Goal: Task Accomplishment & Management: Manage account settings

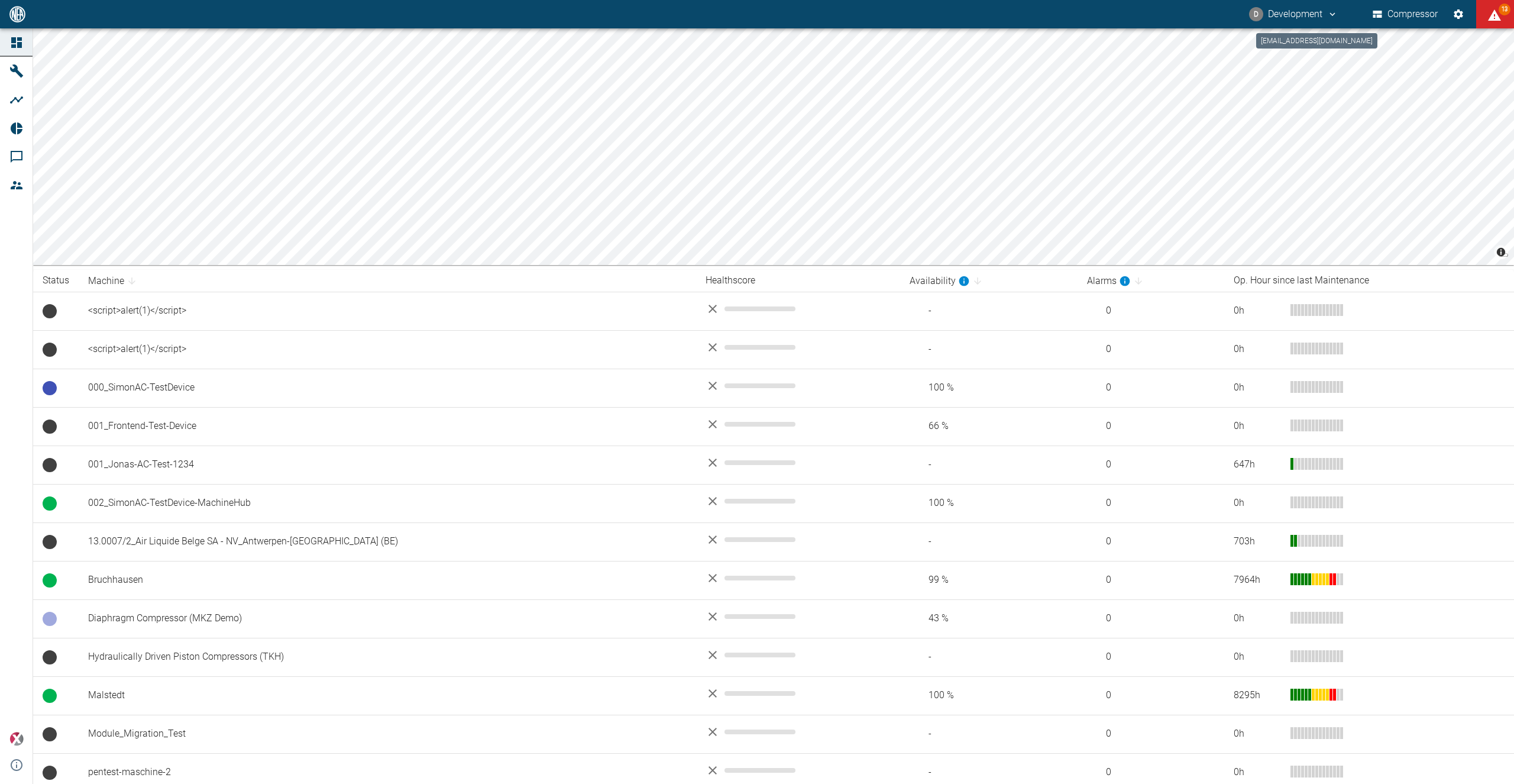
click at [1285, 19] on button "D Development" at bounding box center [1293, 14] width 92 height 21
click at [1300, 52] on span "Logout" at bounding box center [1312, 47] width 35 height 14
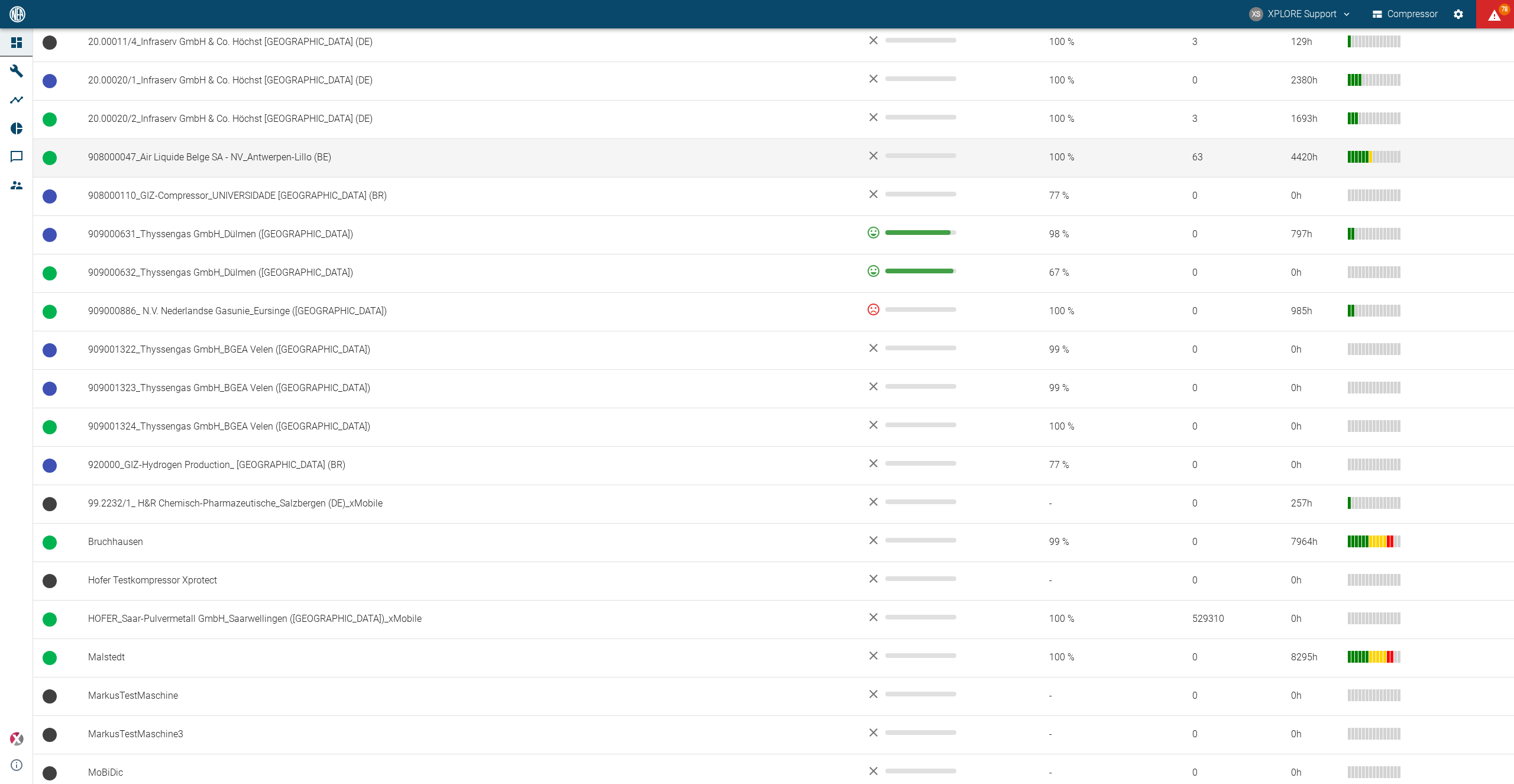
scroll to position [969, 0]
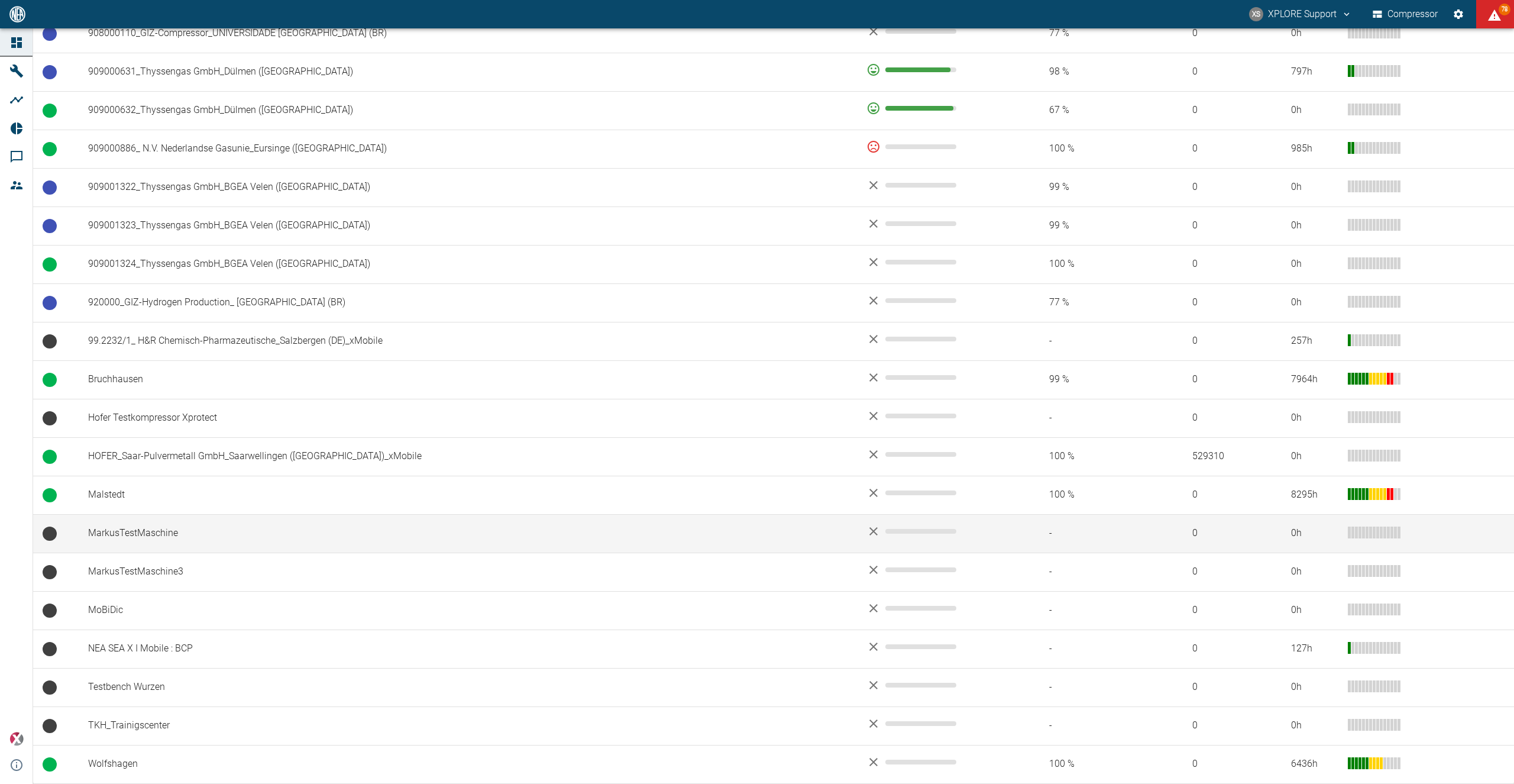
click at [200, 546] on td "MarkusTestMaschine" at bounding box center [468, 532] width 779 height 38
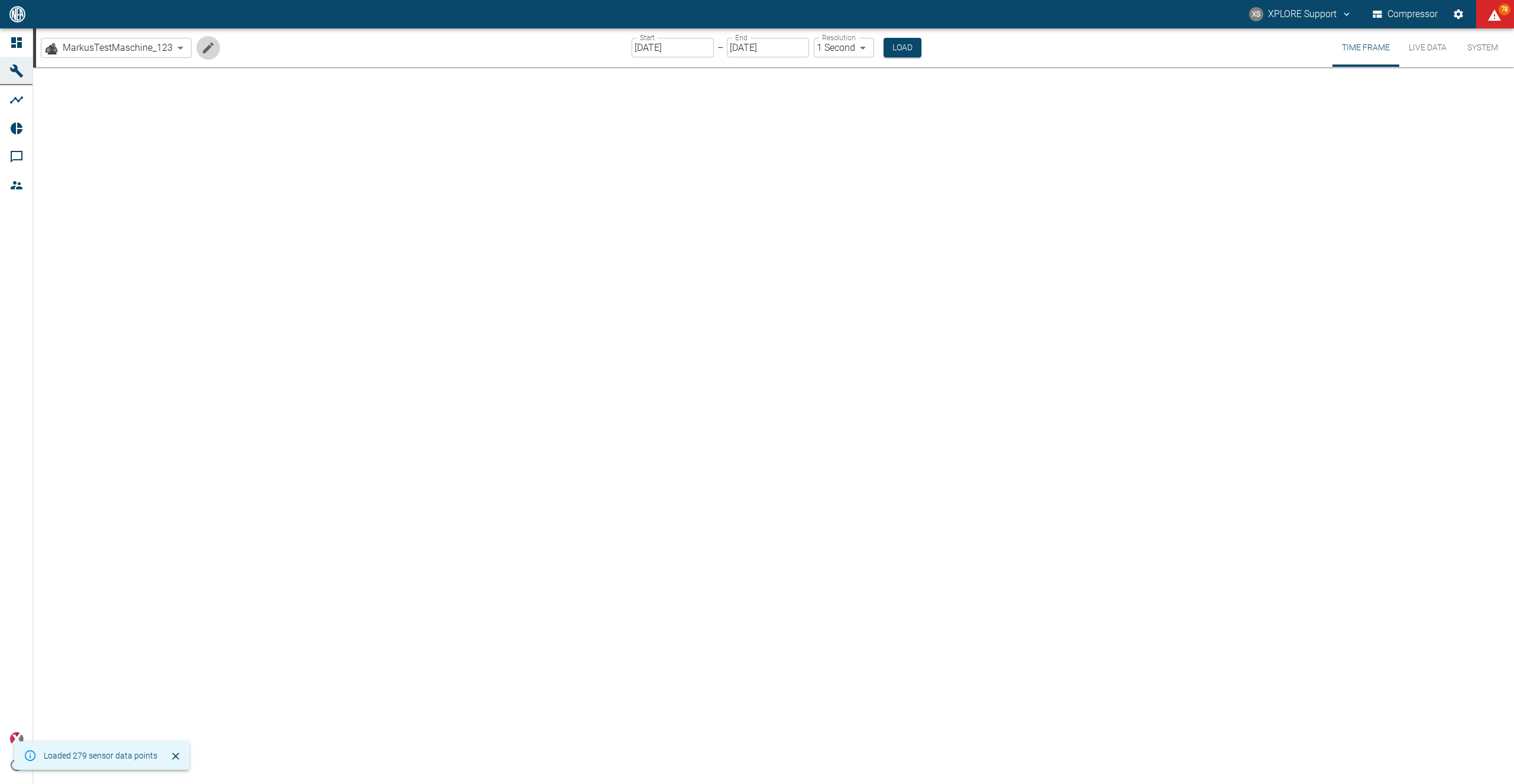
click at [213, 55] on button "Edit machine" at bounding box center [208, 48] width 24 height 24
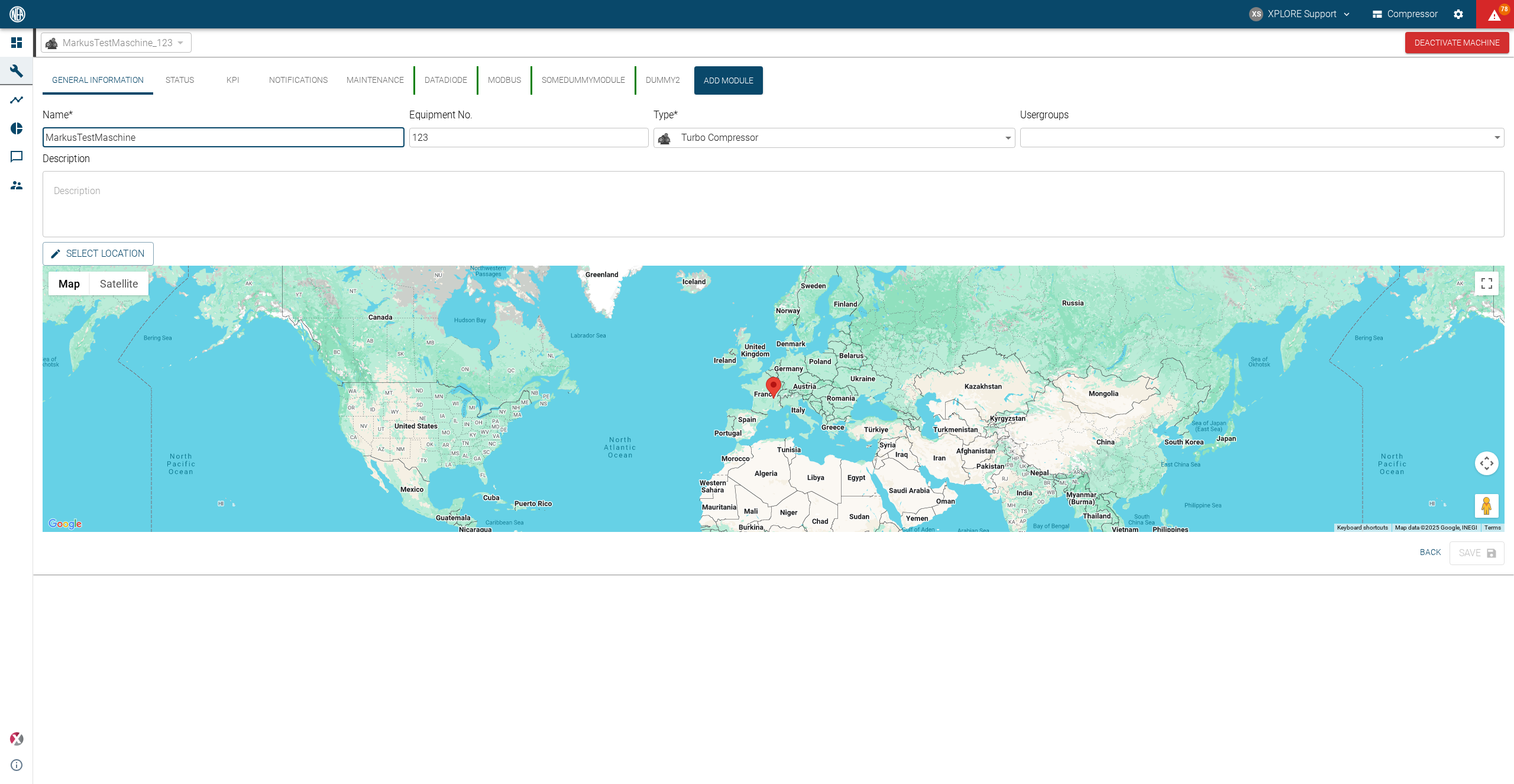
click at [656, 77] on button "DUMMY2" at bounding box center [662, 81] width 55 height 28
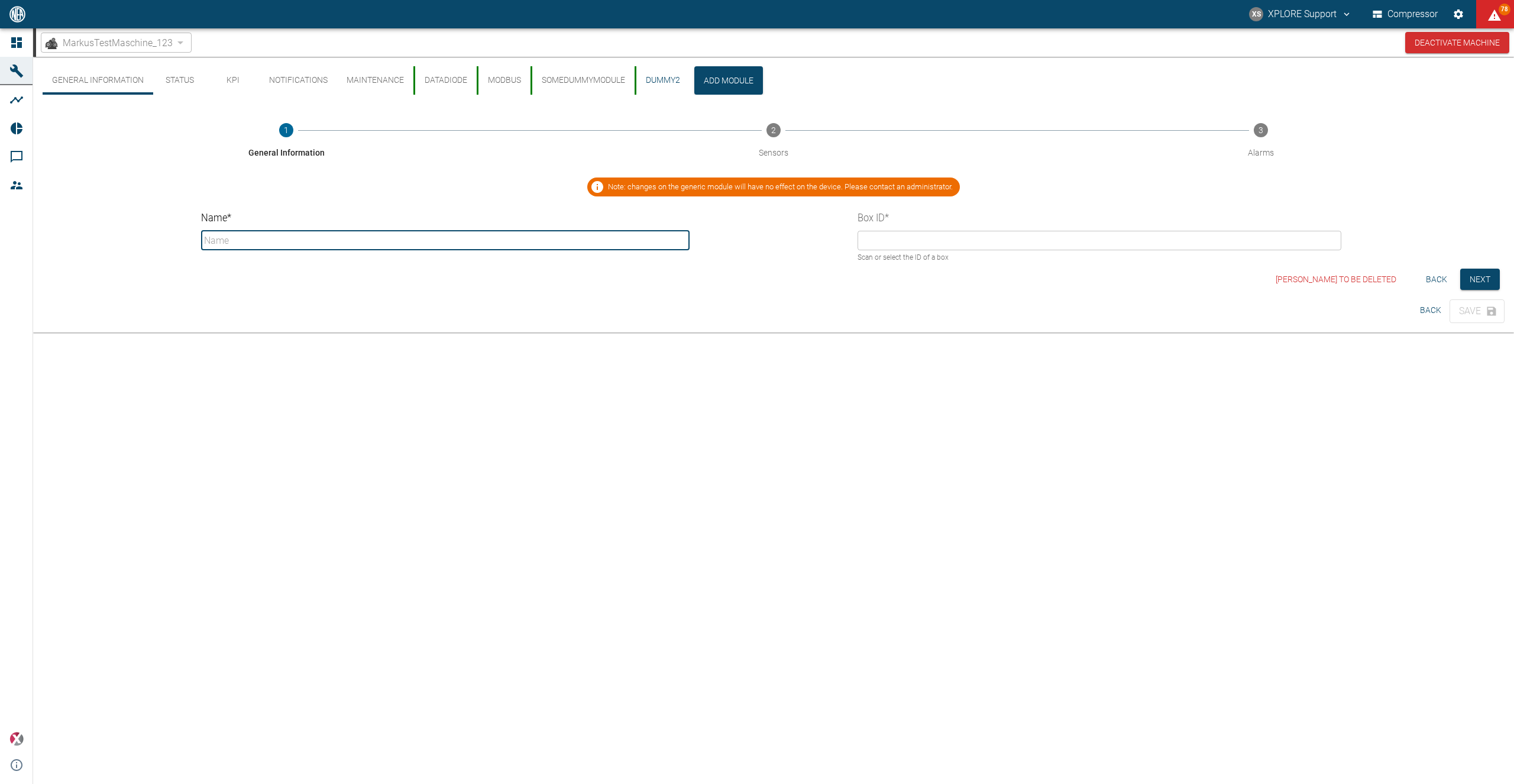
type input "DUMMY2"
type input "9ccf47f8-ca37-c197-ab38-c180c320ebb9"
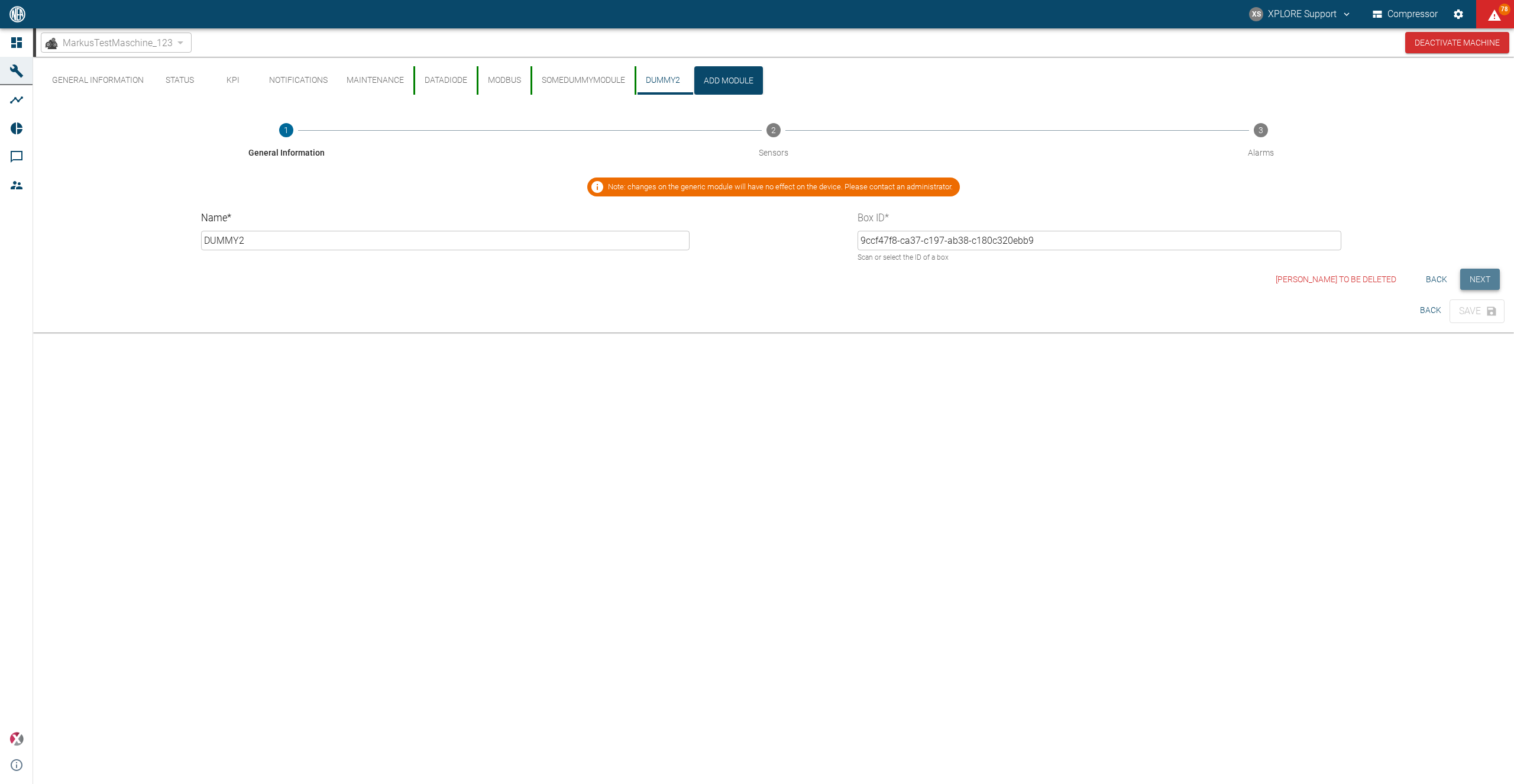
click at [1485, 269] on button "Next" at bounding box center [1479, 279] width 40 height 22
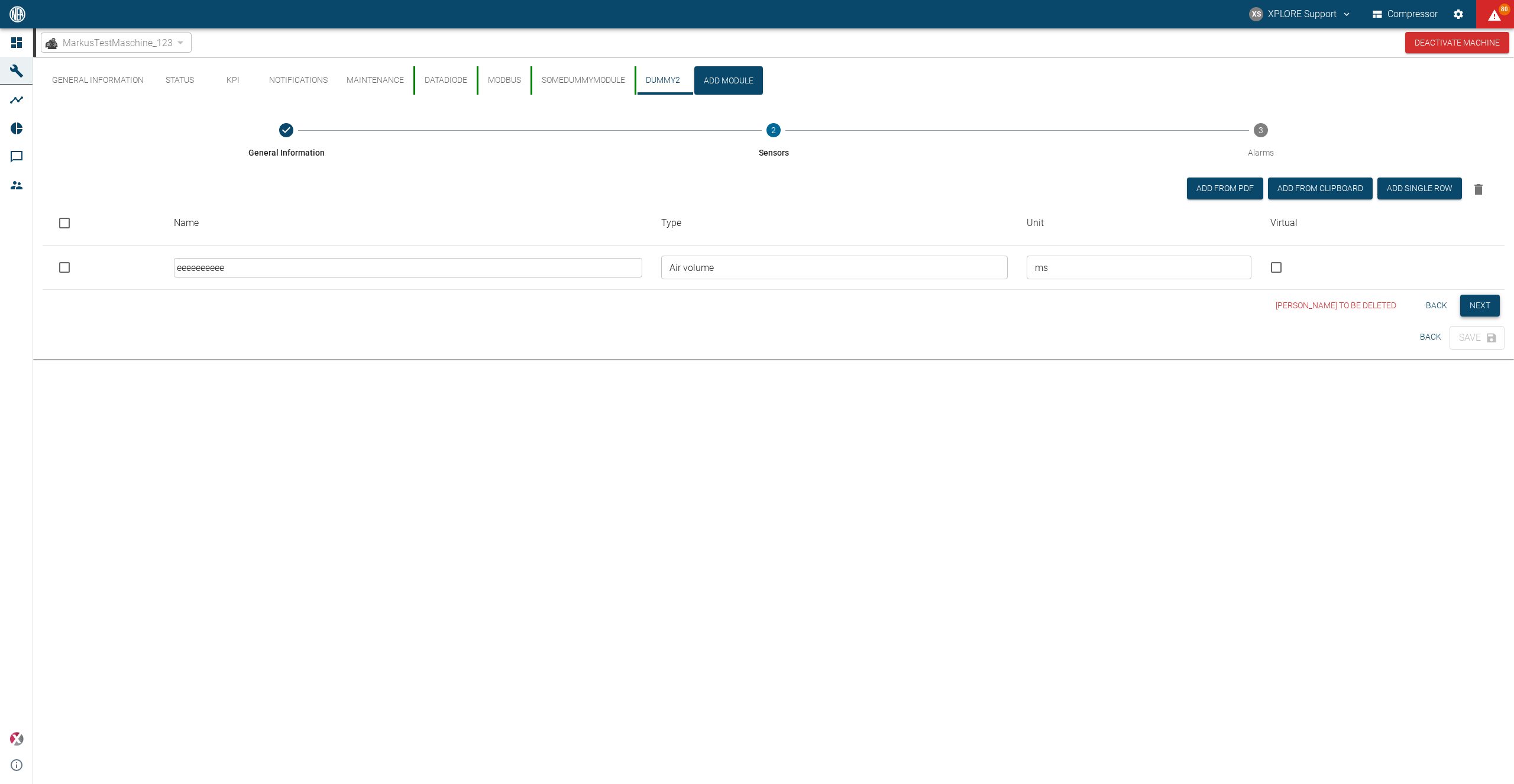
click at [1483, 299] on button "Next" at bounding box center [1479, 305] width 40 height 22
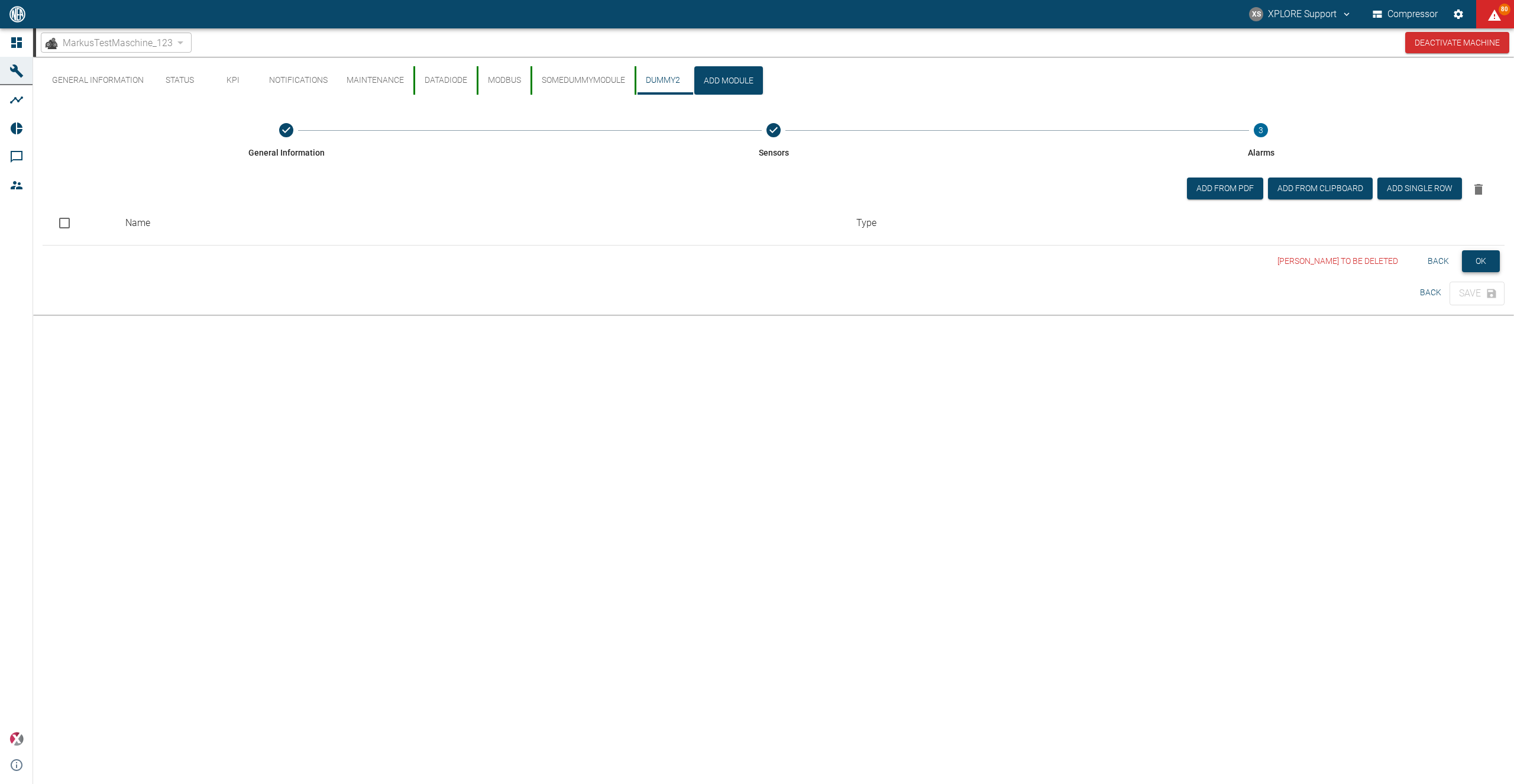
click at [1483, 265] on button "OK" at bounding box center [1480, 260] width 38 height 22
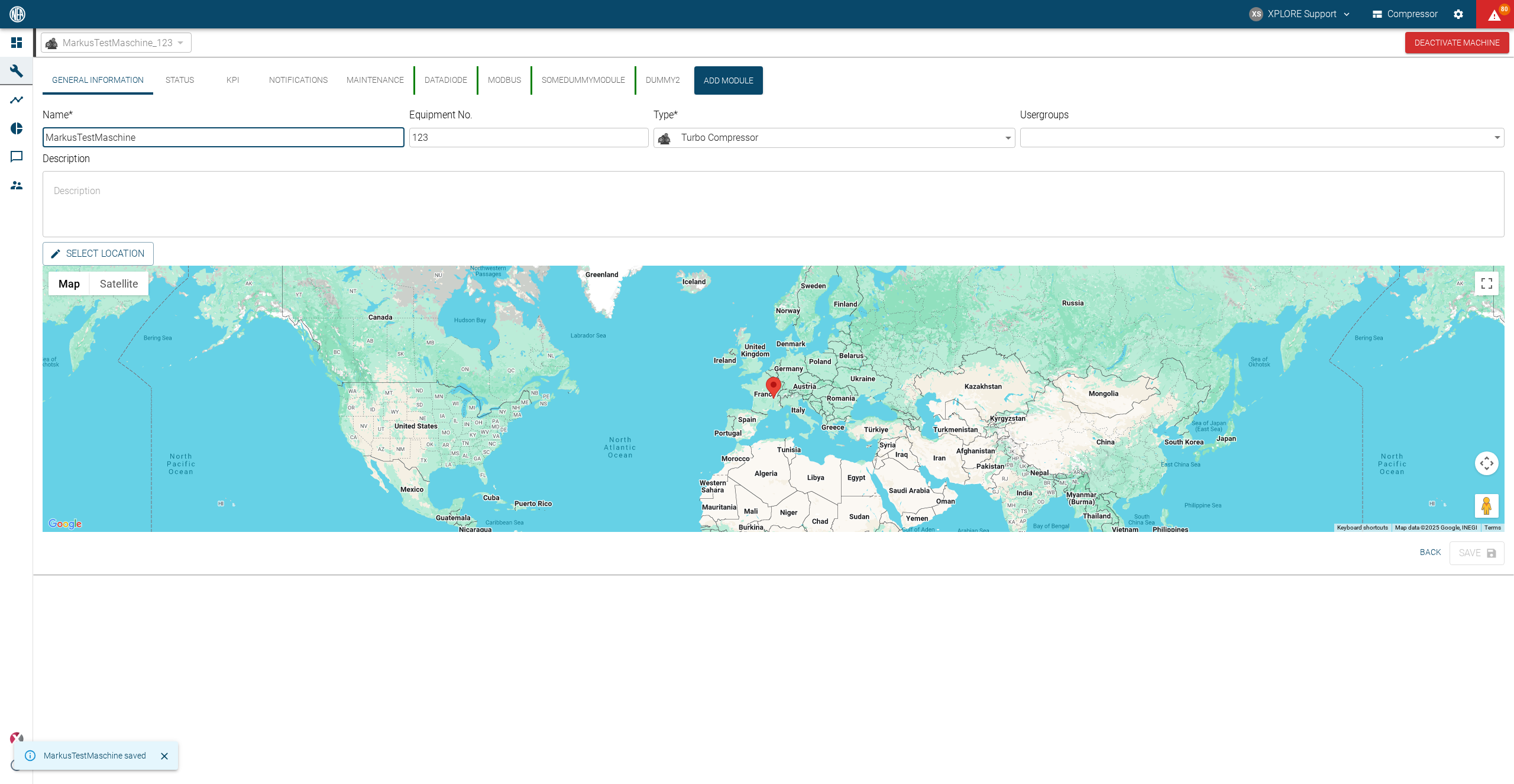
click at [666, 78] on button "DUMMY2" at bounding box center [662, 81] width 55 height 28
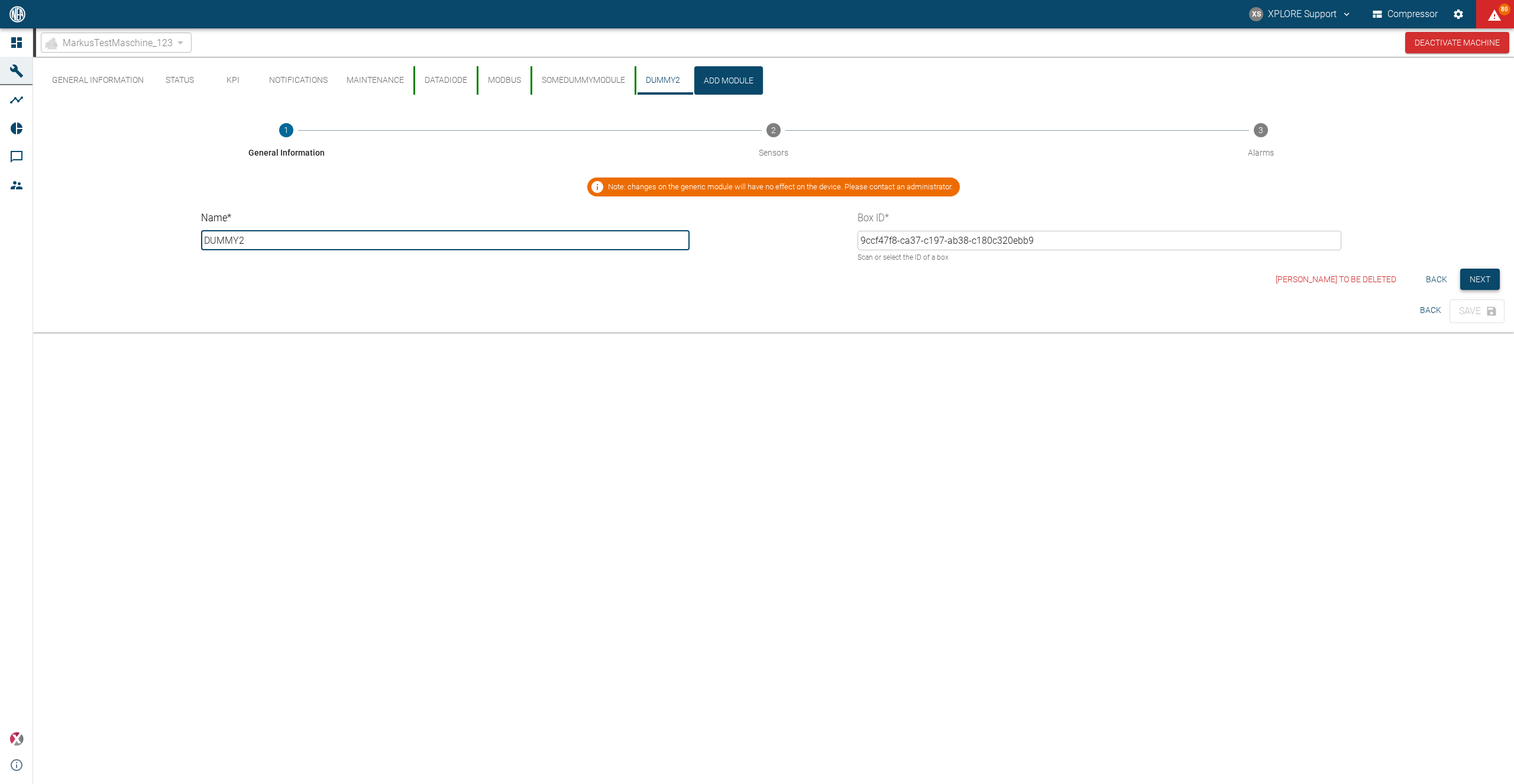
click at [1489, 276] on button "Next" at bounding box center [1479, 279] width 40 height 22
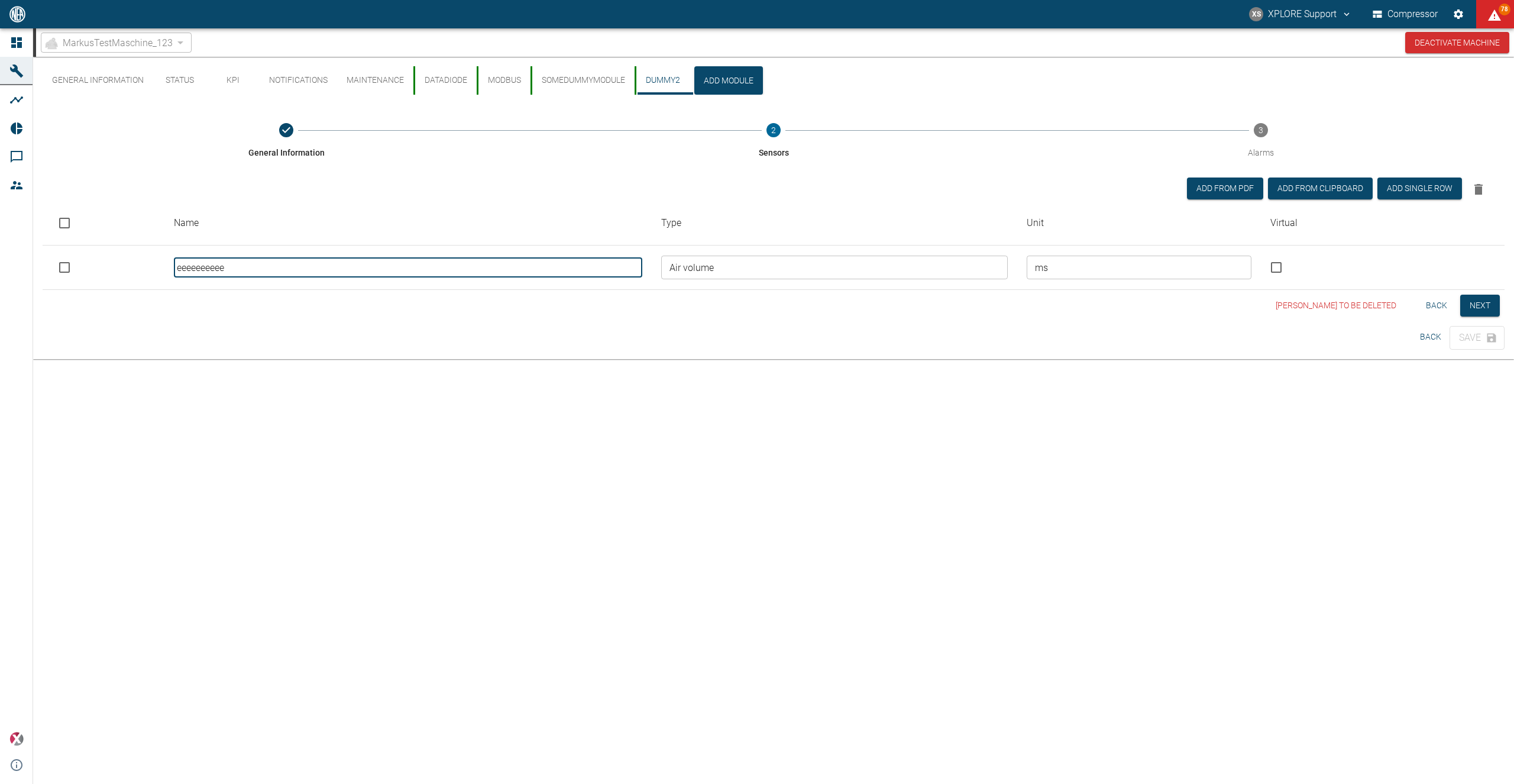
drag, startPoint x: 312, startPoint y: 265, endPoint x: 54, endPoint y: 252, distance: 258.3
click at [174, 258] on input "eeeeeeeeee" at bounding box center [408, 268] width 469 height 19
click at [305, 268] on input "trigger my lambda" at bounding box center [408, 268] width 469 height 19
type input "trigger my lambda please"
click at [1462, 339] on button "Save" at bounding box center [1477, 338] width 55 height 24
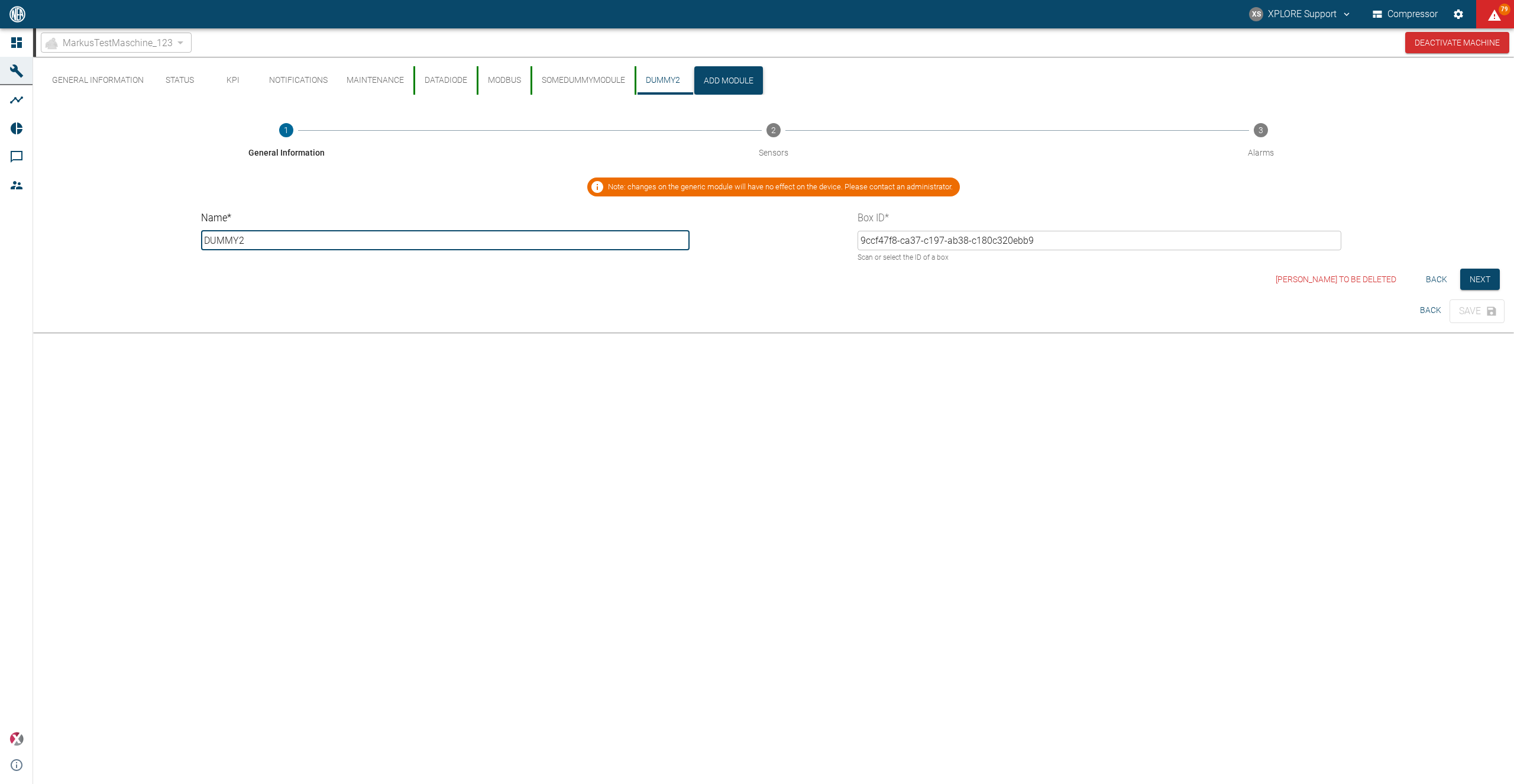
click at [721, 79] on button "Add Module" at bounding box center [728, 81] width 68 height 28
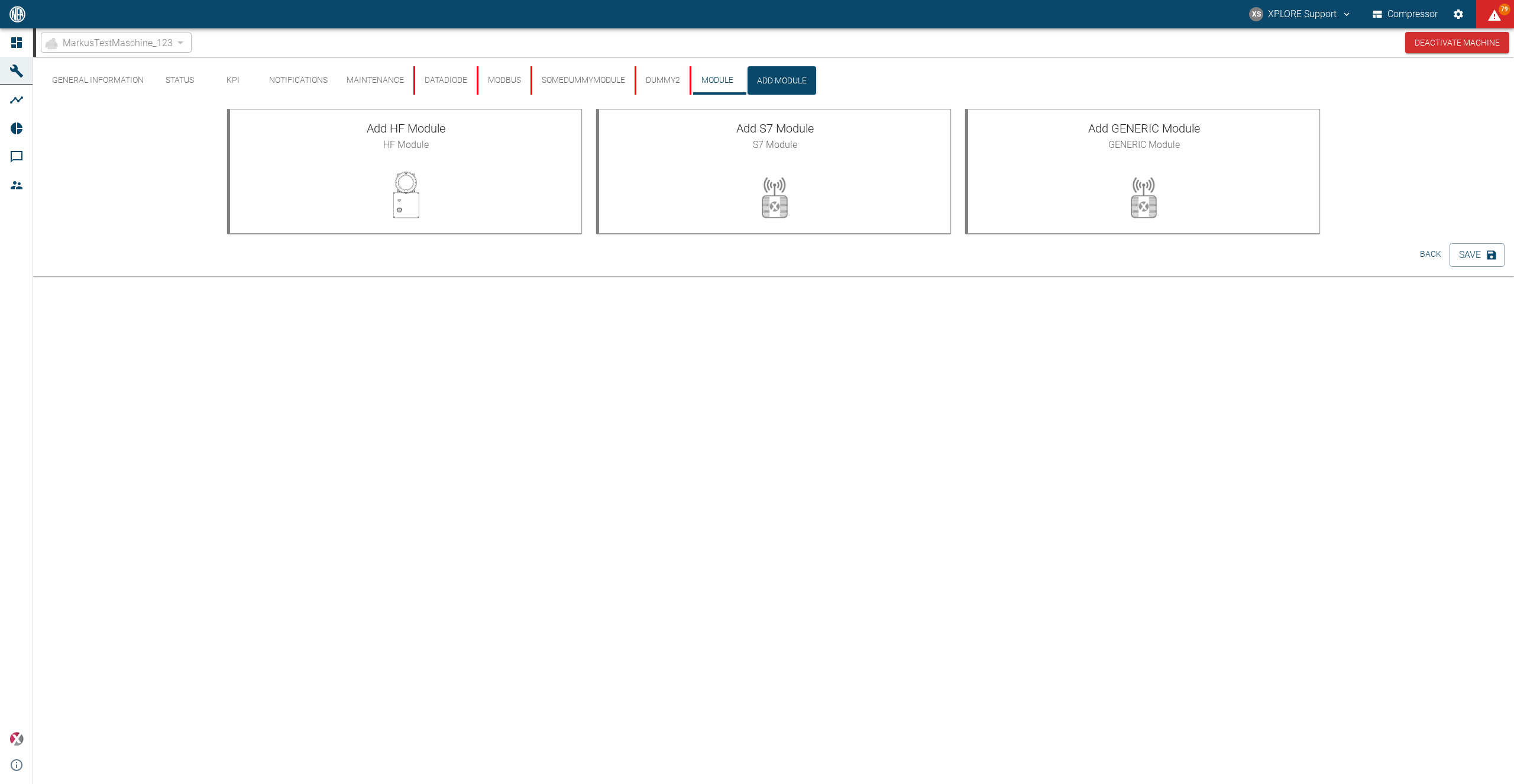
click at [600, 86] on button "SomeDummyModule" at bounding box center [582, 81] width 104 height 28
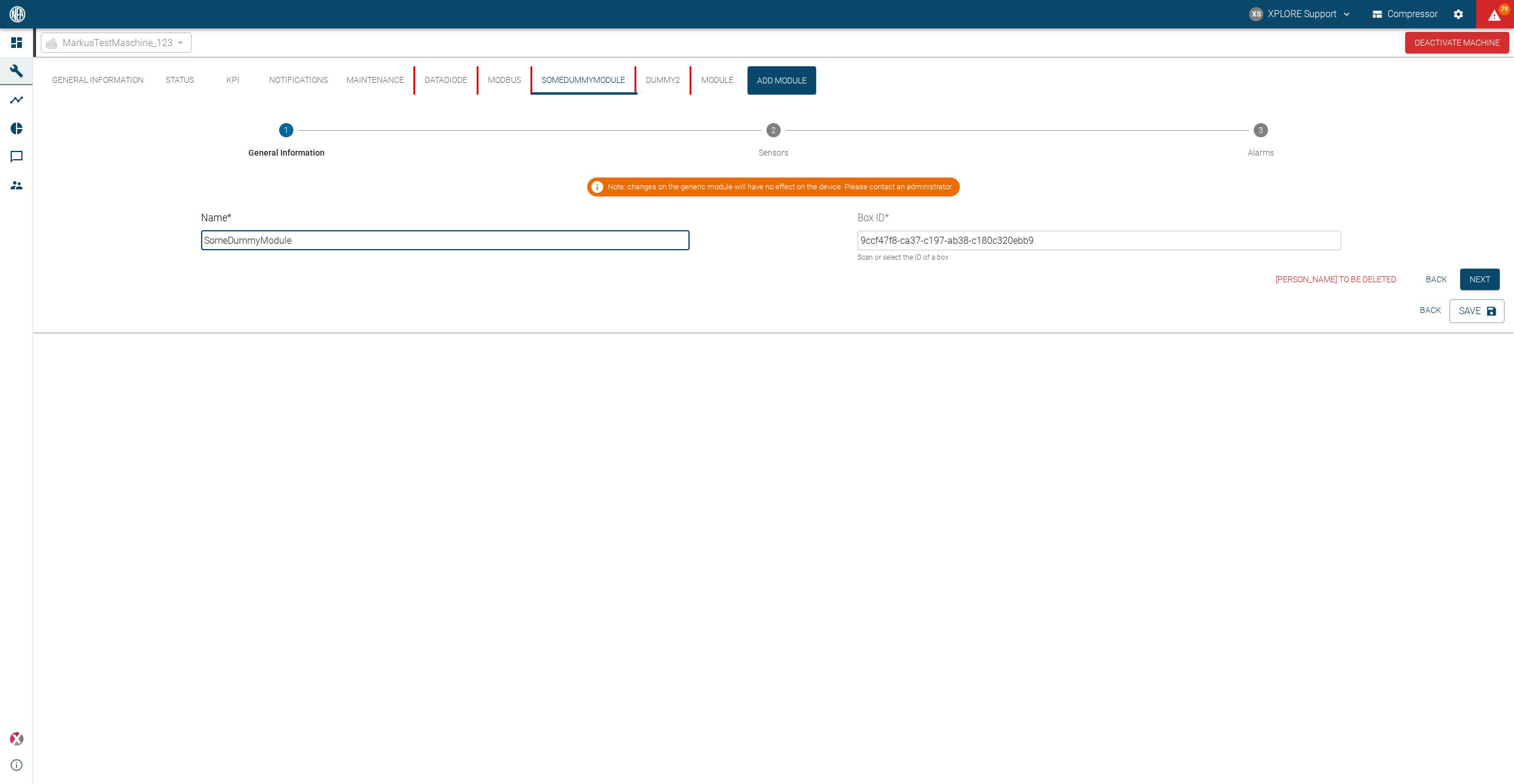
click at [516, 86] on button "Modbus" at bounding box center [503, 81] width 54 height 28
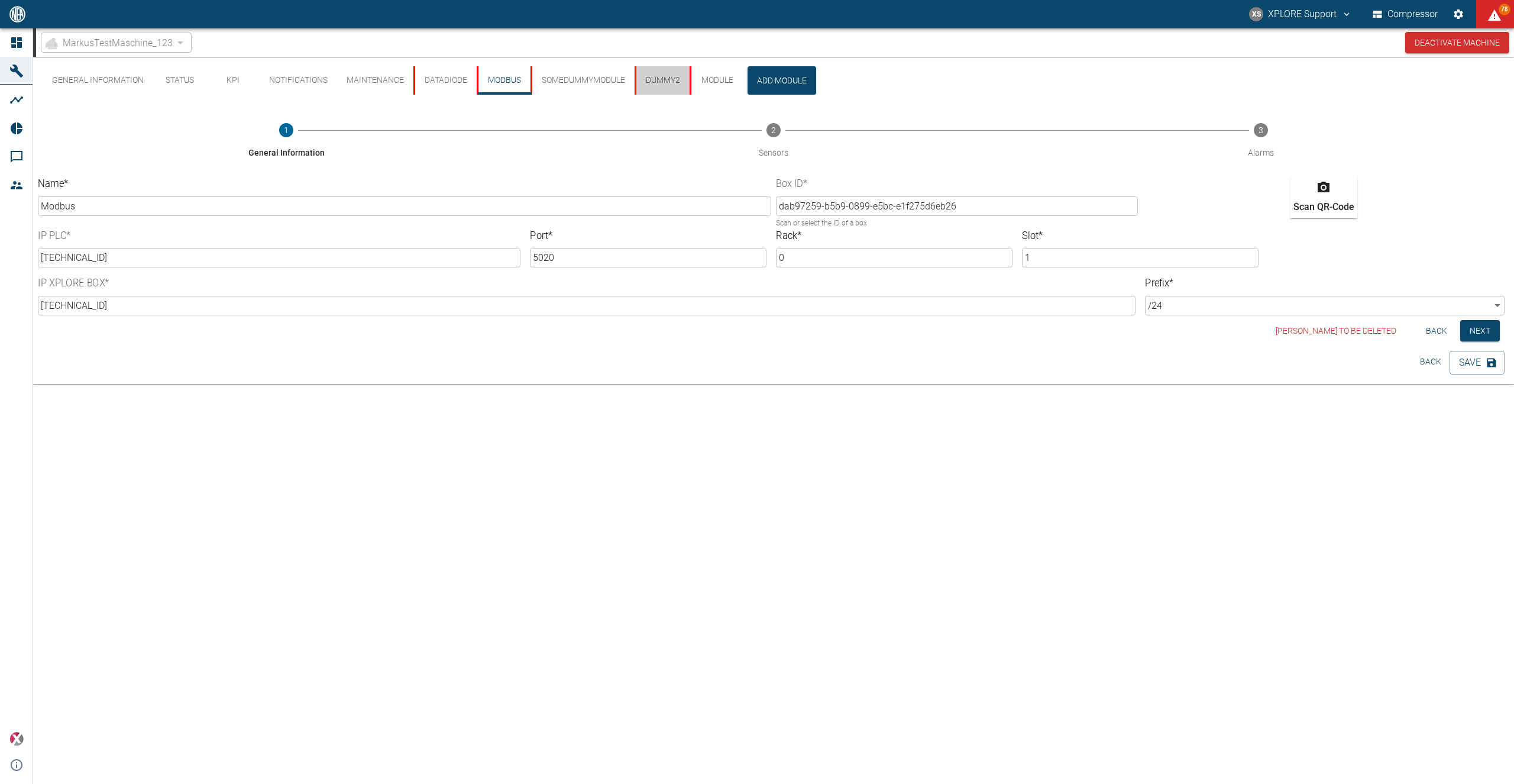
click at [663, 79] on button "DUMMY2" at bounding box center [662, 81] width 55 height 28
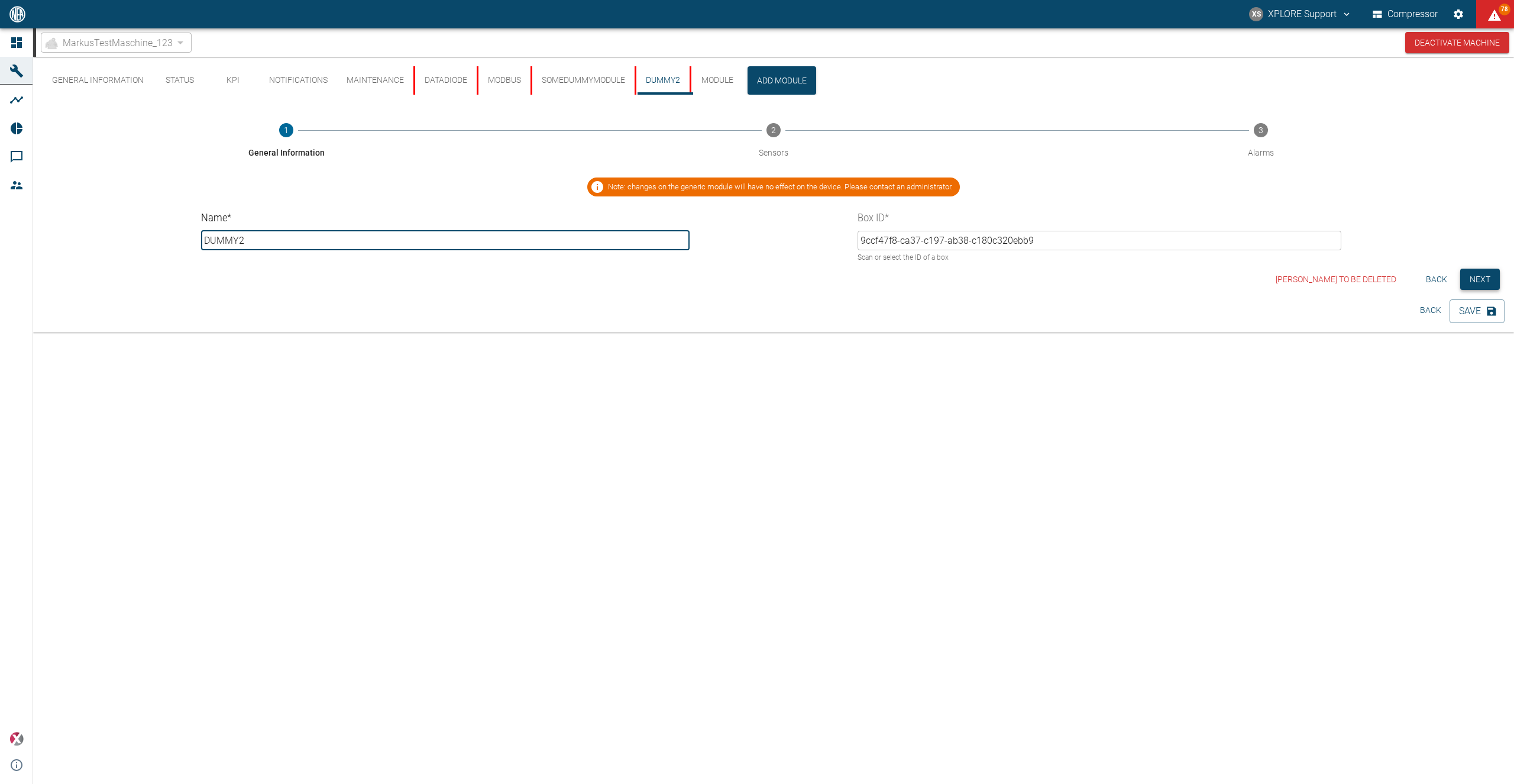
click at [1471, 272] on button "Next" at bounding box center [1479, 279] width 40 height 22
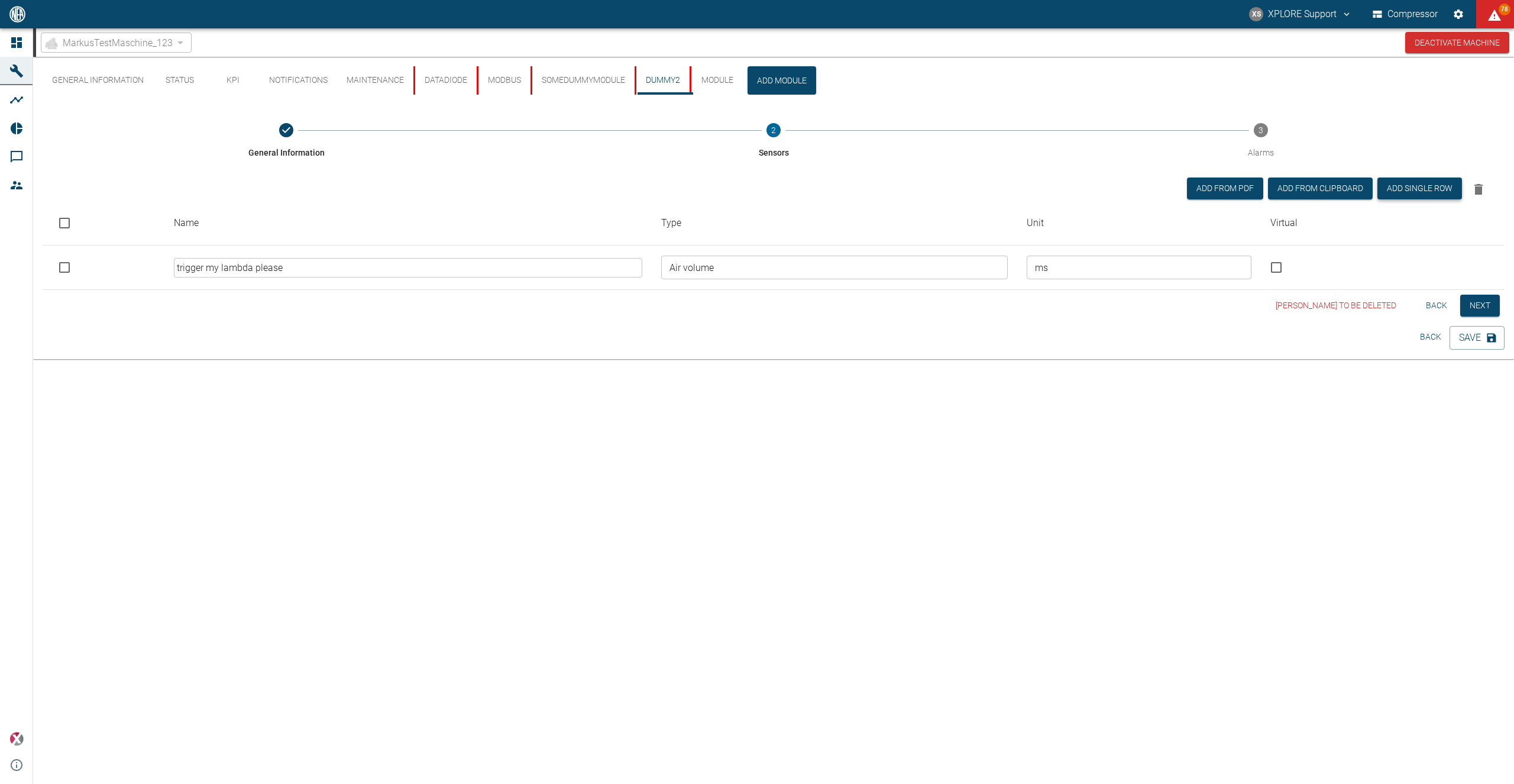
click at [1406, 197] on button "Add single row" at bounding box center [1419, 188] width 84 height 22
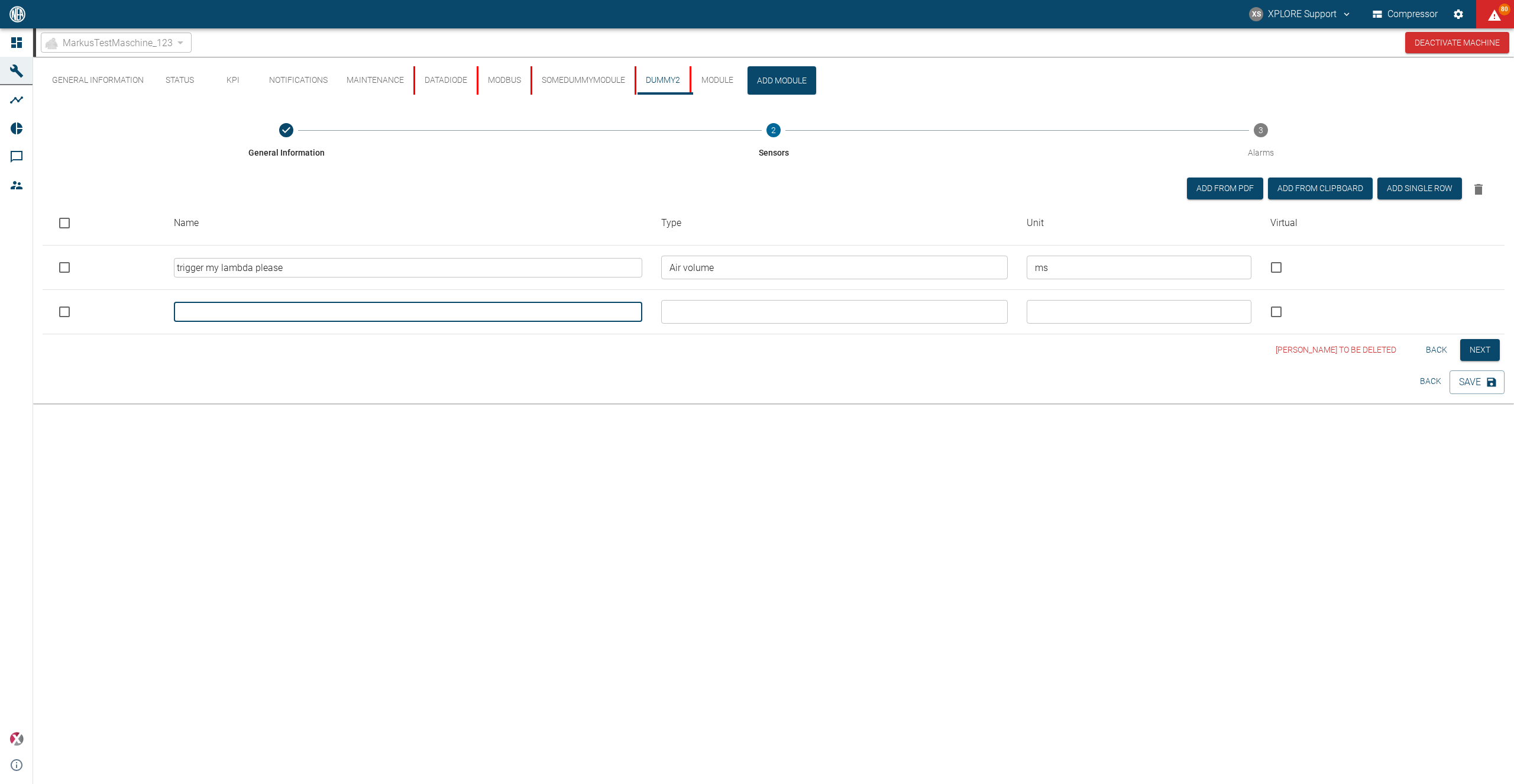
click at [590, 316] on input "text" at bounding box center [408, 312] width 469 height 19
type input "ahhhhhh"
click at [1468, 389] on button "Save" at bounding box center [1477, 382] width 55 height 24
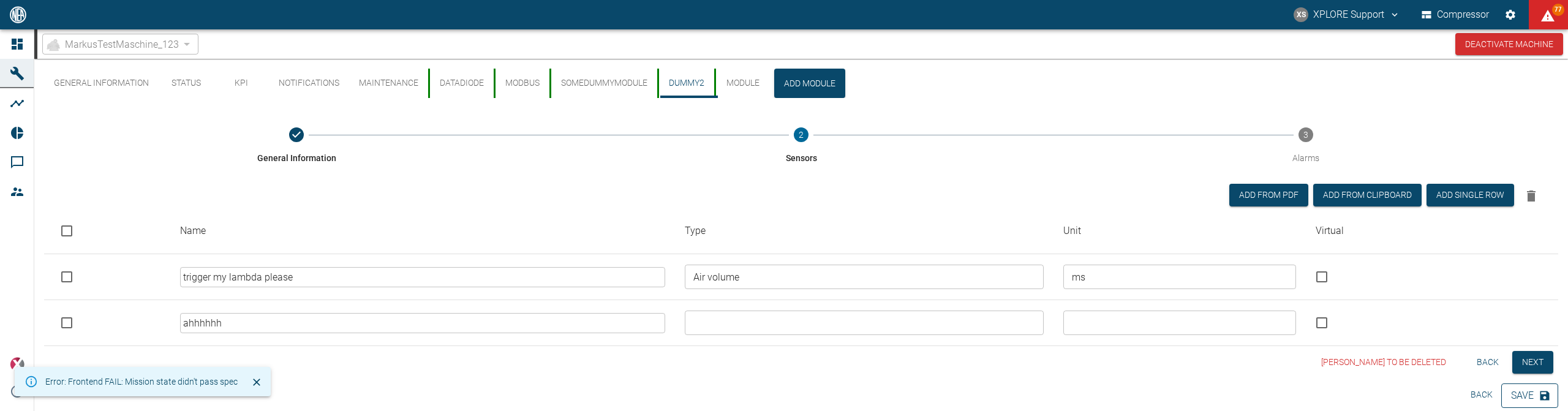
click at [1520, 395] on button "Save" at bounding box center [1529, 395] width 57 height 25
click at [631, 362] on div "Mark Module to be deleted Back Next" at bounding box center [801, 362] width 1514 height 23
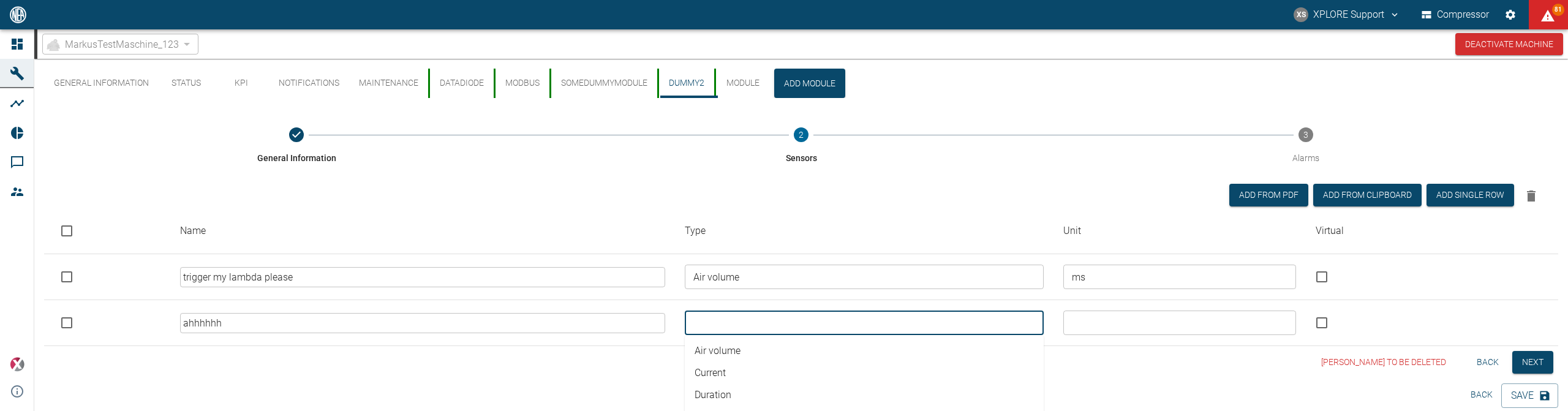
click at [762, 323] on input "text" at bounding box center [862, 322] width 350 height 17
click at [745, 350] on li "Air volume" at bounding box center [863, 351] width 359 height 22
type input "Air volume"
click at [1098, 312] on div "​" at bounding box center [1180, 322] width 233 height 25
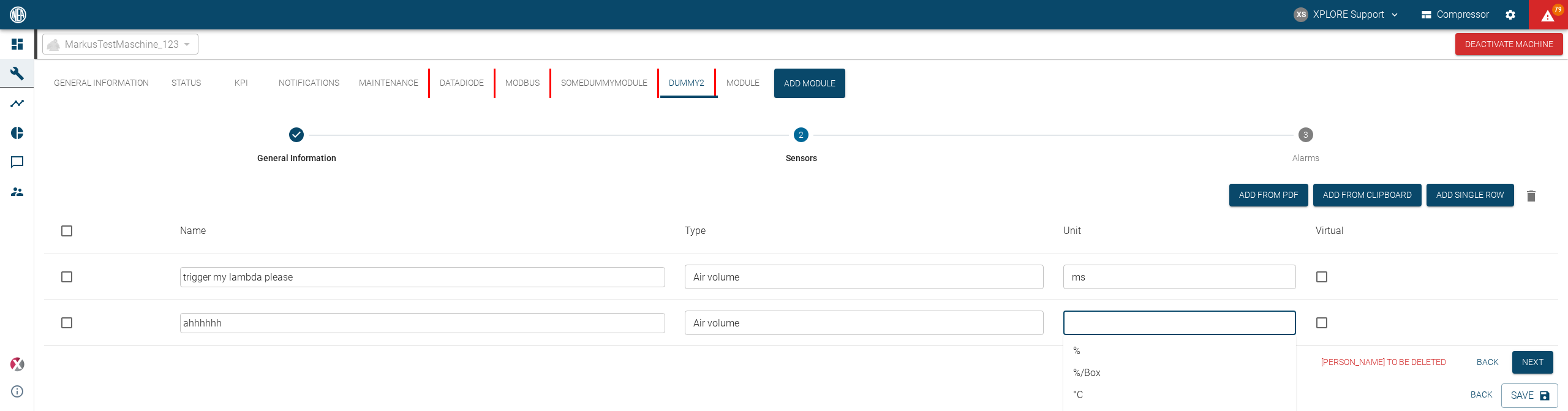
click at [1081, 352] on li "%" at bounding box center [1180, 351] width 233 height 22
type input "%"
click at [926, 381] on div "General Information Status KPI Notifications Maintenance DataDiode Modbus SomeD…" at bounding box center [801, 223] width 1534 height 329
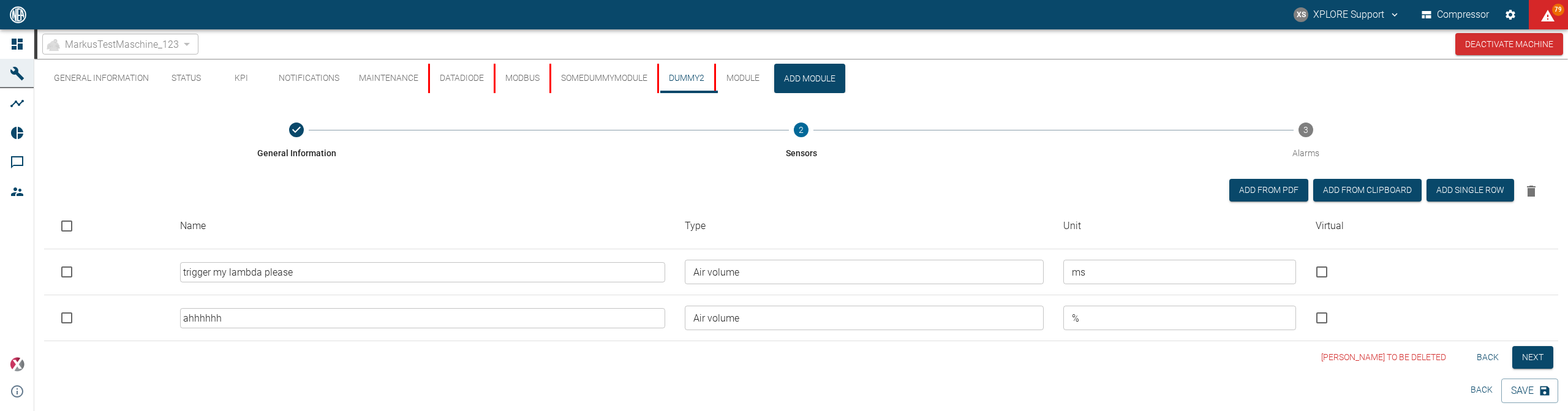
scroll to position [6, 0]
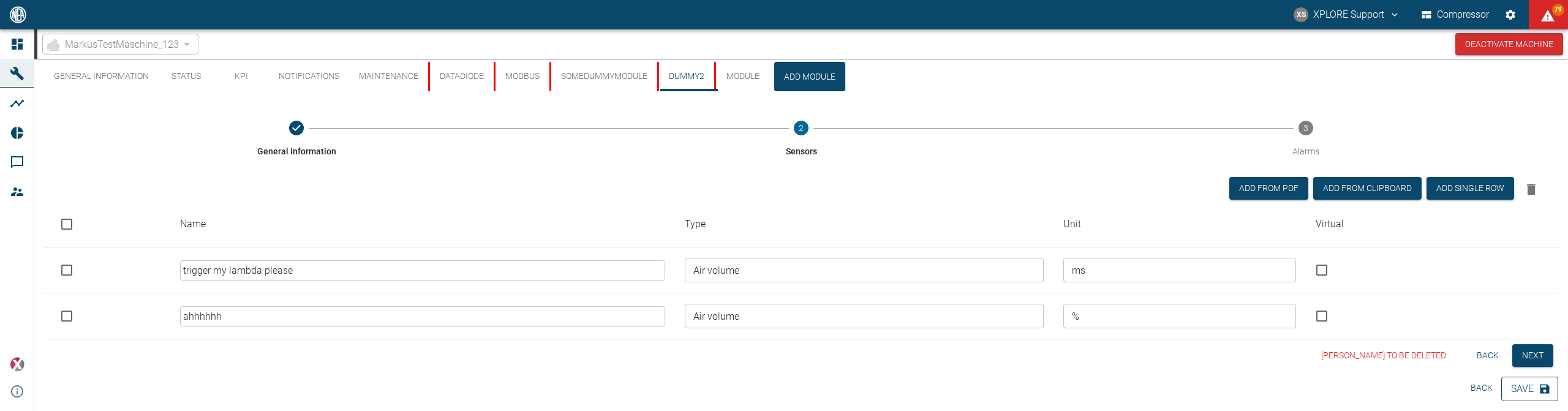
click at [1515, 383] on button "Save" at bounding box center [1529, 389] width 57 height 25
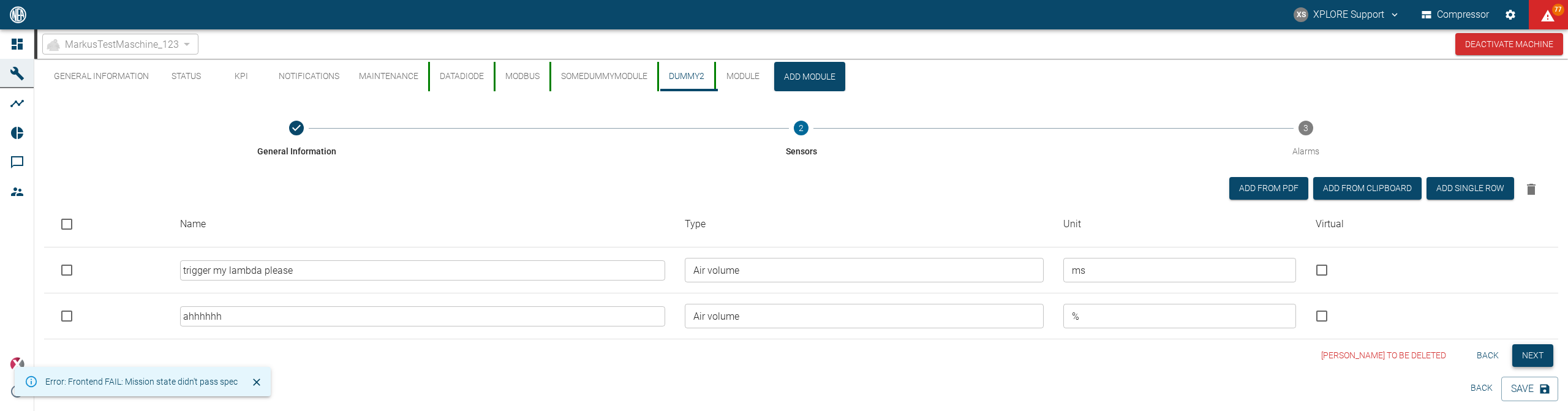
click at [1549, 348] on button "Next" at bounding box center [1532, 355] width 41 height 23
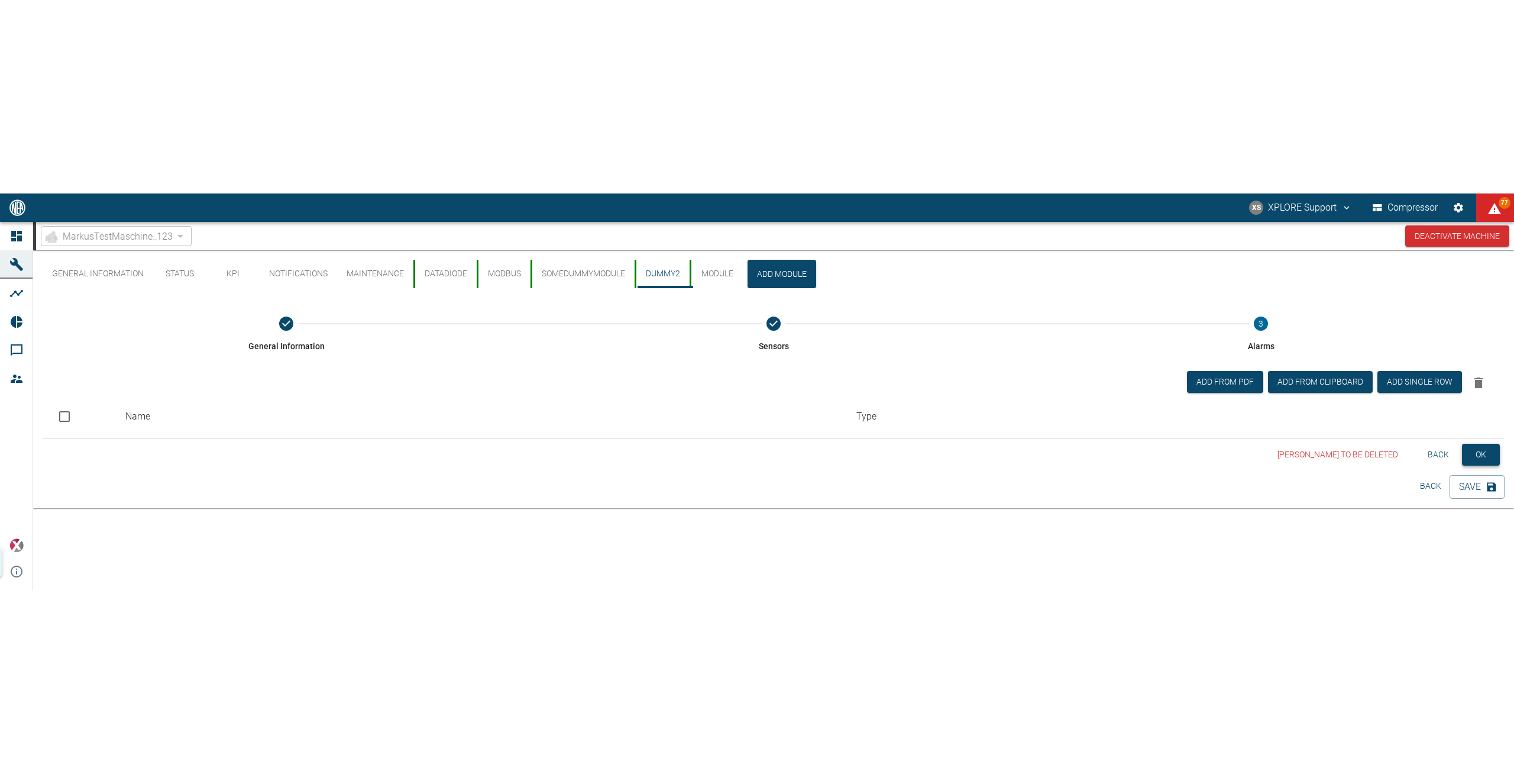
scroll to position [0, 0]
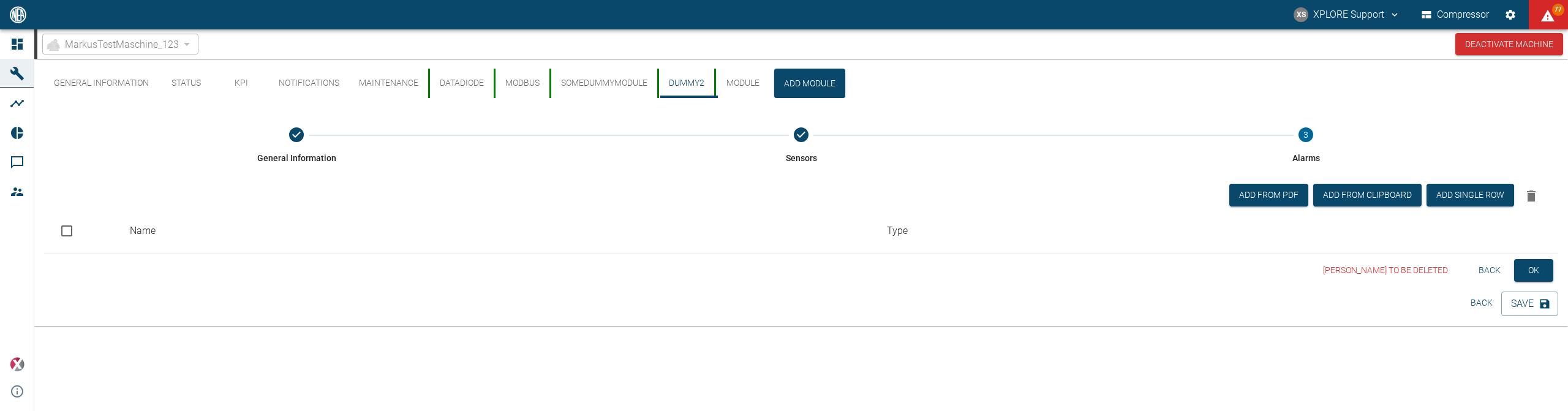
click at [1488, 275] on button "Back" at bounding box center [1489, 270] width 39 height 23
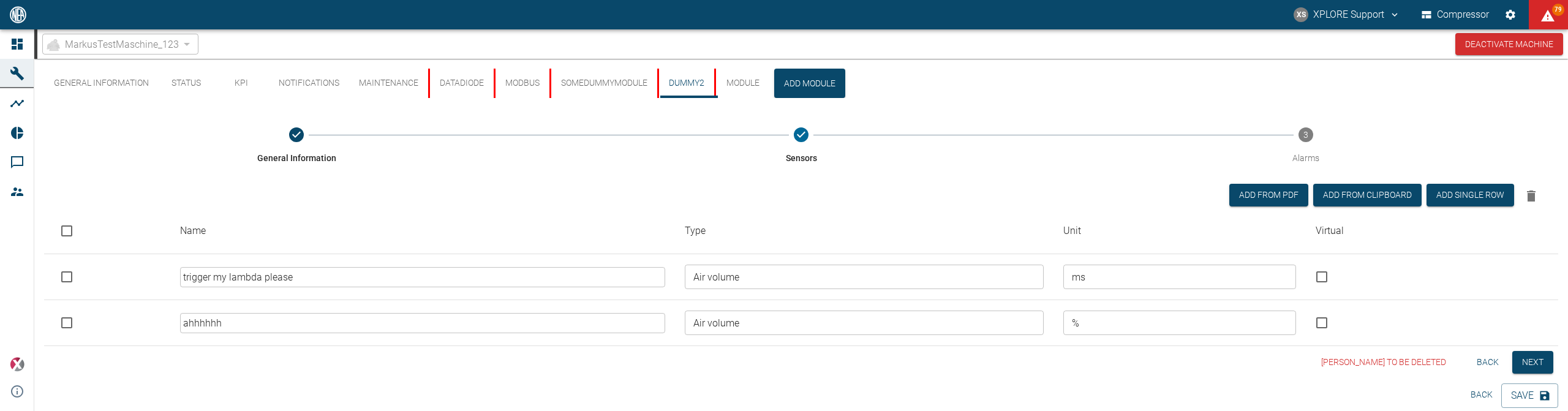
click at [1494, 362] on button "Back" at bounding box center [1487, 362] width 39 height 23
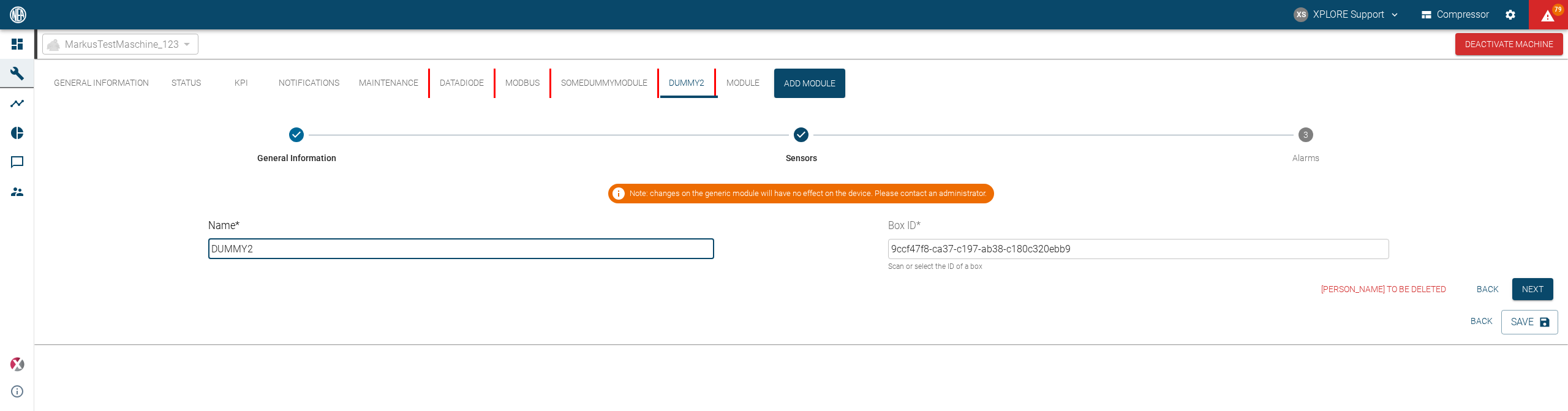
drag, startPoint x: 353, startPoint y: 250, endPoint x: 167, endPoint y: 239, distance: 186.3
click at [208, 239] on input "DUMMY2" at bounding box center [462, 249] width 506 height 20
type input "why"
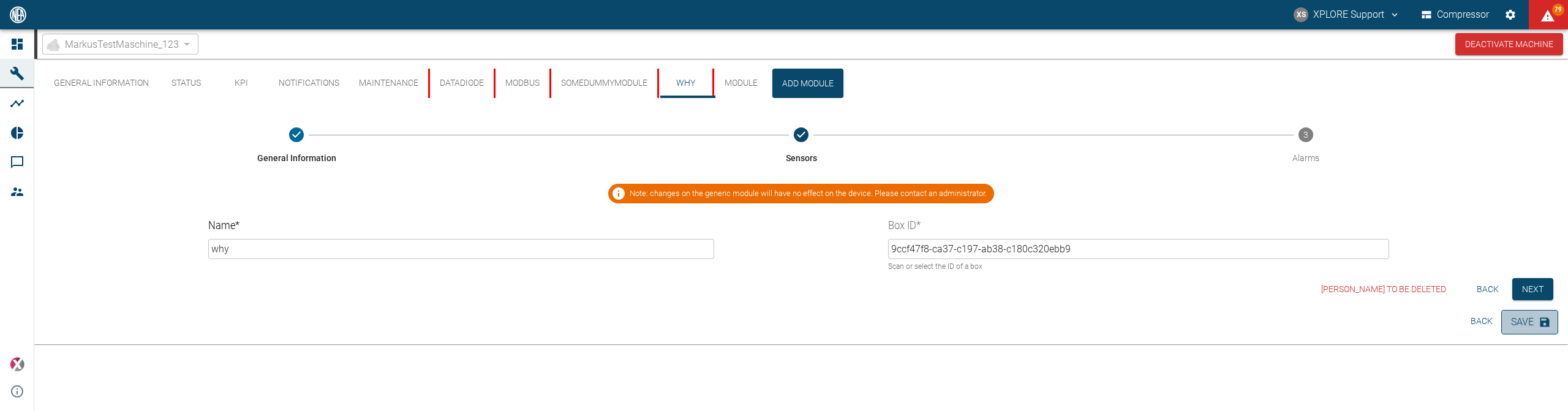
click at [1524, 323] on button "Save" at bounding box center [1529, 322] width 57 height 25
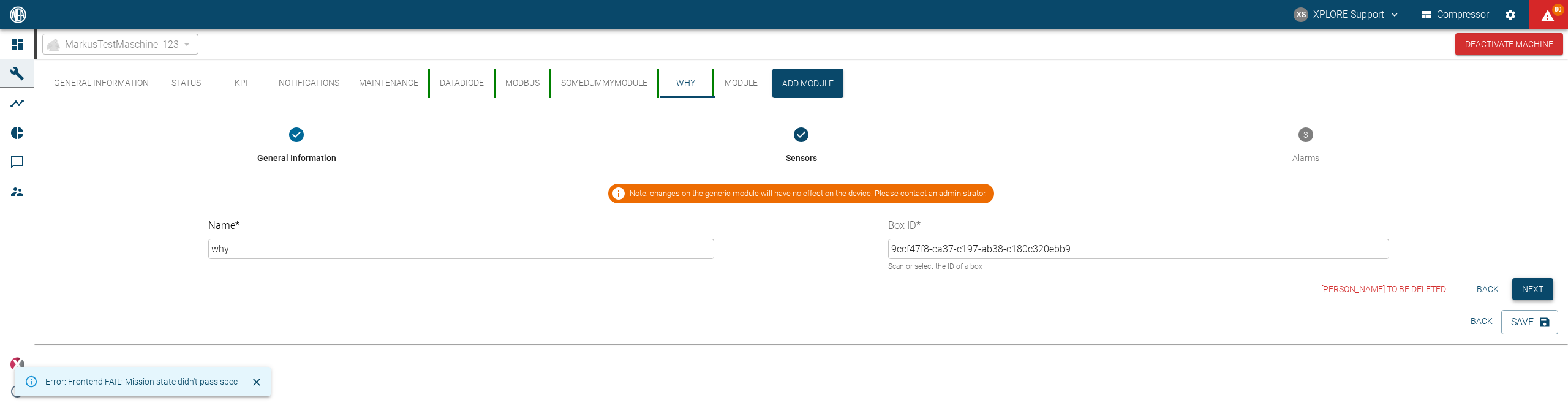
click at [1520, 284] on button "Next" at bounding box center [1532, 289] width 41 height 23
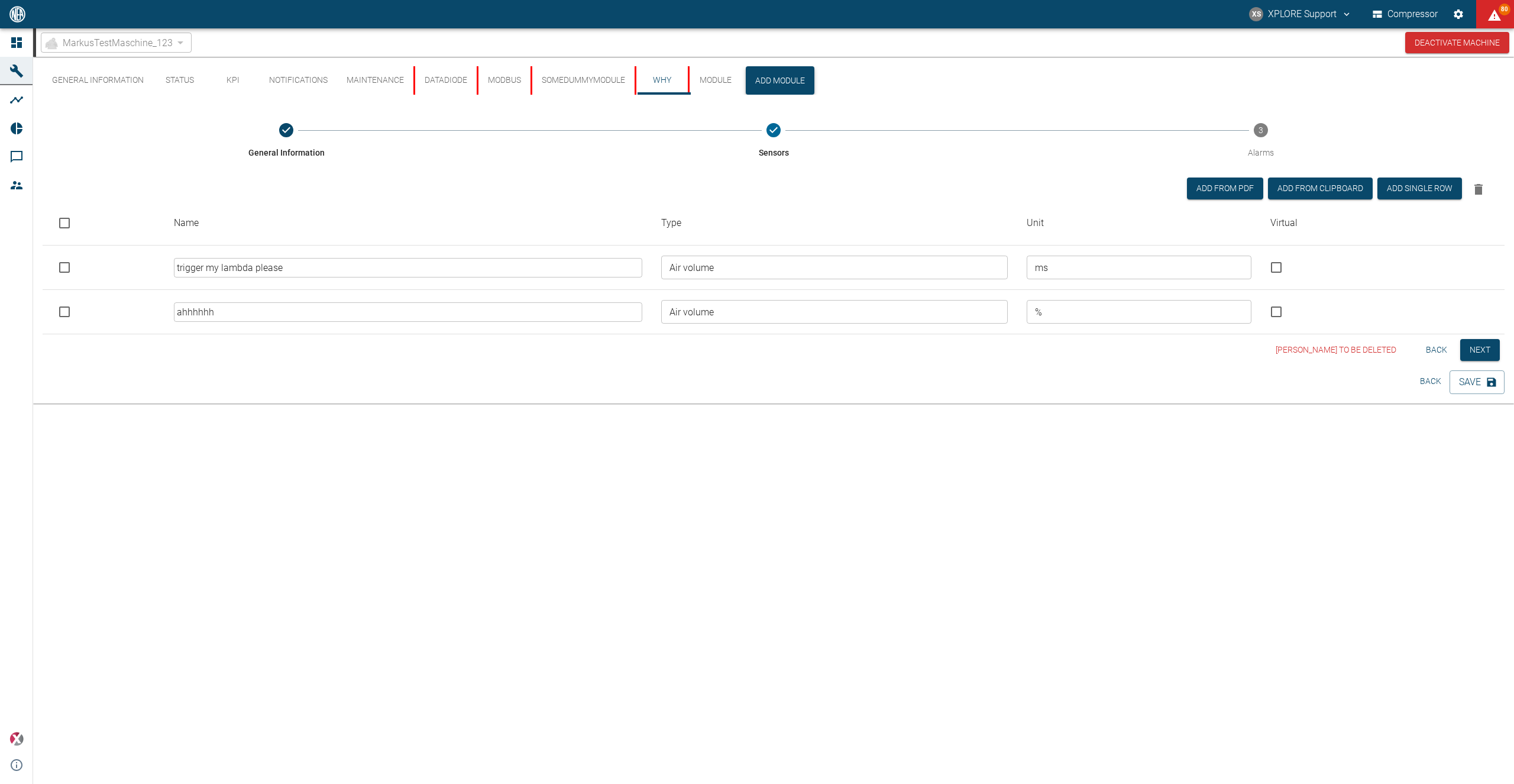
click at [780, 80] on button "Add Module" at bounding box center [780, 81] width 68 height 28
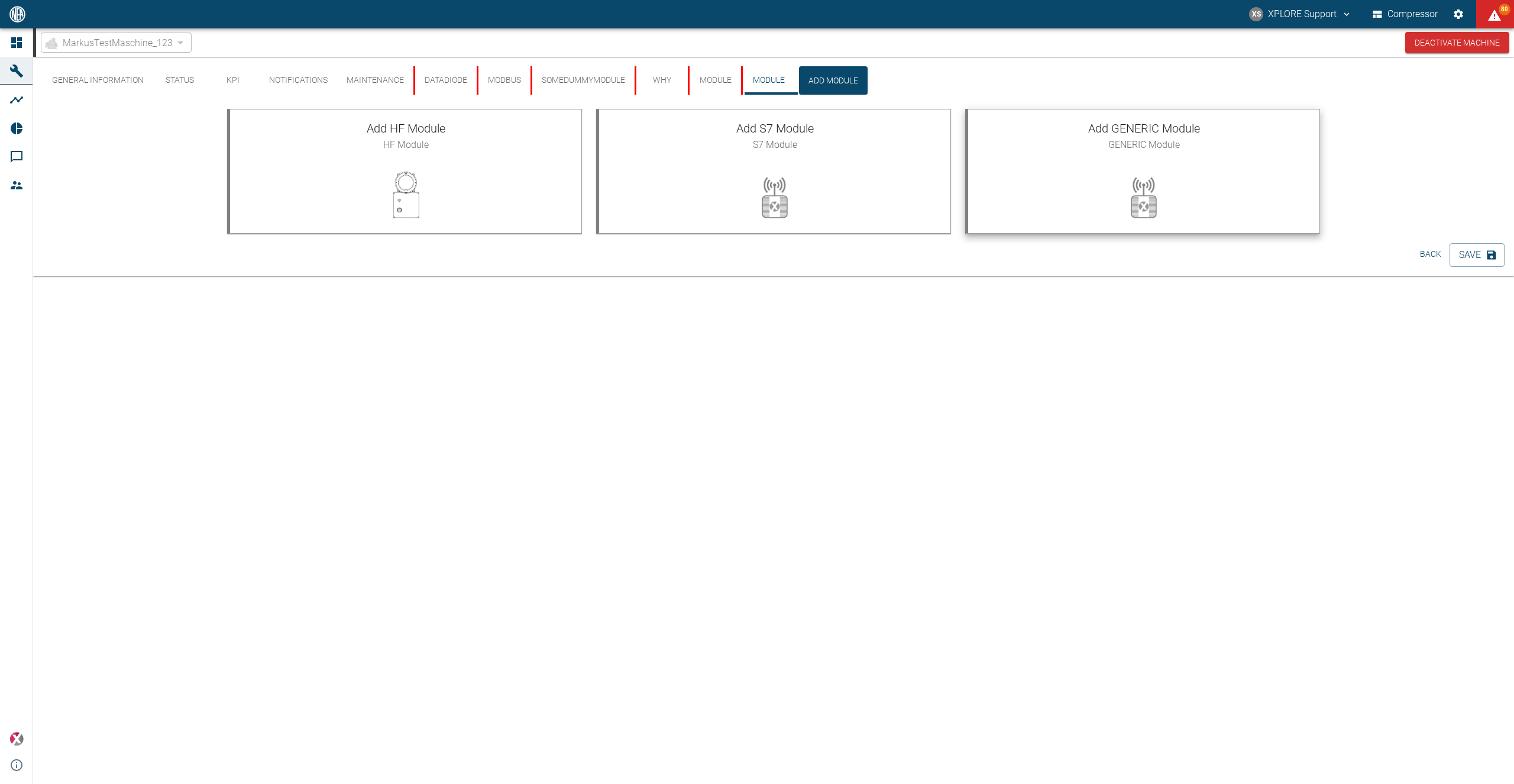
click at [1092, 160] on div "Add GENERIC Module GENERIC Module" at bounding box center [1144, 136] width 352 height 52
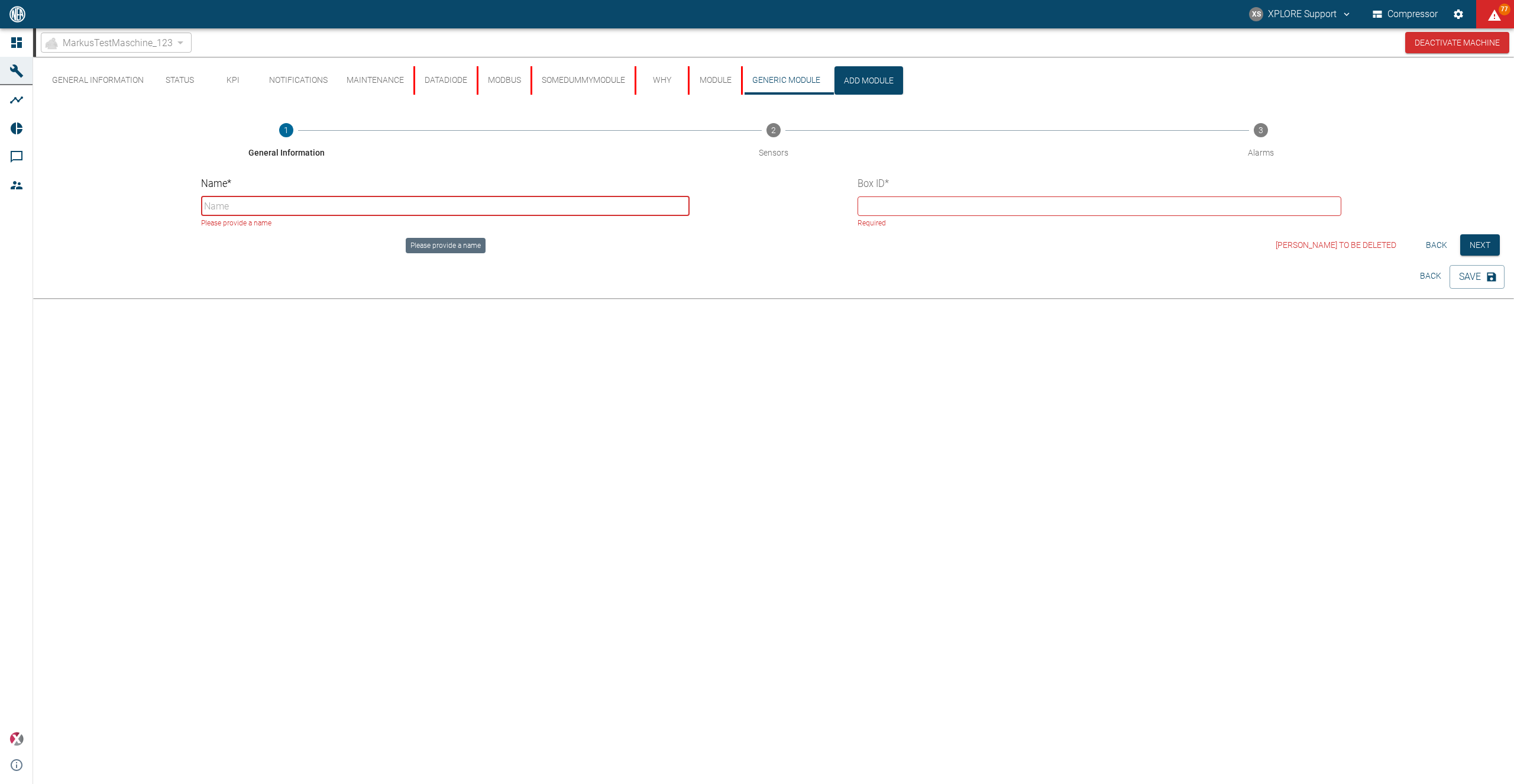
click at [400, 206] on input "Name *" at bounding box center [446, 206] width 489 height 19
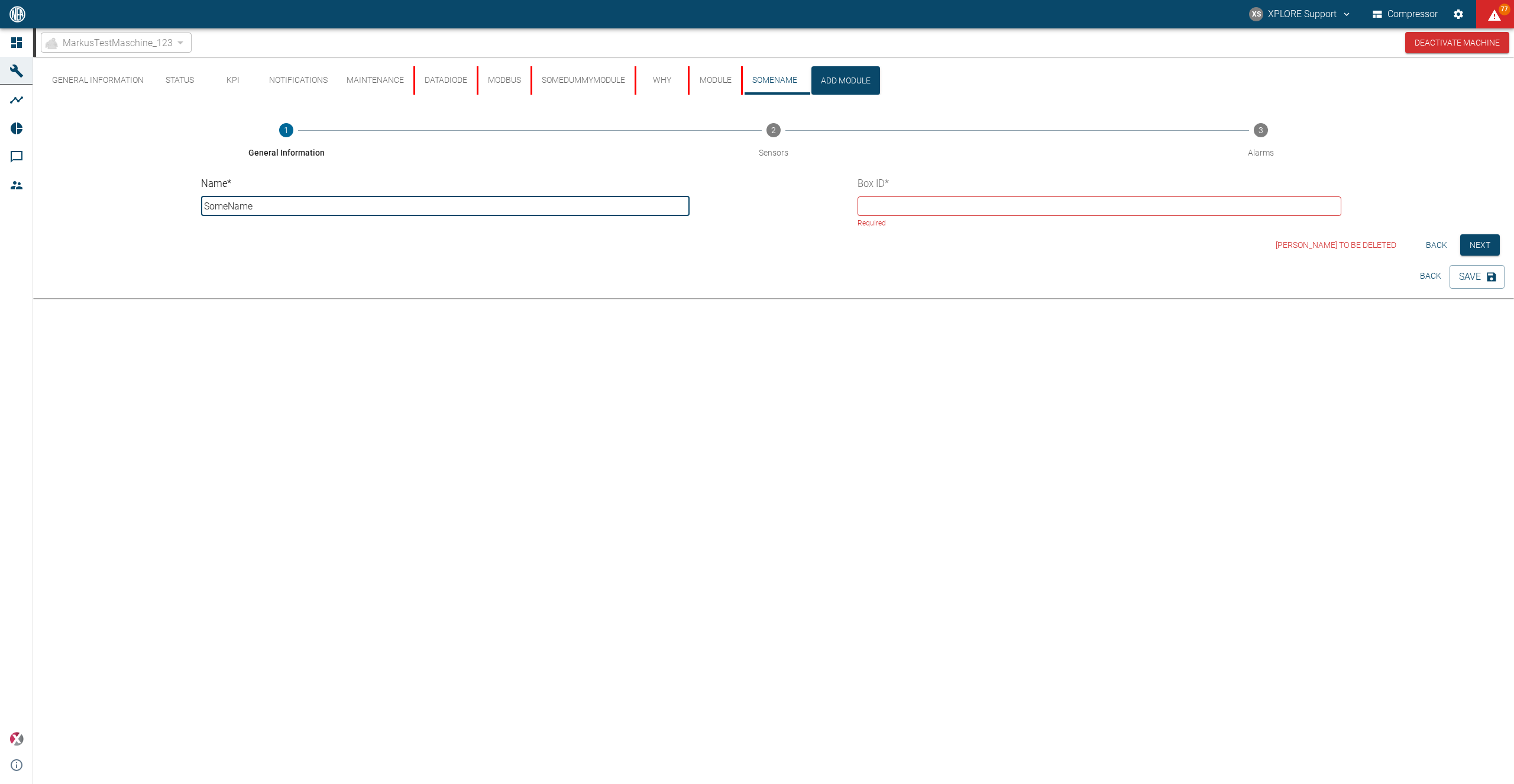
type input "SomeName"
click at [896, 200] on input "text" at bounding box center [1099, 206] width 485 height 19
paste input "daaaceee-eaee-daed-daec-cae3c5aaceee"
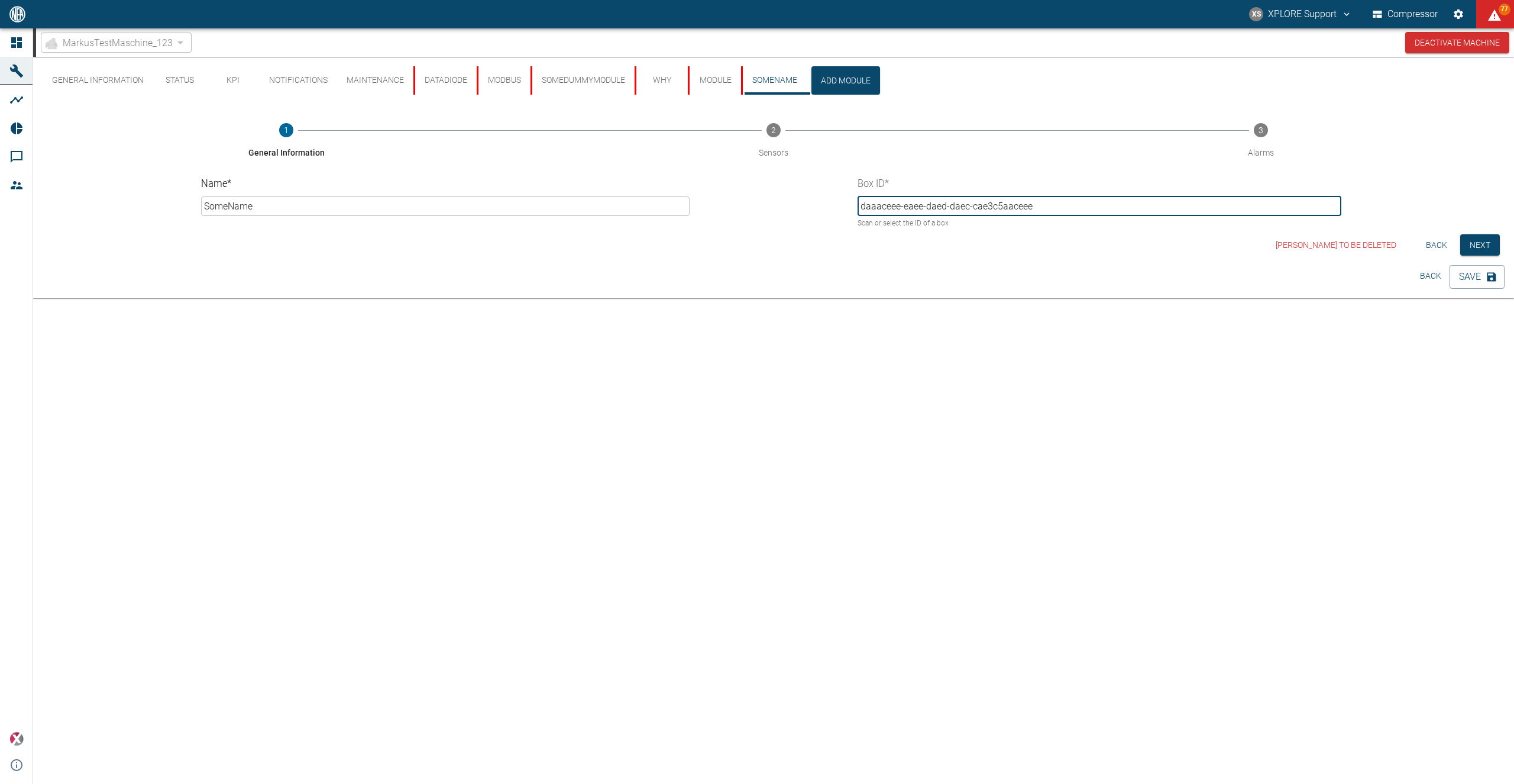
drag, startPoint x: 1079, startPoint y: 198, endPoint x: 779, endPoint y: 207, distance: 300.1
click at [858, 207] on input "daaaceee-eaee-daed-daec-cae3c5aaceee" at bounding box center [1099, 206] width 485 height 19
drag, startPoint x: 1055, startPoint y: 208, endPoint x: 781, endPoint y: 199, distance: 274.1
click at [858, 199] on input "daaaceee-eaee-daed-daec-cae3c5aaceee" at bounding box center [1099, 206] width 485 height 19
paste input "9ccf47f8-ca37-c197-ab38-c180c320ebb9"
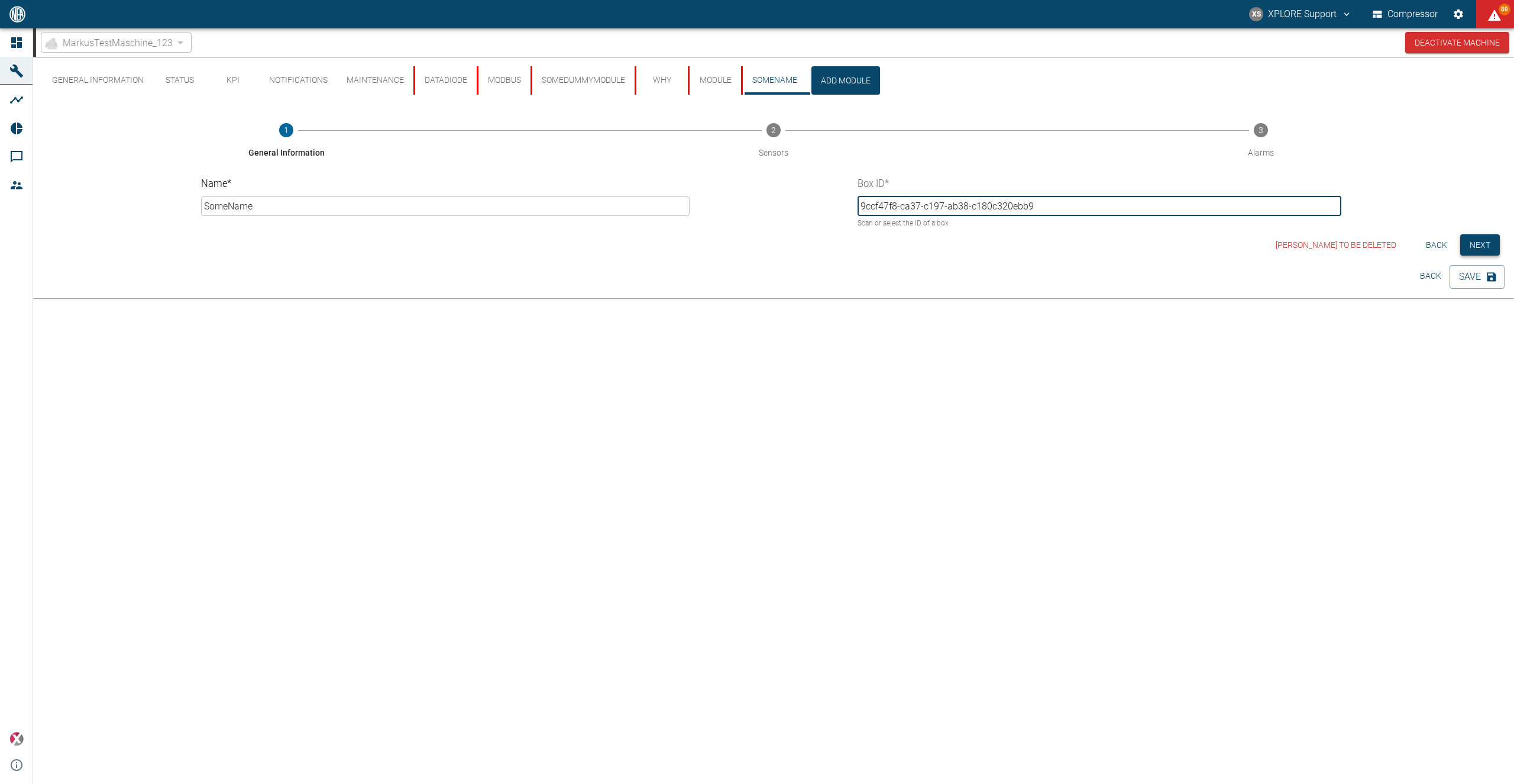
type input "9ccf47f8-ca37-c197-ab38-c180c320ebb9"
click at [1472, 246] on button "Next" at bounding box center [1479, 245] width 40 height 22
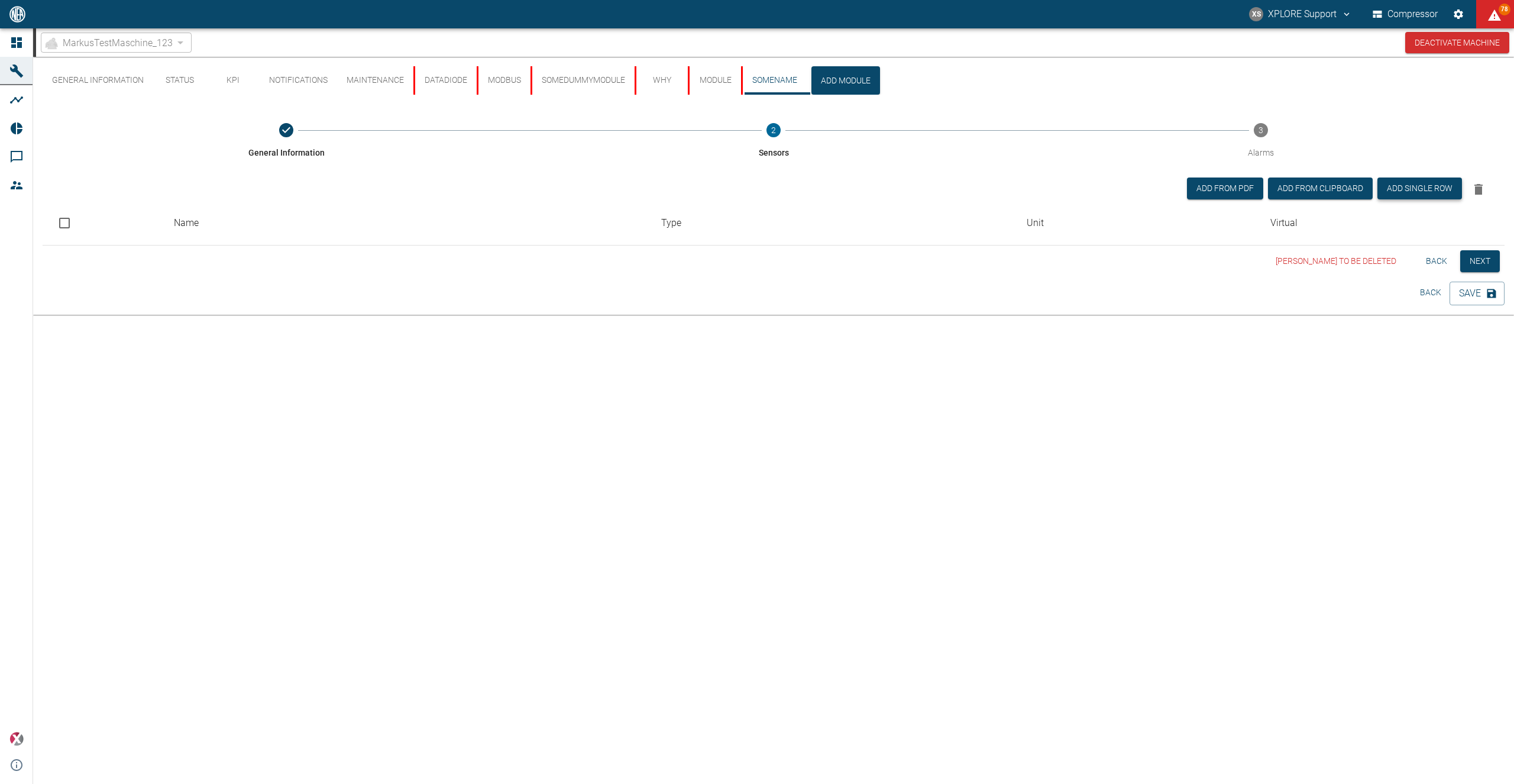
click at [1422, 190] on button "Add single row" at bounding box center [1419, 188] width 84 height 22
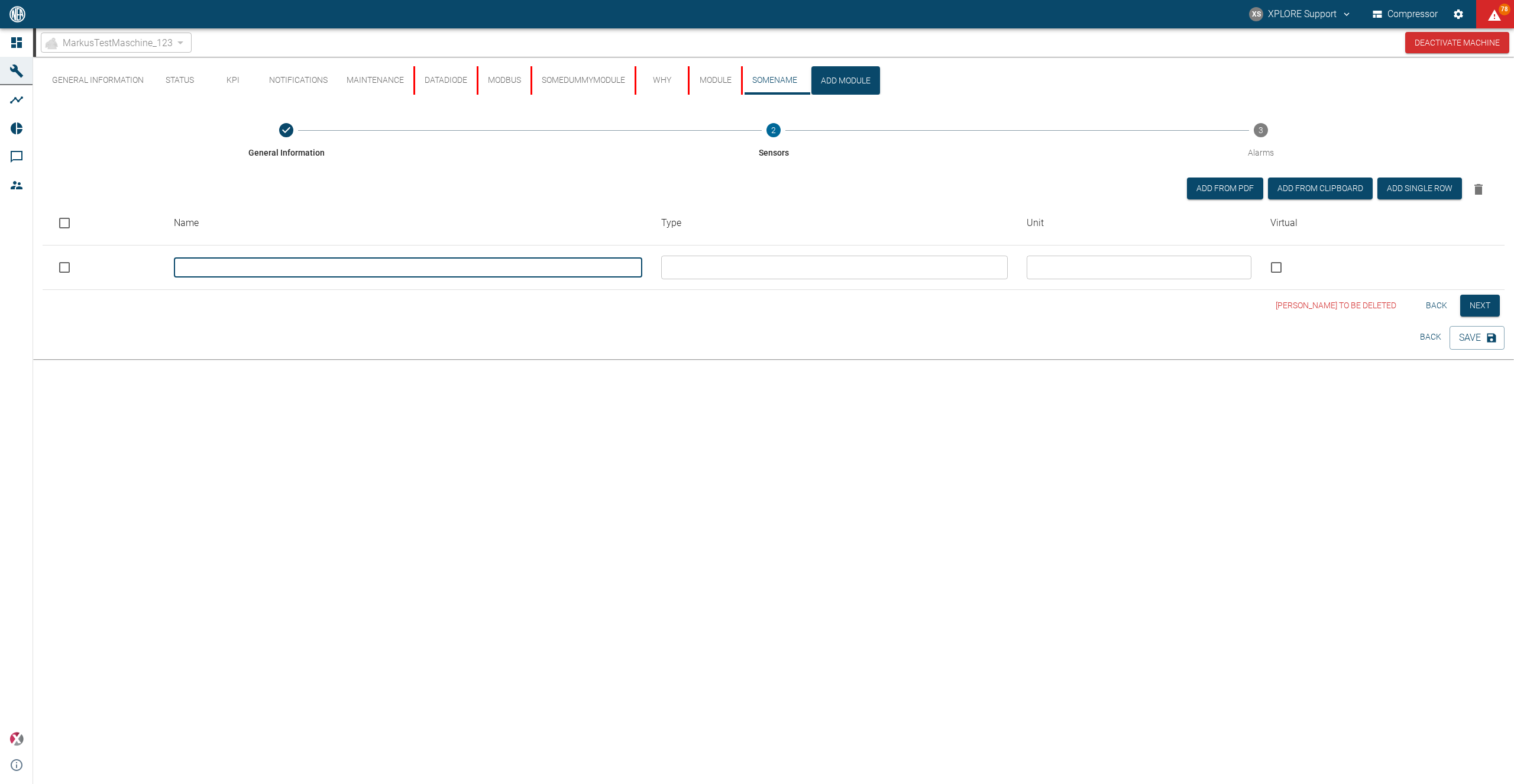
click at [442, 265] on input "text" at bounding box center [408, 268] width 469 height 19
type input "someSensor"
click at [650, 405] on div "General Information Status KPI Notifications Maintenance DataDiode Modbus SomeD…" at bounding box center [773, 420] width 1481 height 726
click at [747, 280] on td "​" at bounding box center [835, 268] width 366 height 44
click at [757, 264] on input "text" at bounding box center [833, 267] width 338 height 17
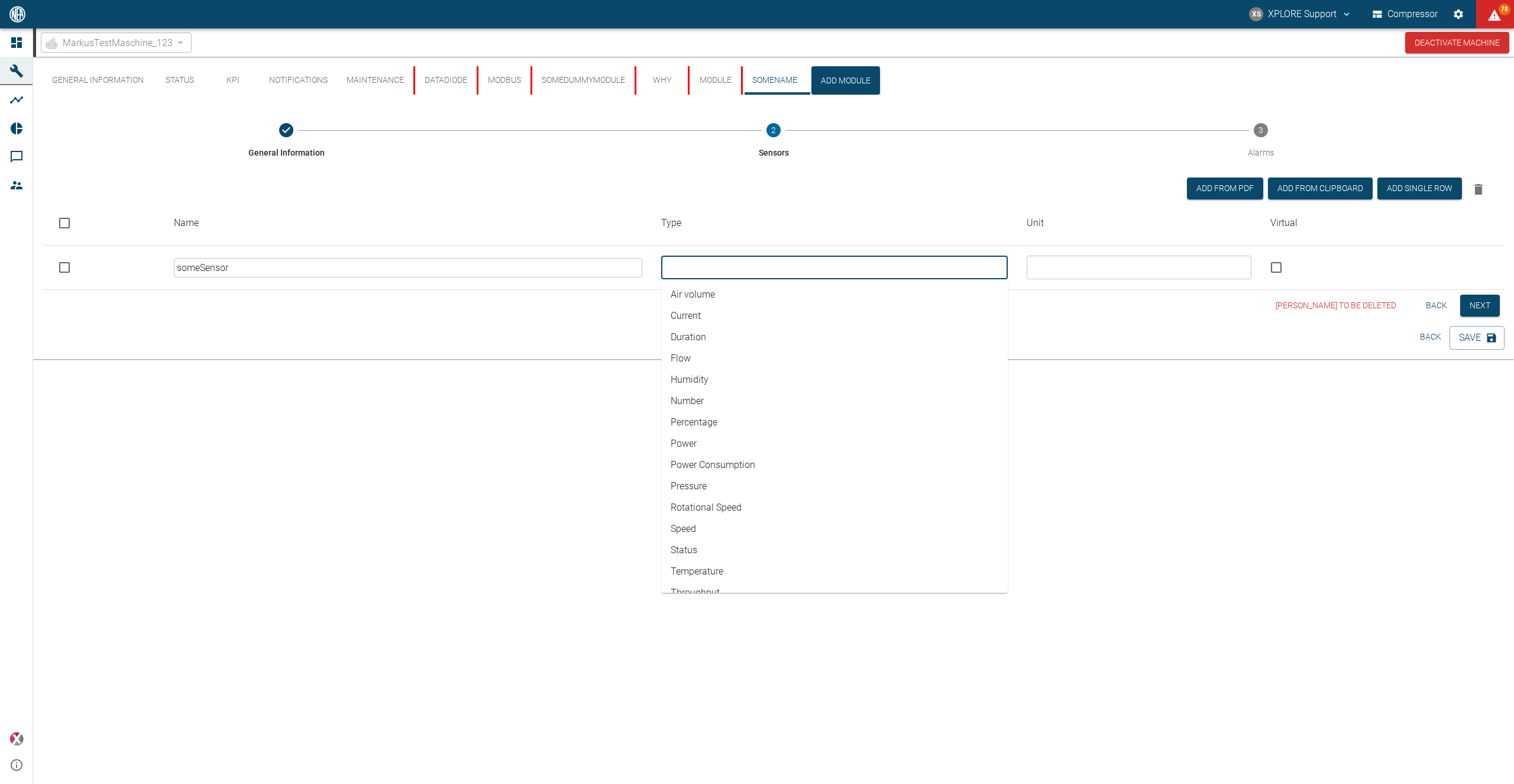
click at [1068, 276] on div "​" at bounding box center [1139, 267] width 225 height 24
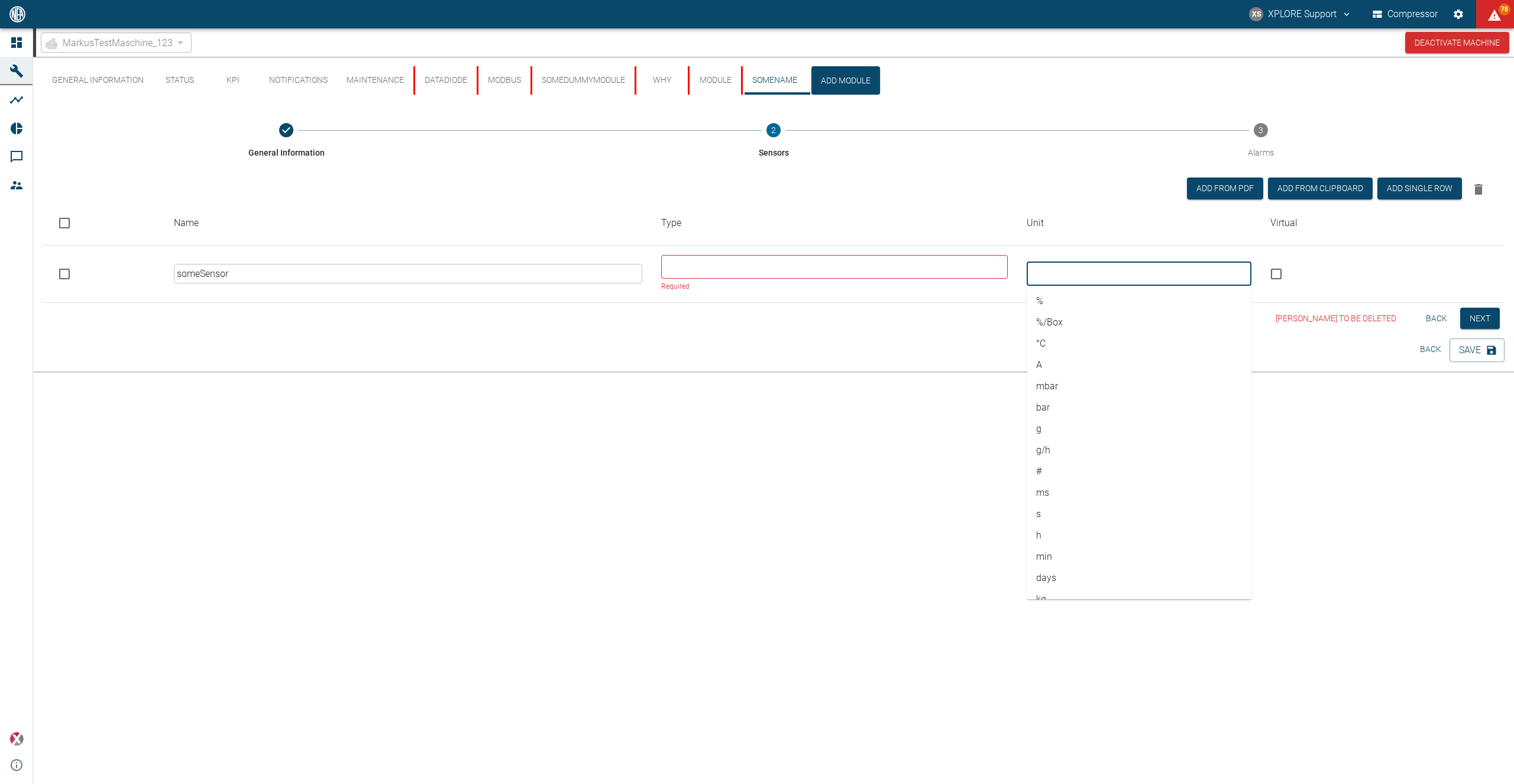
drag, startPoint x: 767, startPoint y: 285, endPoint x: 772, endPoint y: 278, distance: 8.6
click at [771, 281] on div "​ Required" at bounding box center [834, 274] width 346 height 38
click at [772, 278] on div "​" at bounding box center [834, 267] width 346 height 24
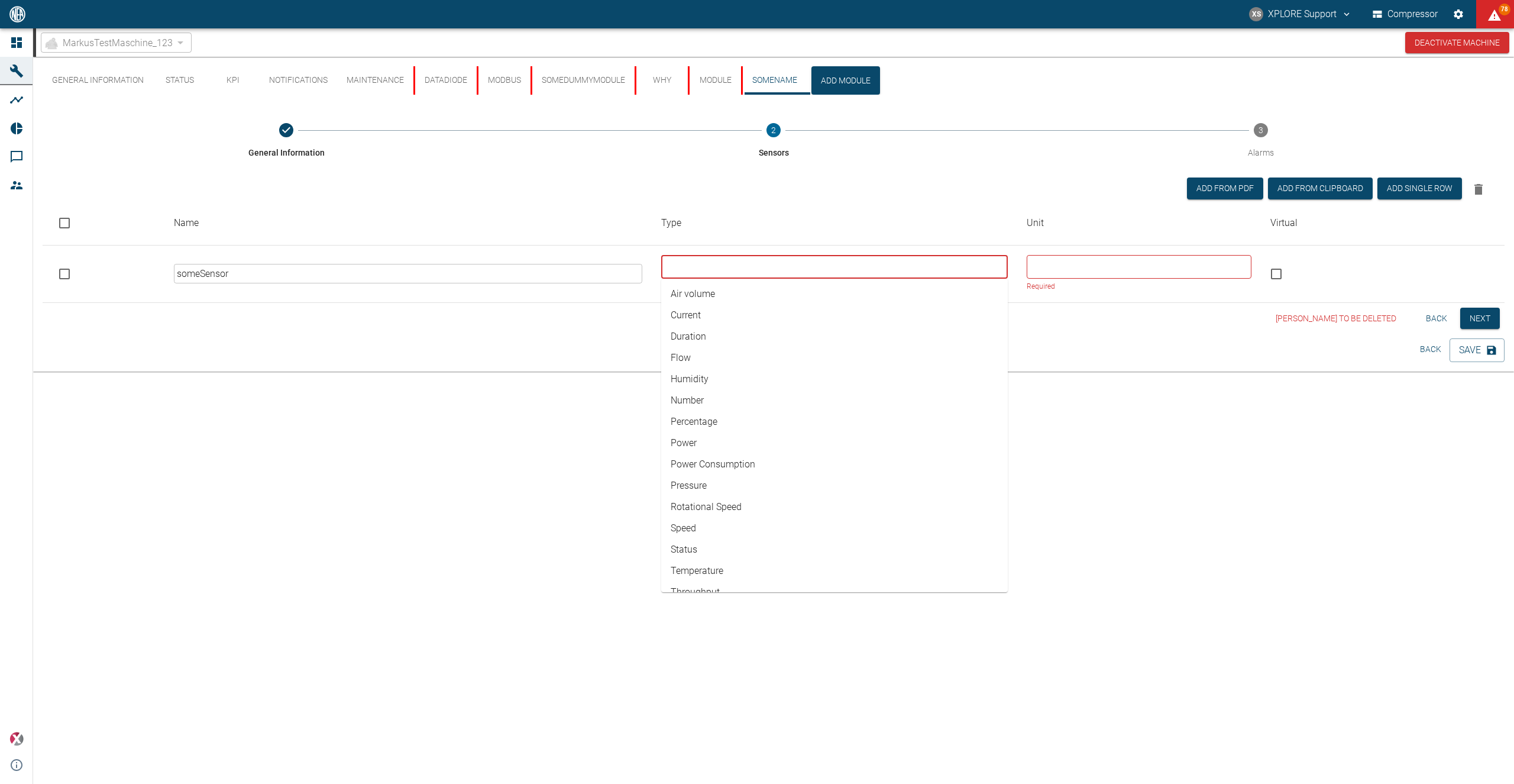
drag, startPoint x: 754, startPoint y: 270, endPoint x: 751, endPoint y: 276, distance: 6.7
click at [754, 271] on input "text" at bounding box center [833, 267] width 338 height 17
click at [734, 302] on li "Air volume" at bounding box center [834, 294] width 346 height 21
type input "Air volume"
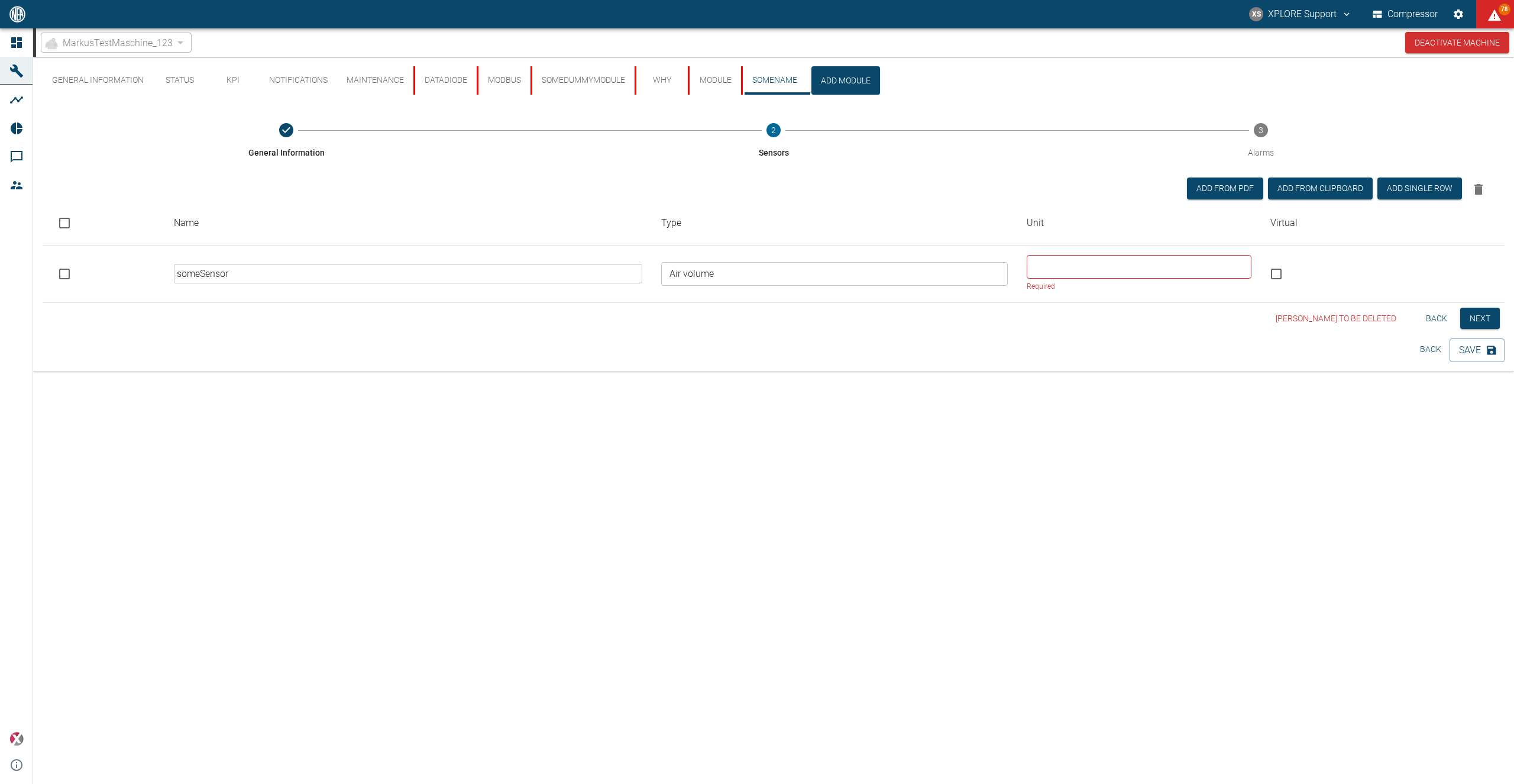
click at [1172, 369] on div "General Information Status KPI Notifications Maintenance DataDiode Modbus SomeD…" at bounding box center [773, 213] width 1481 height 314
click at [1116, 269] on input "text" at bounding box center [1138, 267] width 216 height 17
type input "e"
drag, startPoint x: 1087, startPoint y: 264, endPoint x: 964, endPoint y: 264, distance: 123.0
click at [1030, 264] on input "e" at bounding box center [1138, 267] width 216 height 17
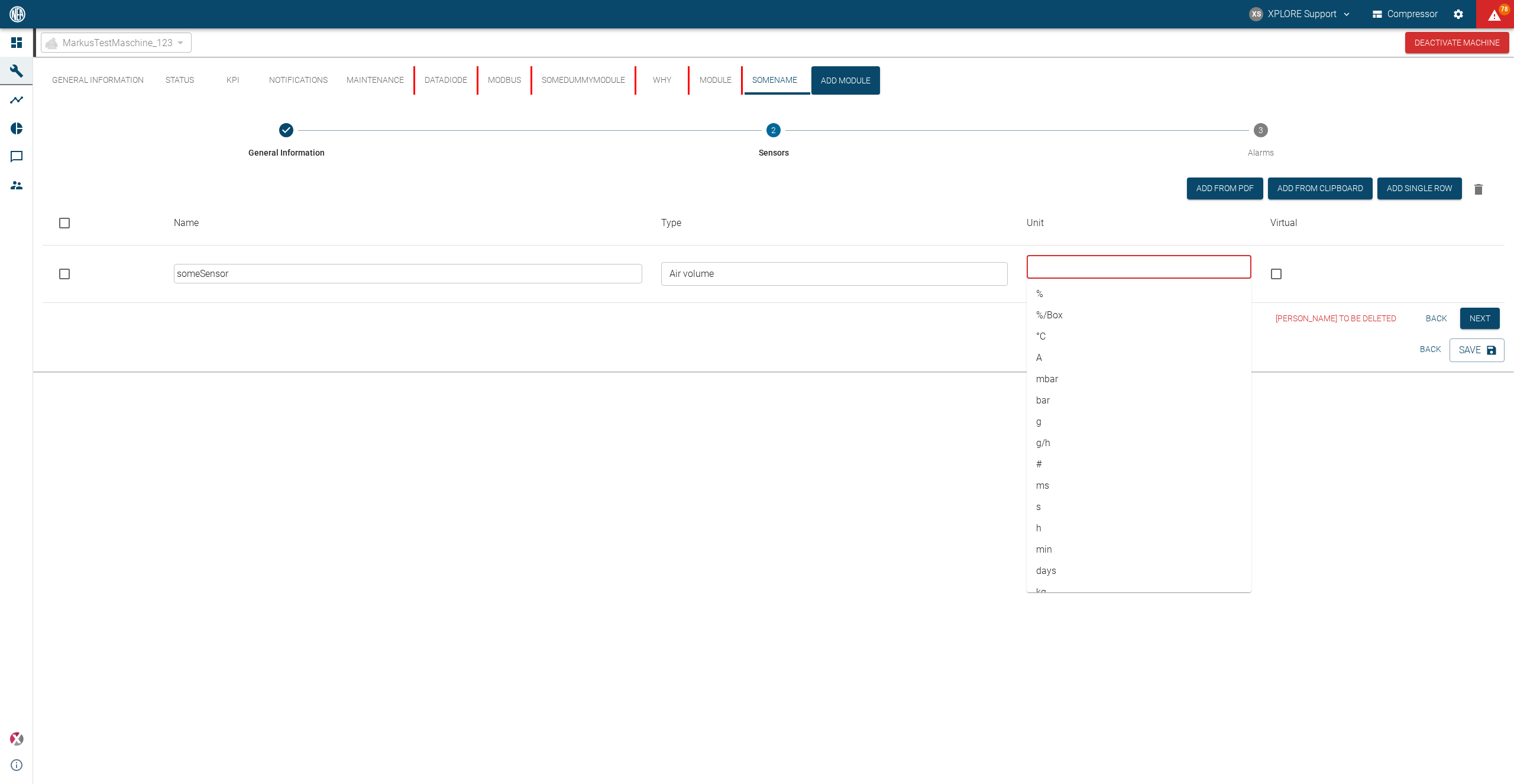
click at [1092, 359] on li "A" at bounding box center [1139, 358] width 225 height 21
type input "A"
click at [1264, 449] on div "General Information Status KPI Notifications Maintenance DataDiode Modbus SomeD…" at bounding box center [773, 420] width 1481 height 726
click at [1465, 336] on button "Save" at bounding box center [1477, 338] width 55 height 24
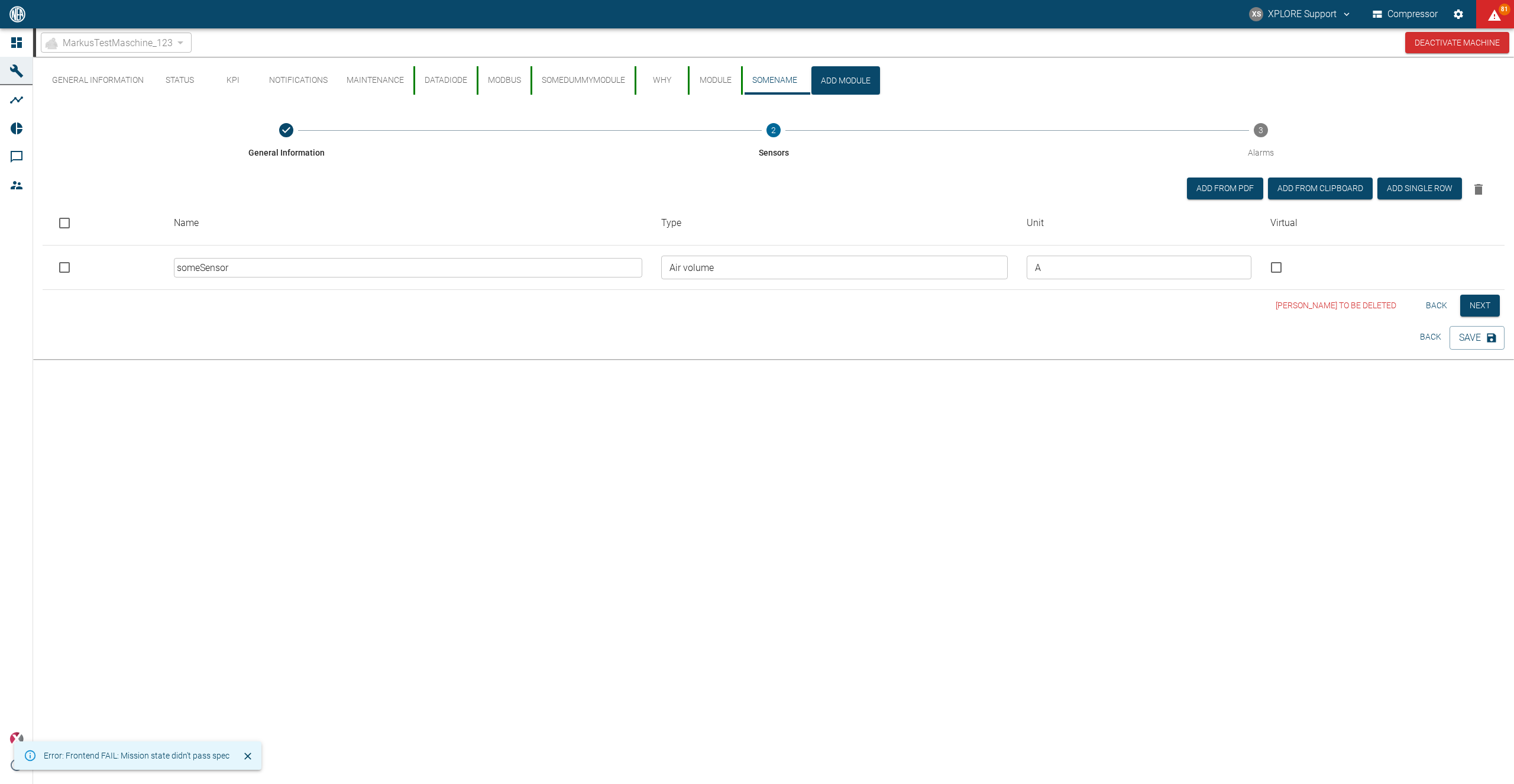
click at [366, 600] on div "General Information Status KPI Notifications Maintenance DataDiode Modbus SomeD…" at bounding box center [773, 420] width 1481 height 726
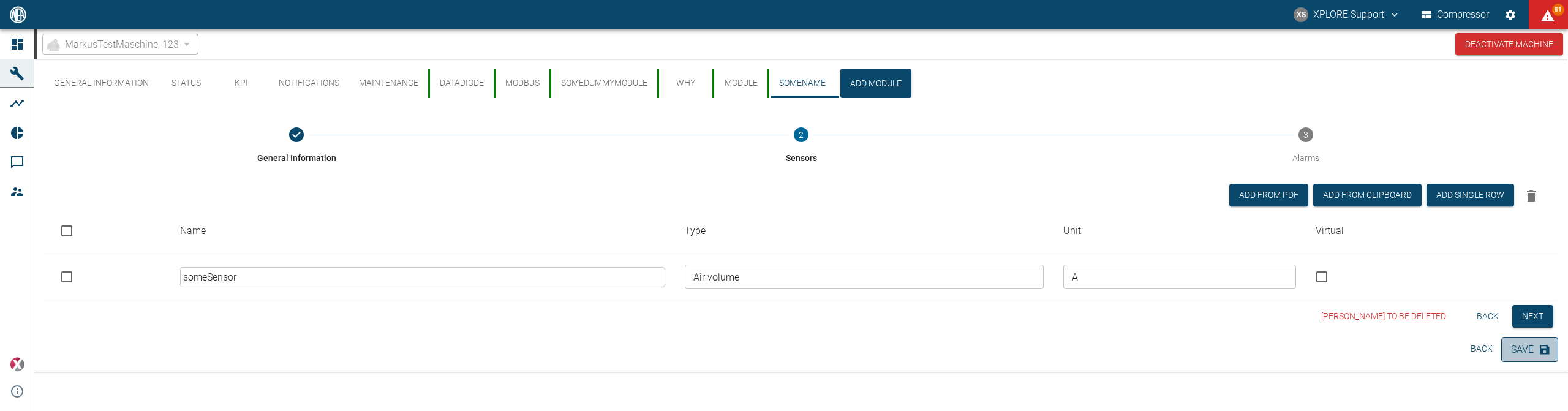
click at [1519, 344] on button "Save" at bounding box center [1529, 350] width 57 height 25
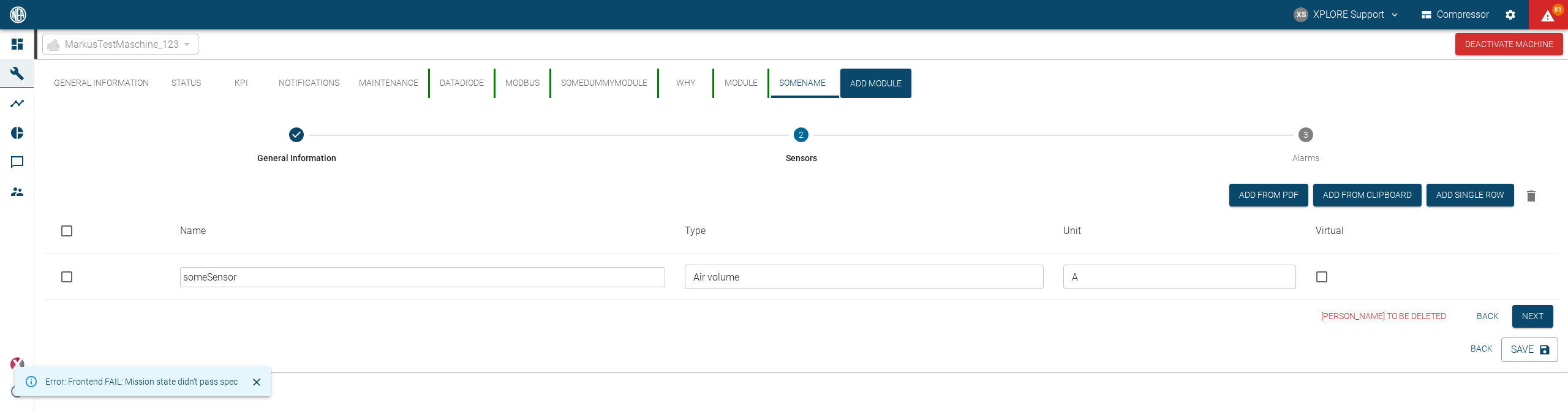
click at [462, 78] on button "DataDiode" at bounding box center [461, 83] width 65 height 29
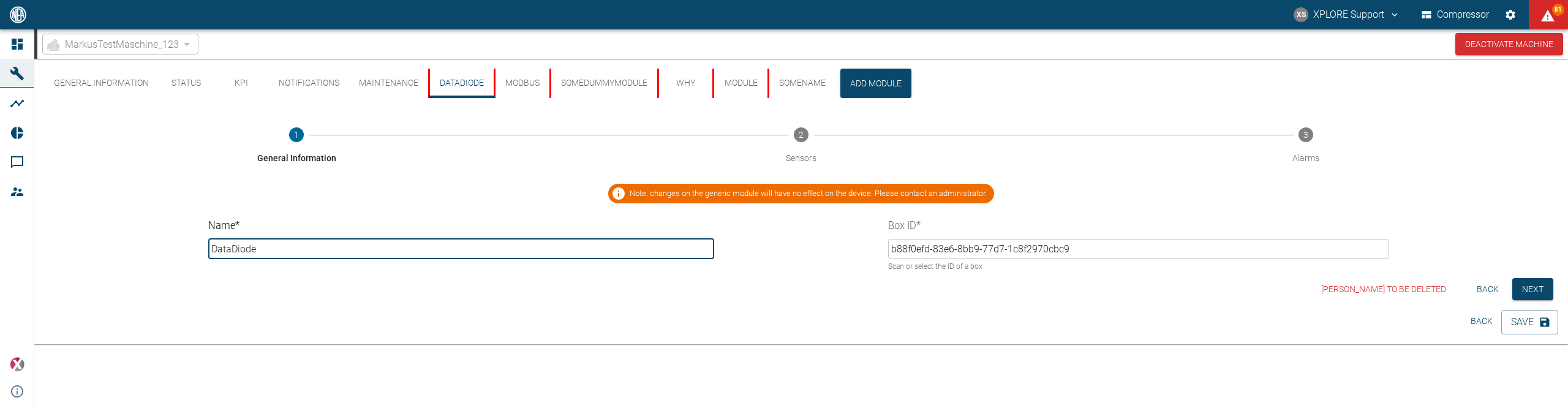
click at [408, 85] on button "Maintenance" at bounding box center [389, 83] width 79 height 29
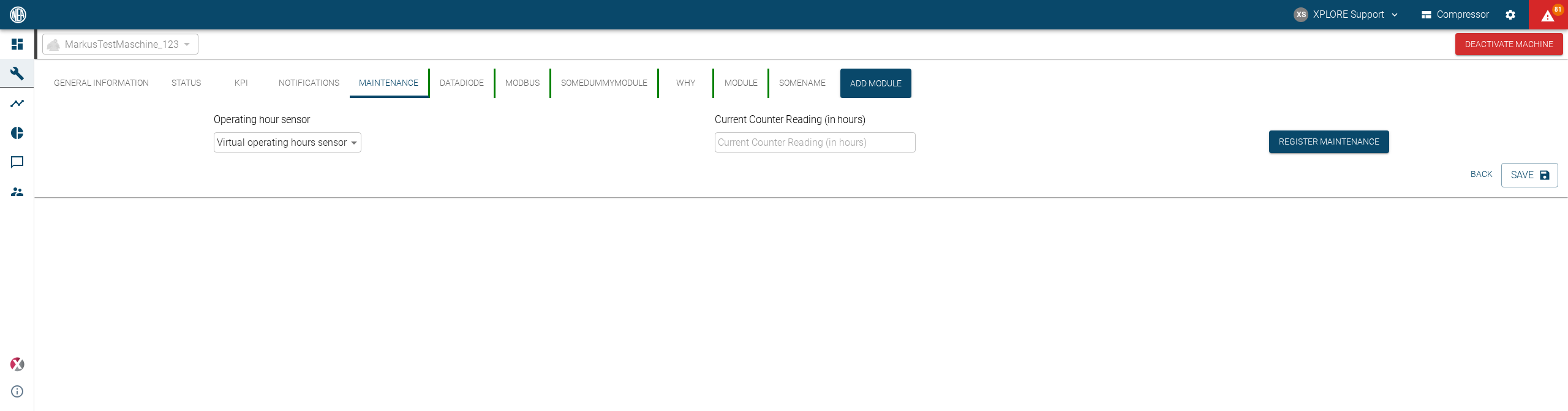
click at [485, 83] on button "DataDiode" at bounding box center [461, 83] width 65 height 29
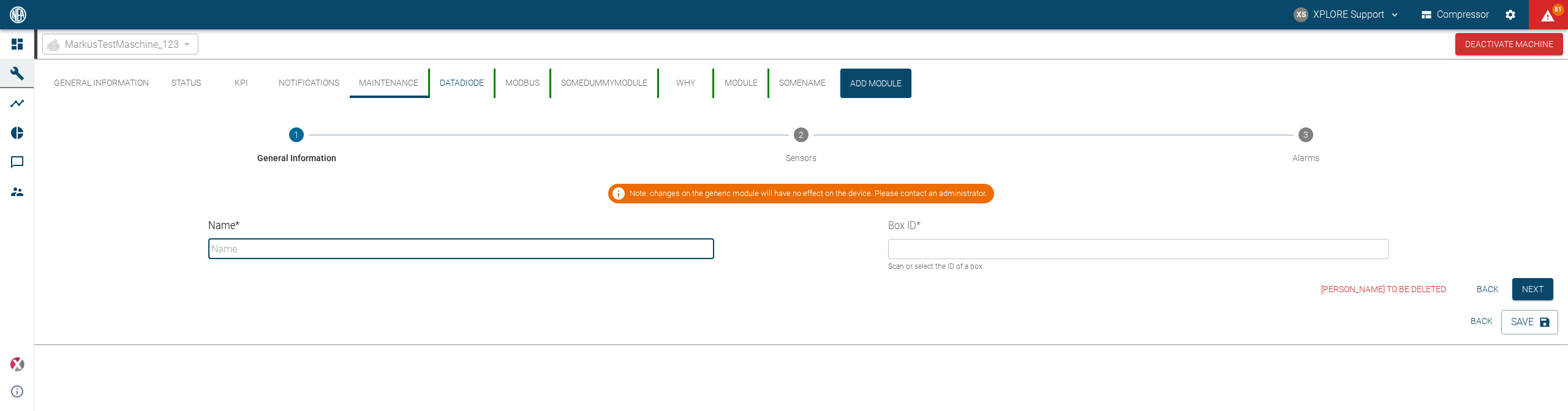
type input "DataDiode"
type input "b88f0efd-83e6-8bb9-77d7-1c8f2970cbc9"
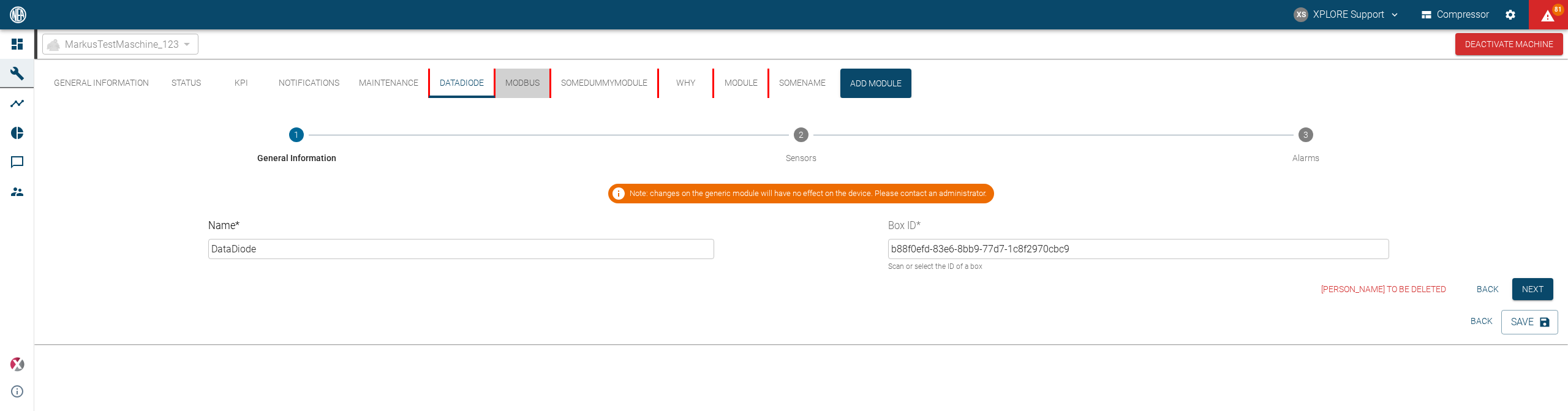
click at [522, 81] on button "Modbus" at bounding box center [521, 83] width 56 height 29
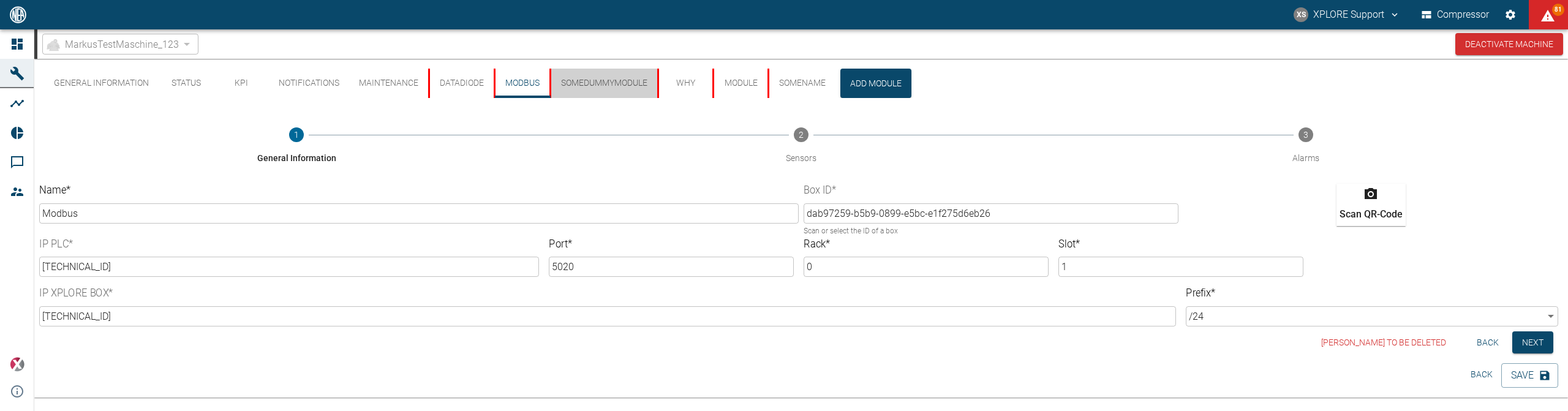
click at [593, 80] on button "SomeDummyModule" at bounding box center [603, 83] width 107 height 29
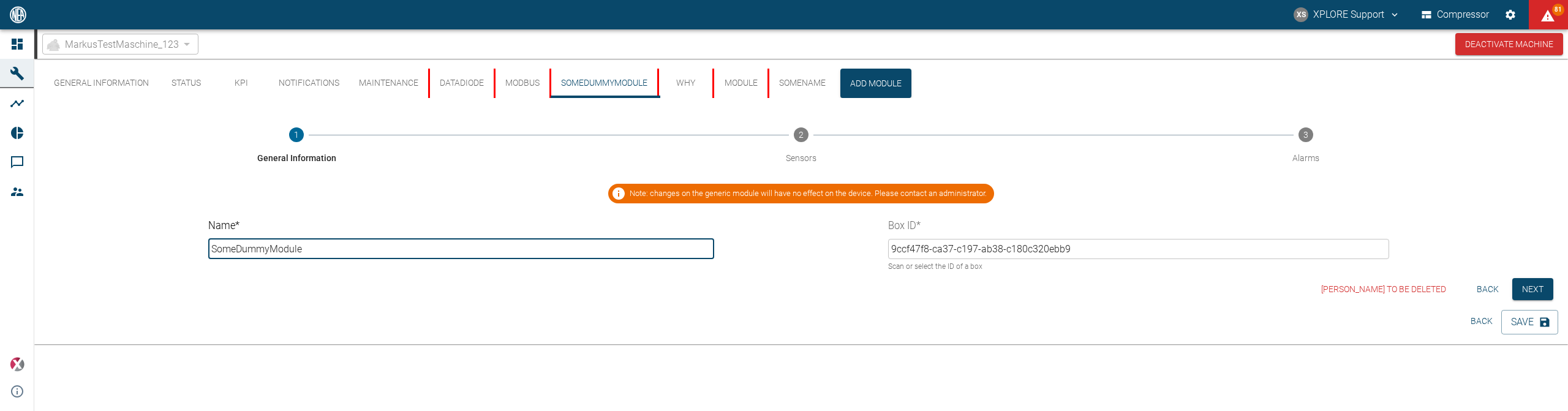
click at [693, 84] on button "why" at bounding box center [684, 83] width 55 height 29
click at [749, 85] on button "Module" at bounding box center [740, 83] width 55 height 29
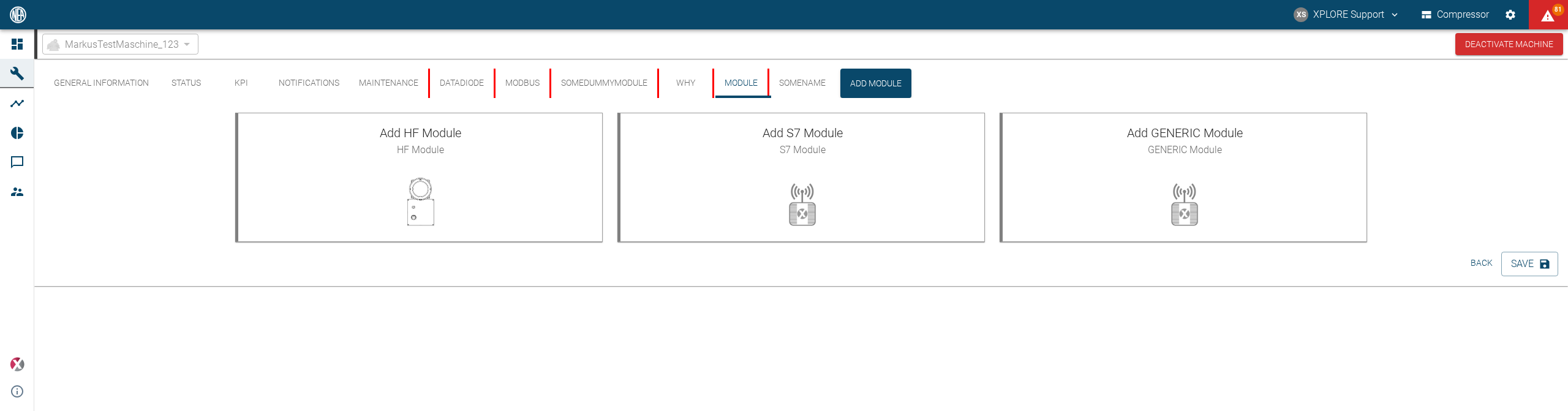
click at [801, 89] on button "SomeName" at bounding box center [802, 83] width 68 height 29
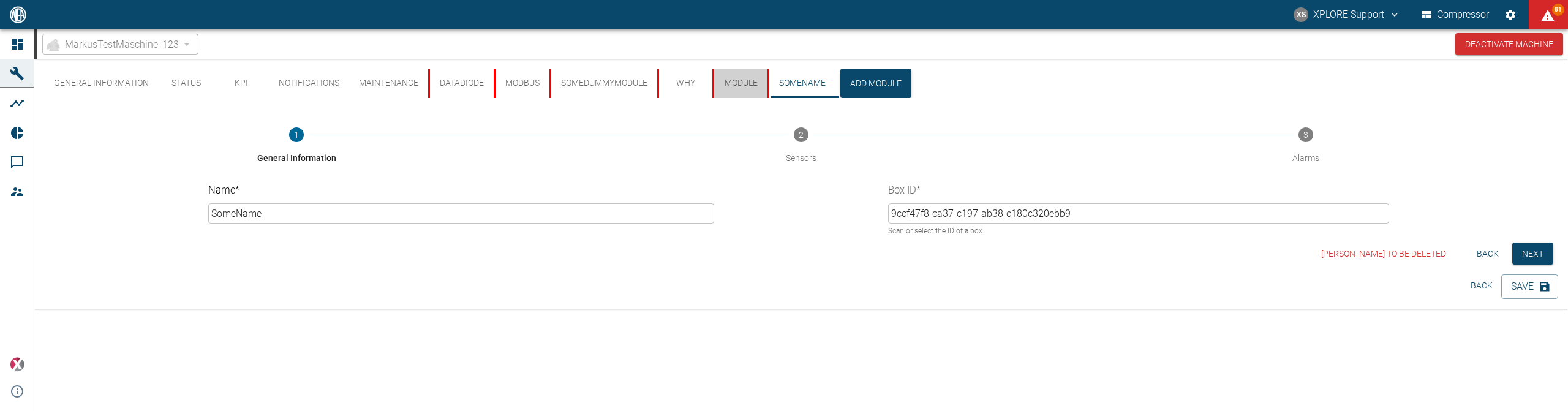
click at [750, 84] on button "Module" at bounding box center [740, 83] width 55 height 29
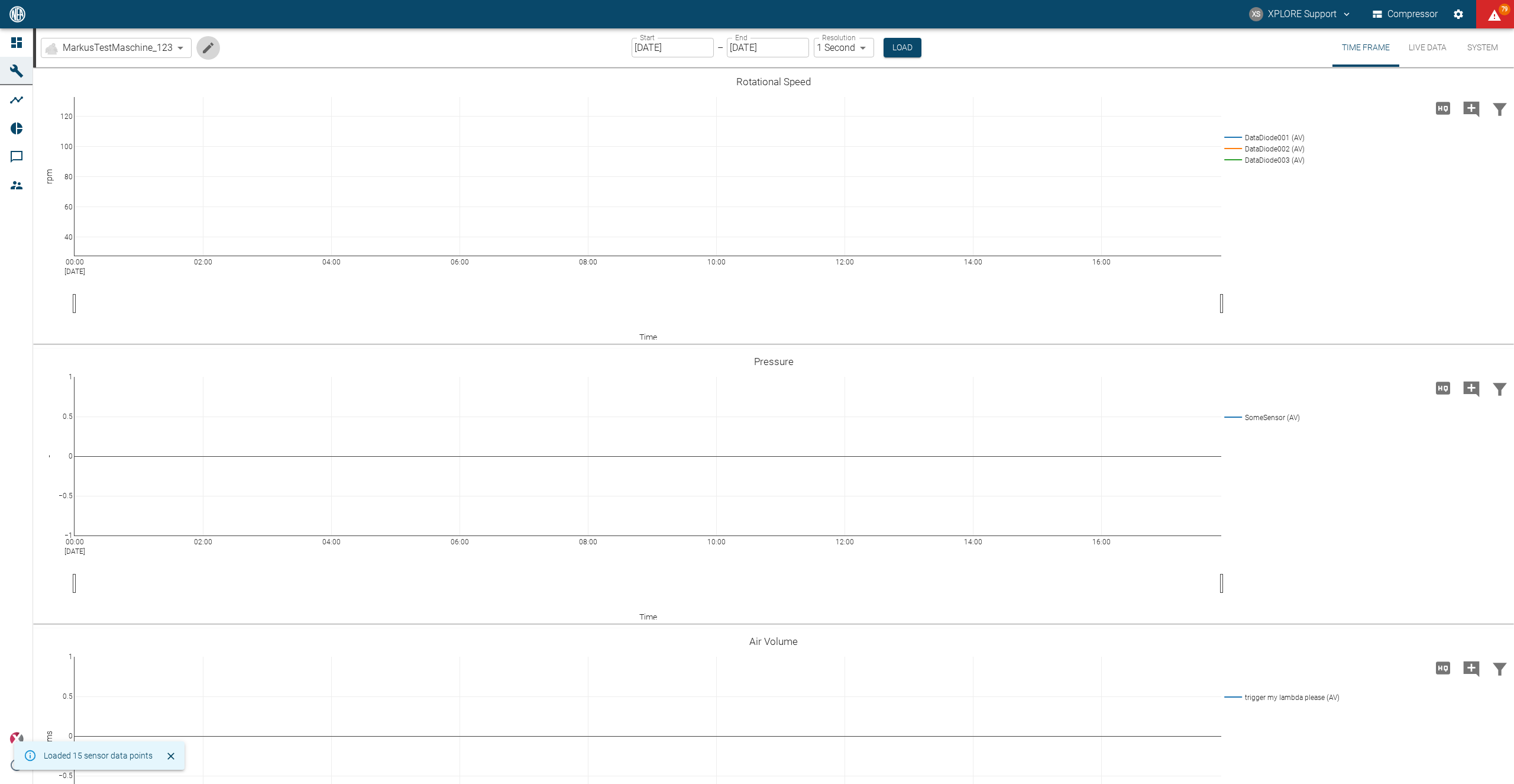
click at [200, 50] on button "Edit machine" at bounding box center [208, 48] width 24 height 24
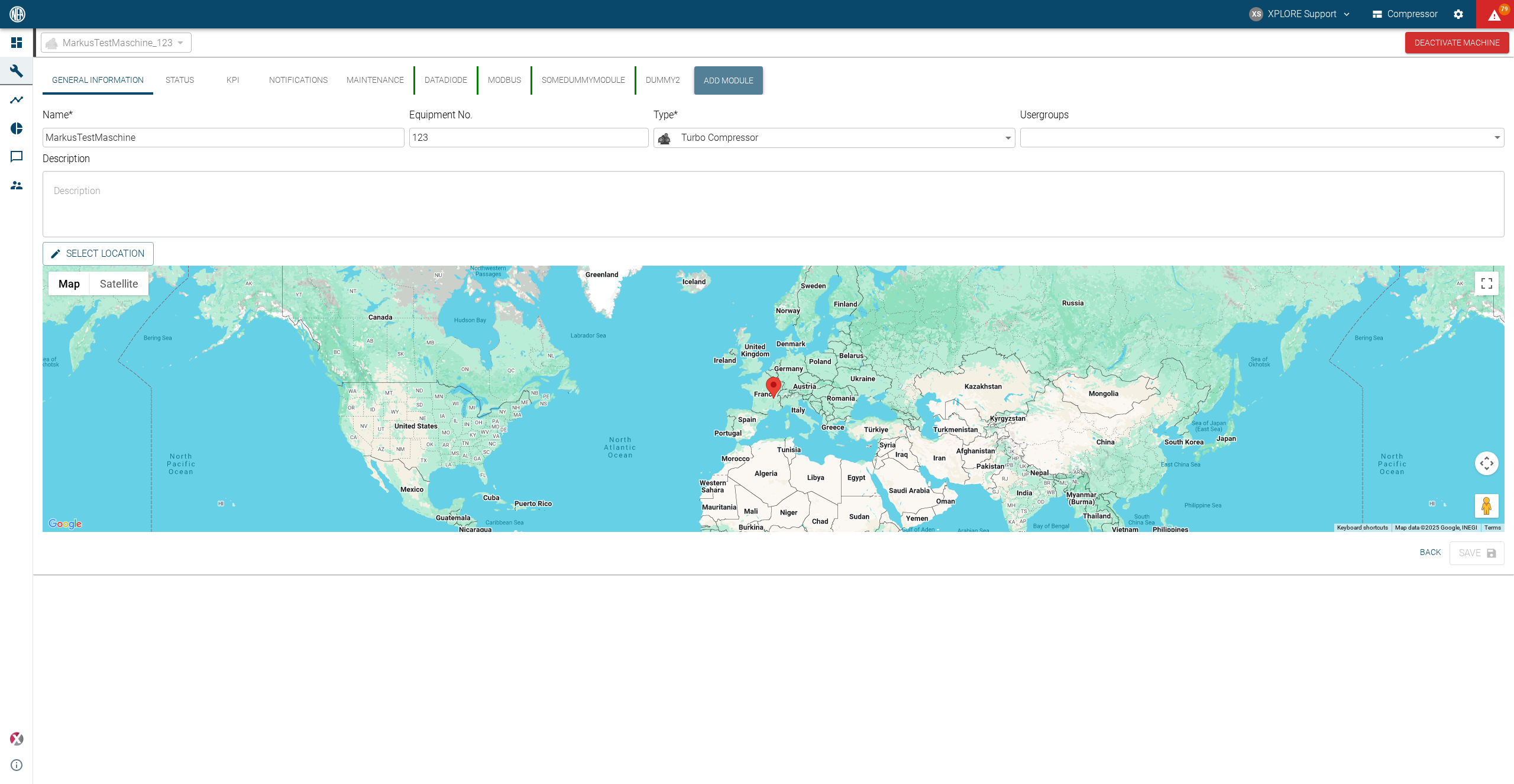
click at [715, 82] on button "Add Module" at bounding box center [728, 81] width 68 height 28
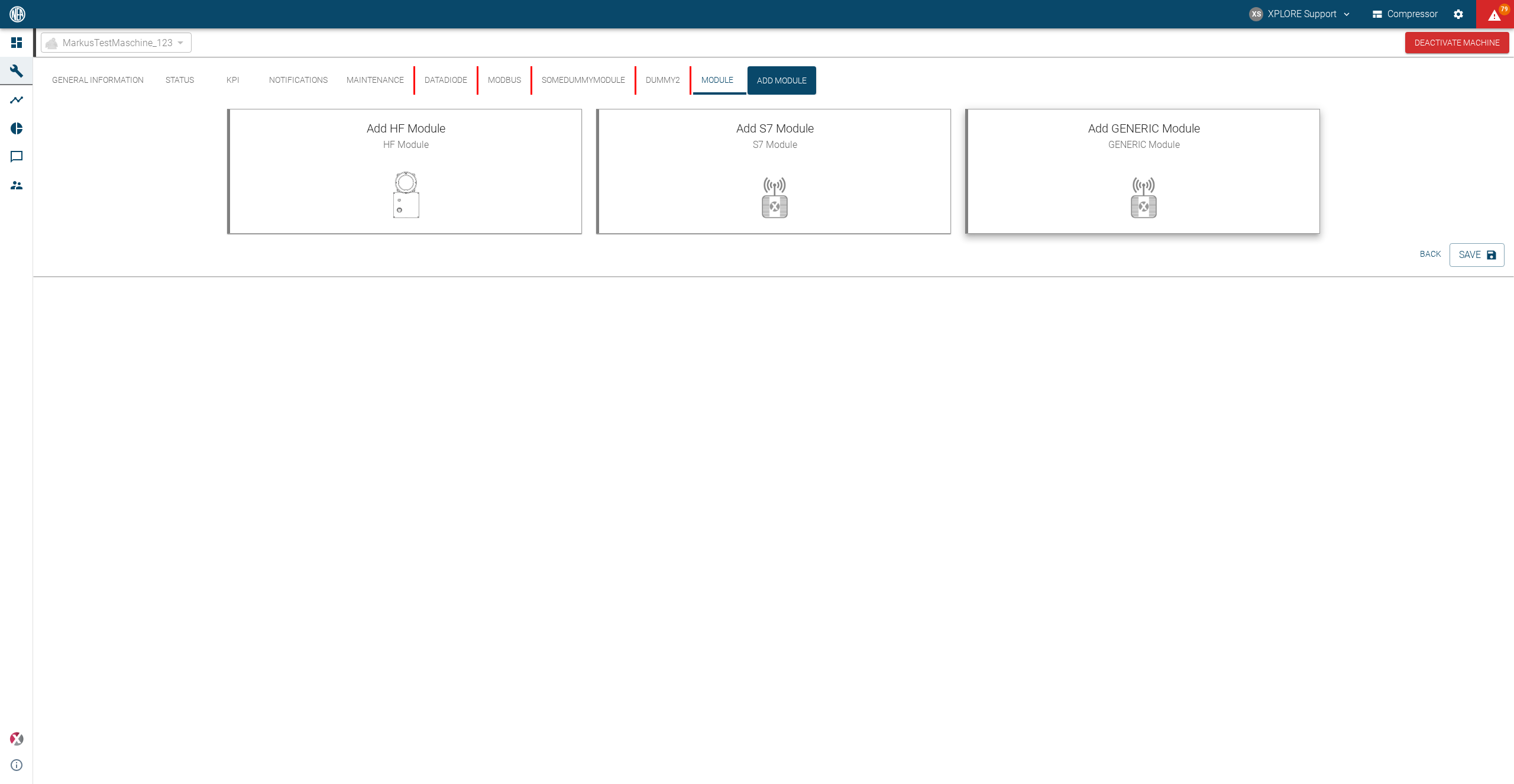
click at [1081, 167] on div at bounding box center [1144, 197] width 352 height 71
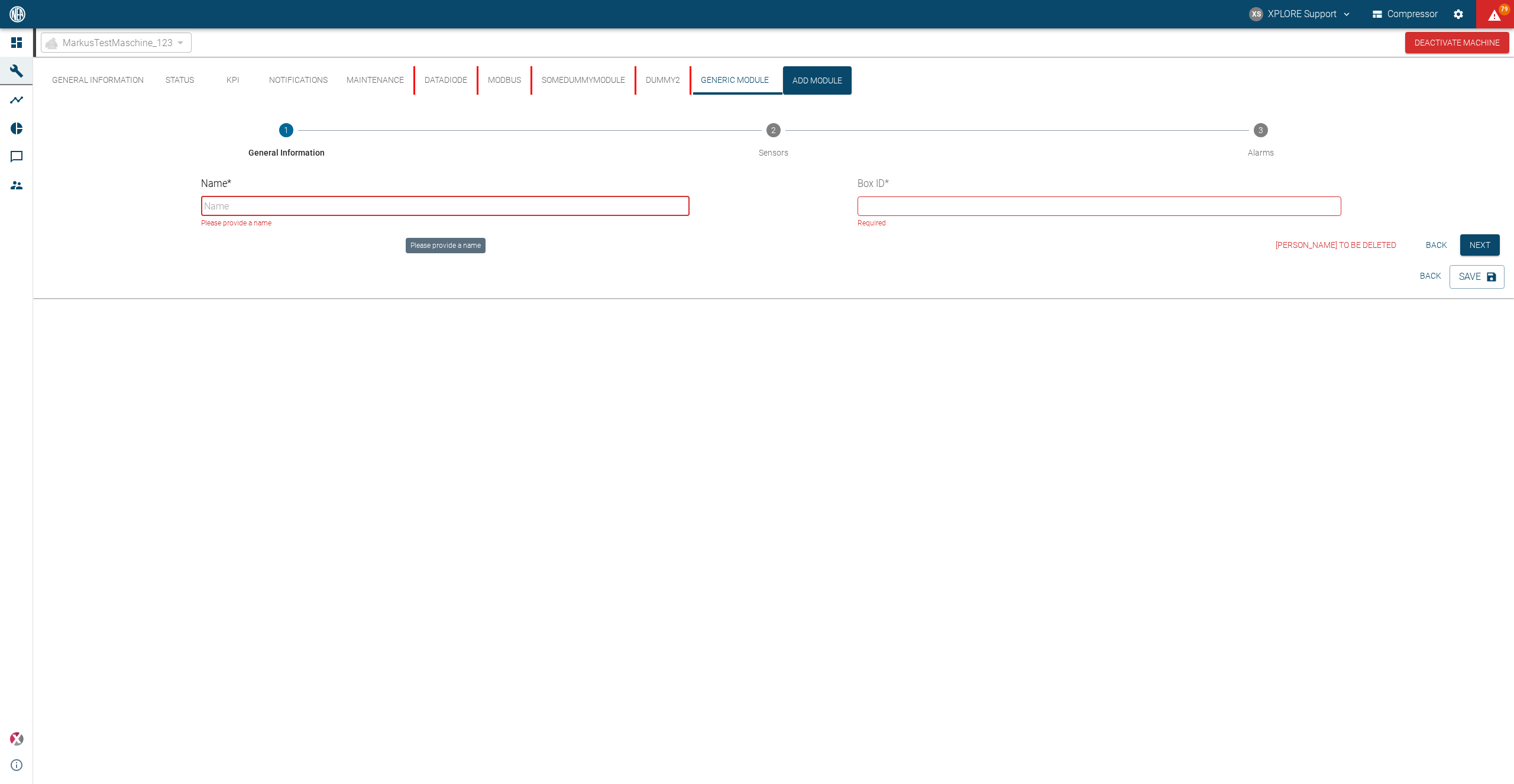
click at [578, 202] on input "Name *" at bounding box center [446, 206] width 489 height 19
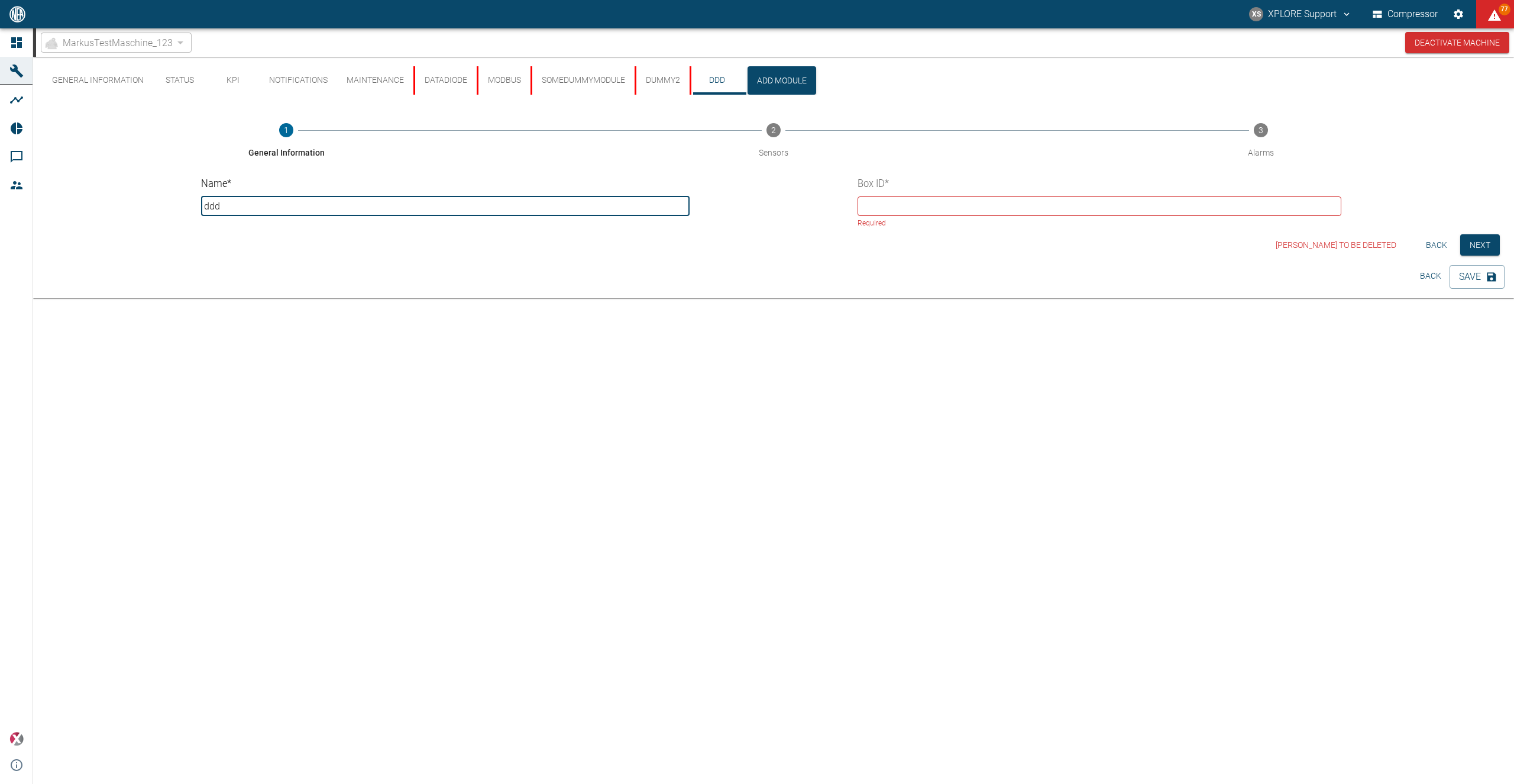
type input "ddd"
click at [880, 205] on input "text" at bounding box center [1099, 206] width 485 height 19
paste input "daaaceee-eaee-daed-daec-cae3c5aaceee"
type input "daaaceee-eaee-daed-daec-cae3c5aaceee"
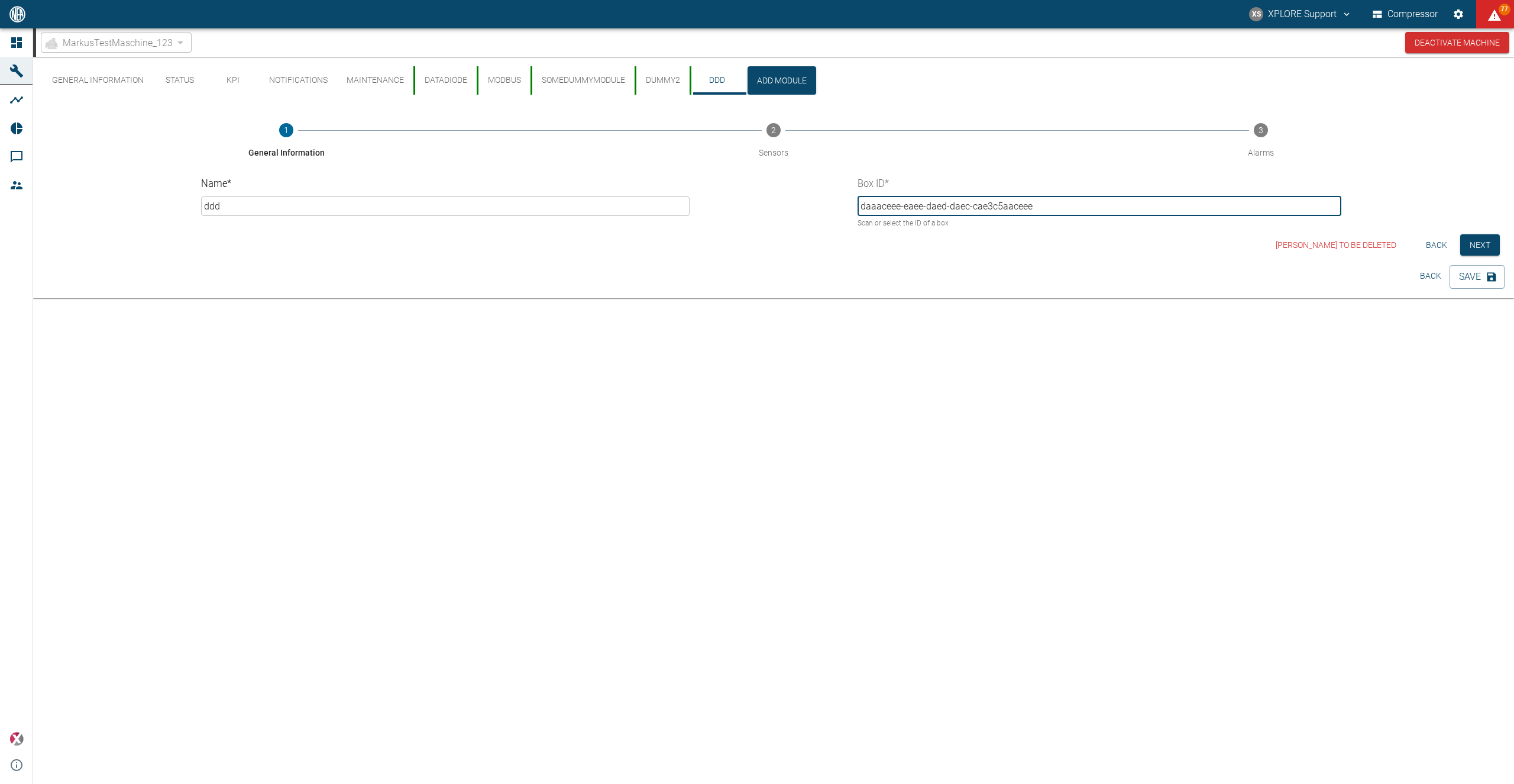
drag, startPoint x: 1102, startPoint y: 207, endPoint x: 734, endPoint y: 202, distance: 368.0
click at [858, 202] on input "daaaceee-eaee-daed-daec-cae3c5aaceee" at bounding box center [1099, 206] width 485 height 19
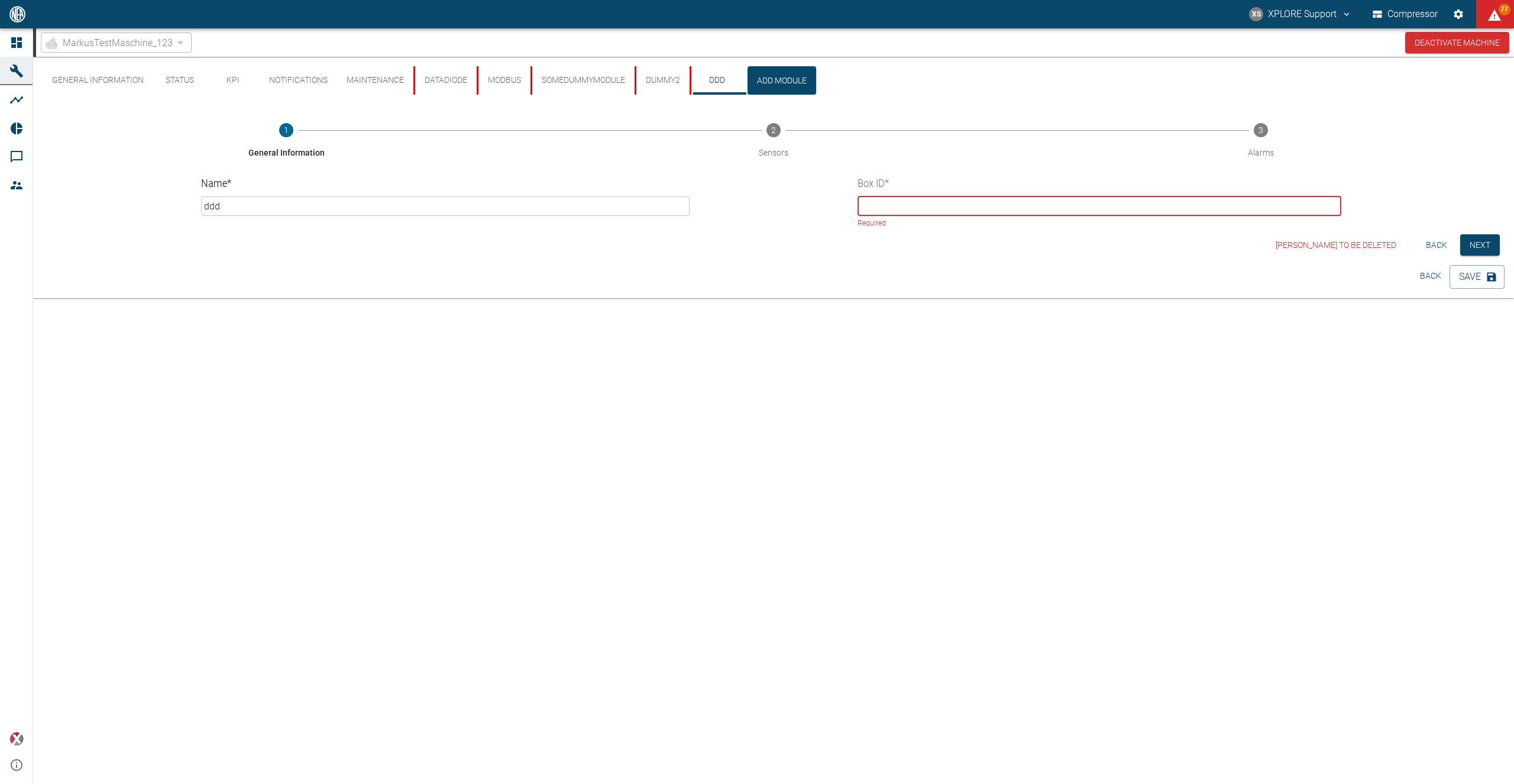
click at [883, 209] on input "text" at bounding box center [1099, 206] width 485 height 19
paste input "9ccf47f8-ca37-c197-ab38-c180c320ebb9"
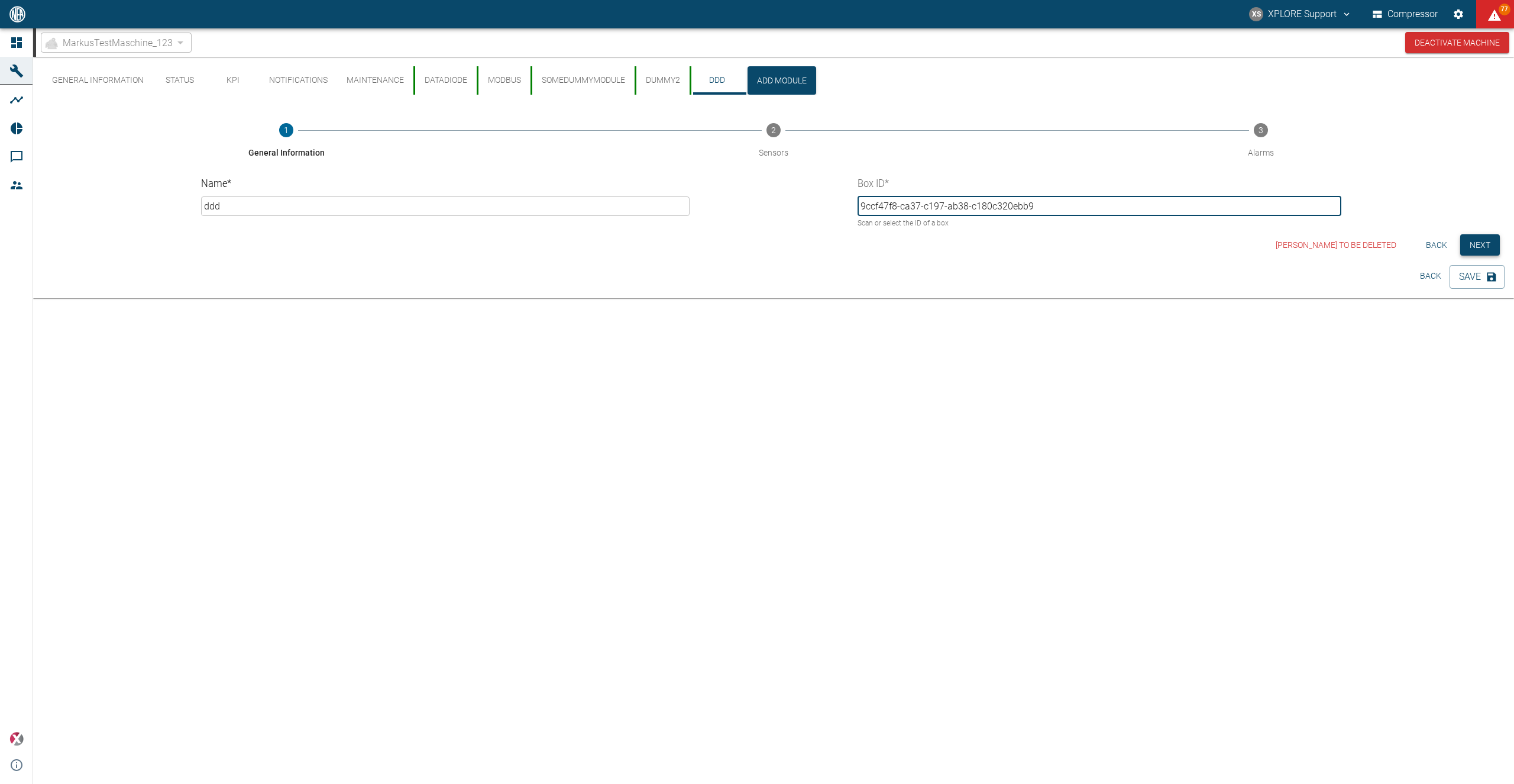
type input "9ccf47f8-ca37-c197-ab38-c180c320ebb9"
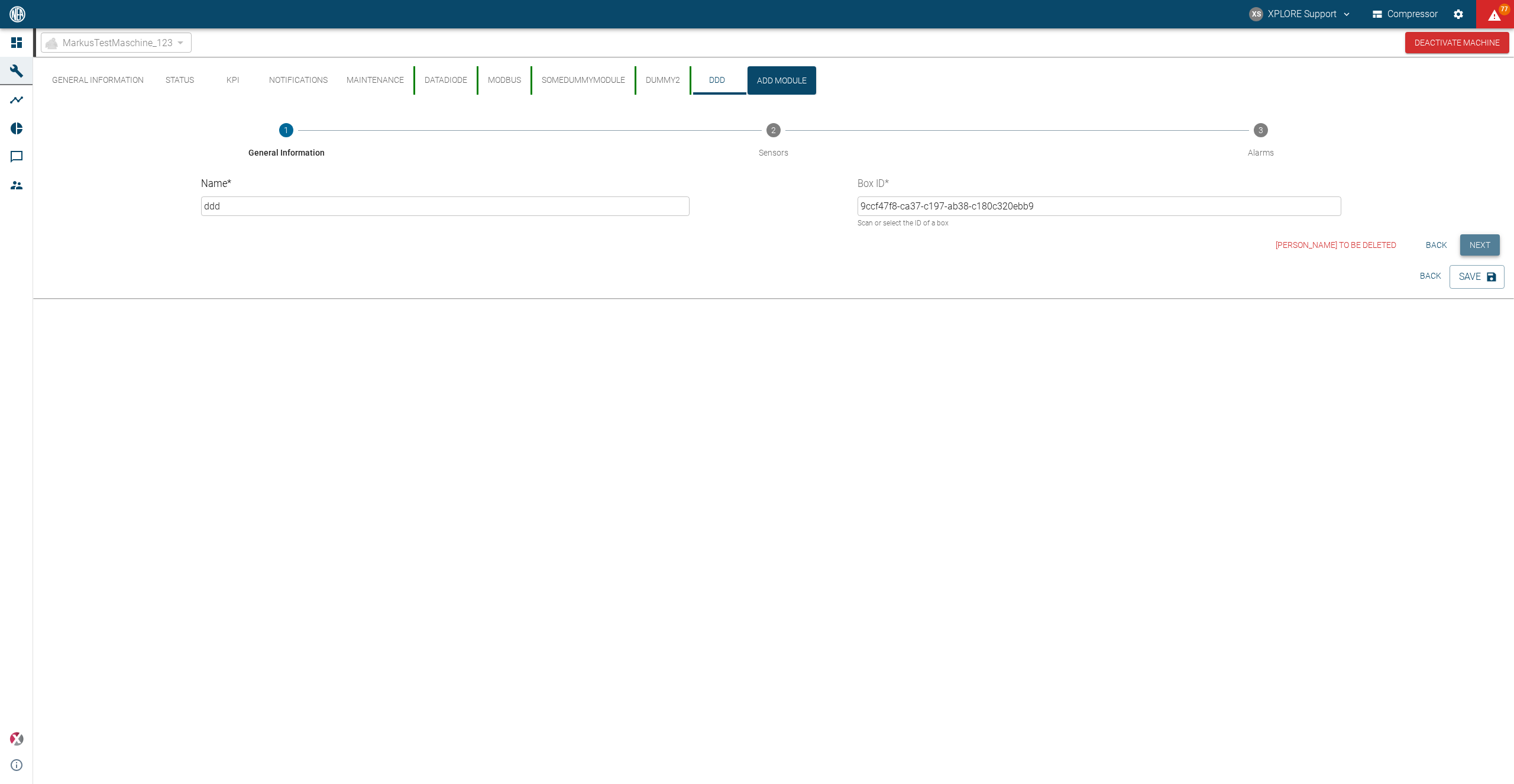
click at [1488, 252] on button "Next" at bounding box center [1479, 245] width 40 height 22
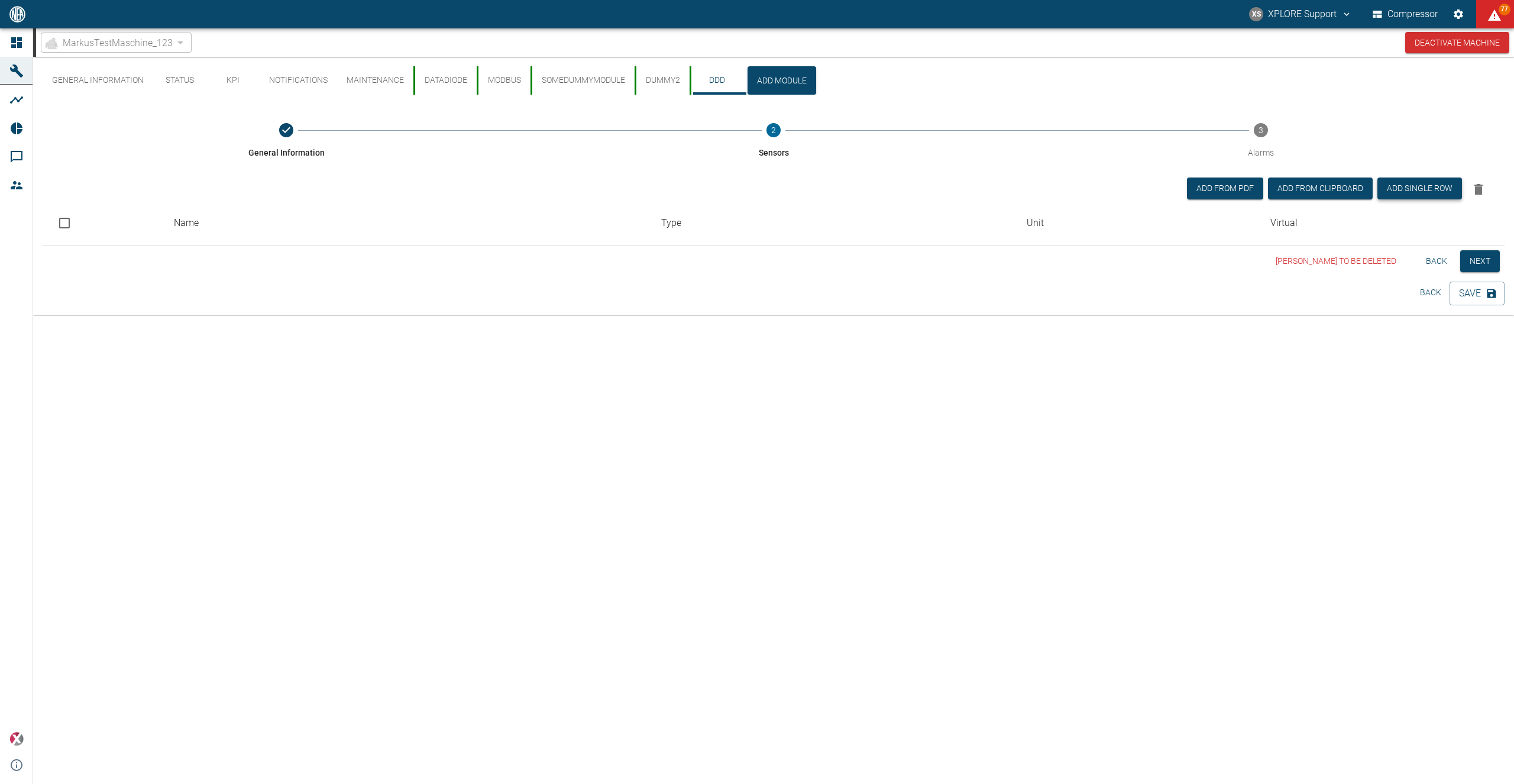
click at [1396, 195] on button "Add single row" at bounding box center [1419, 188] width 84 height 22
click at [544, 264] on input "text" at bounding box center [408, 268] width 469 height 19
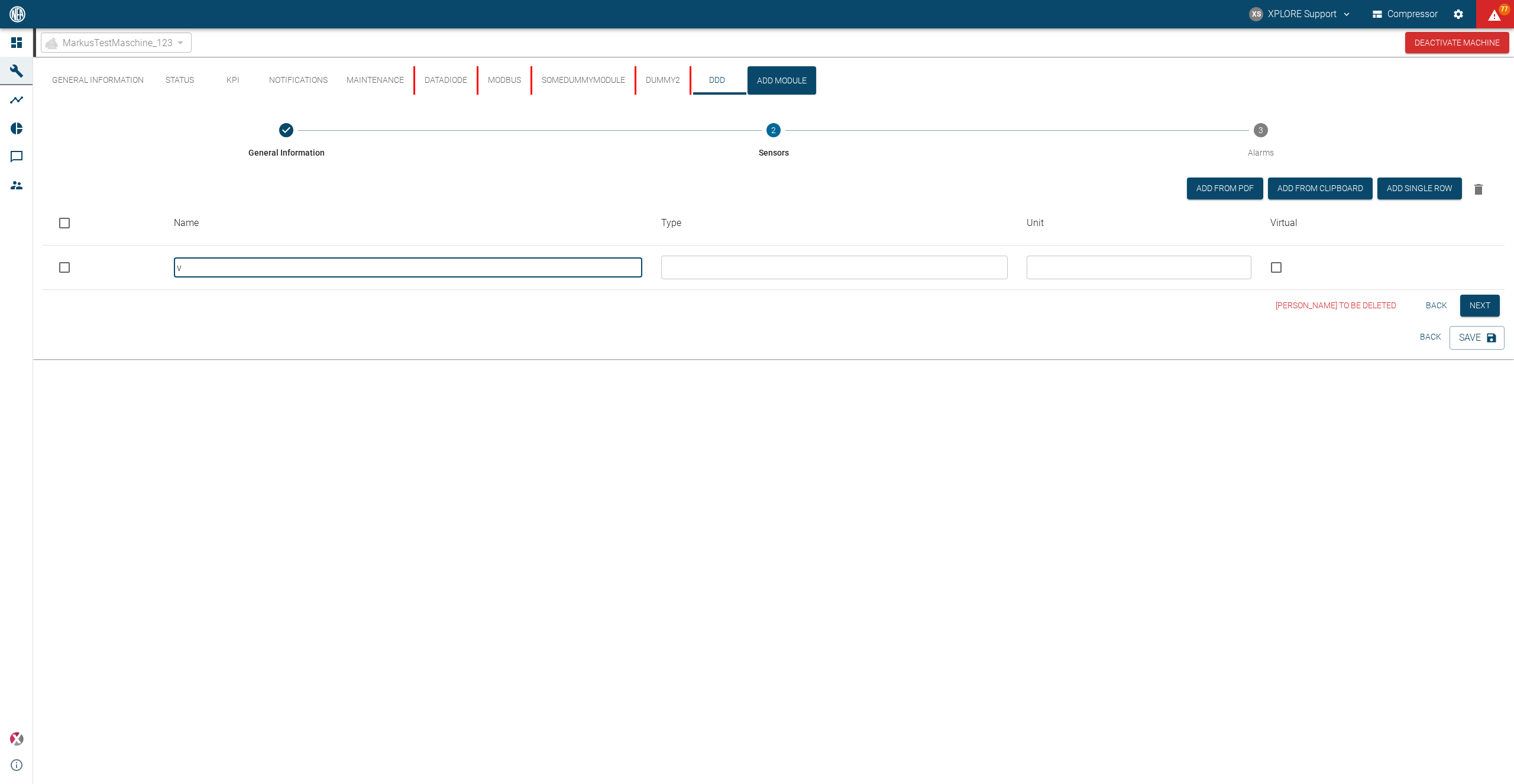
type input "v"
click at [772, 272] on input "text" at bounding box center [833, 267] width 338 height 17
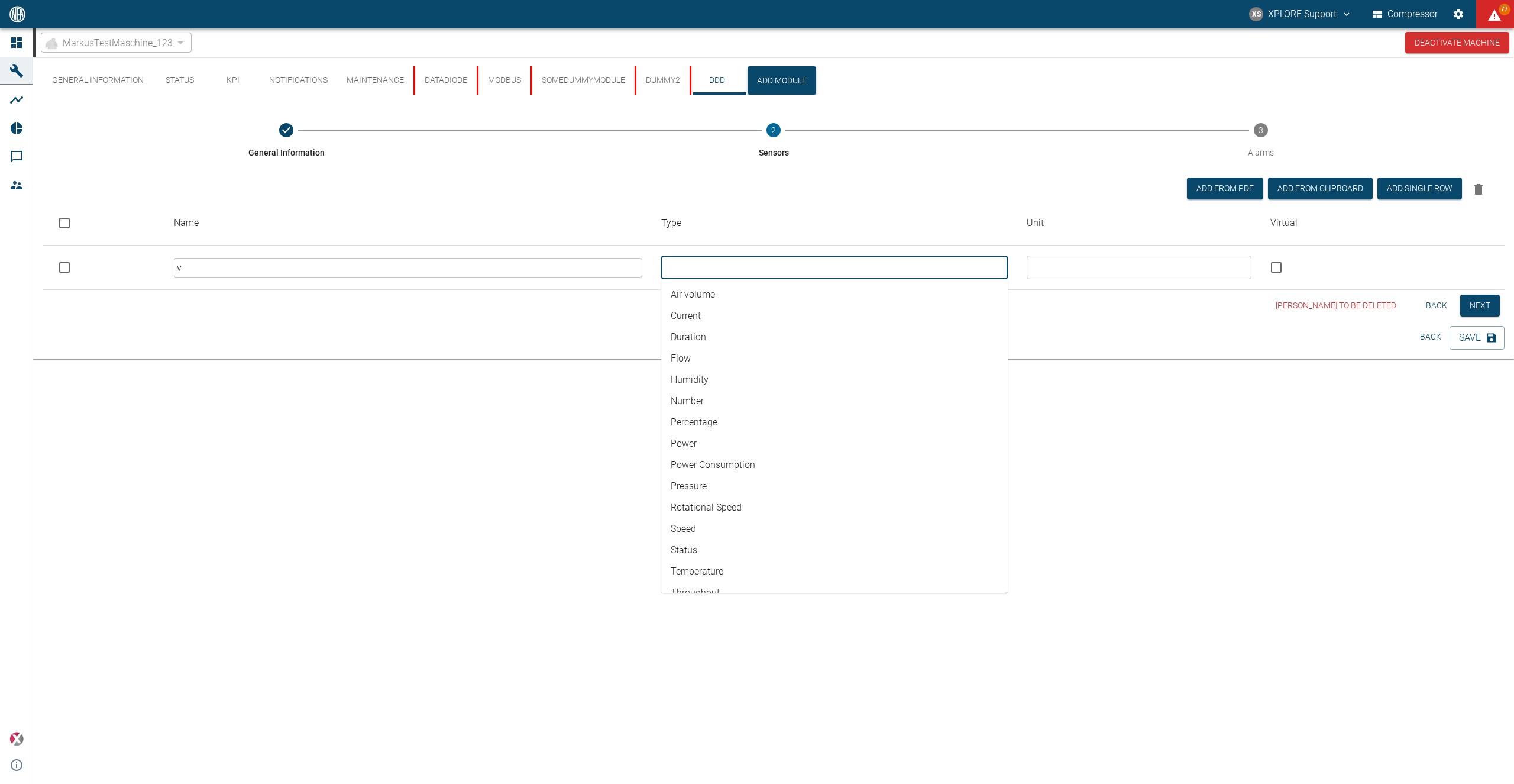
click at [736, 294] on li "Air volume" at bounding box center [834, 294] width 346 height 21
type input "Air volume"
click at [1099, 266] on input "text" at bounding box center [1138, 267] width 216 height 17
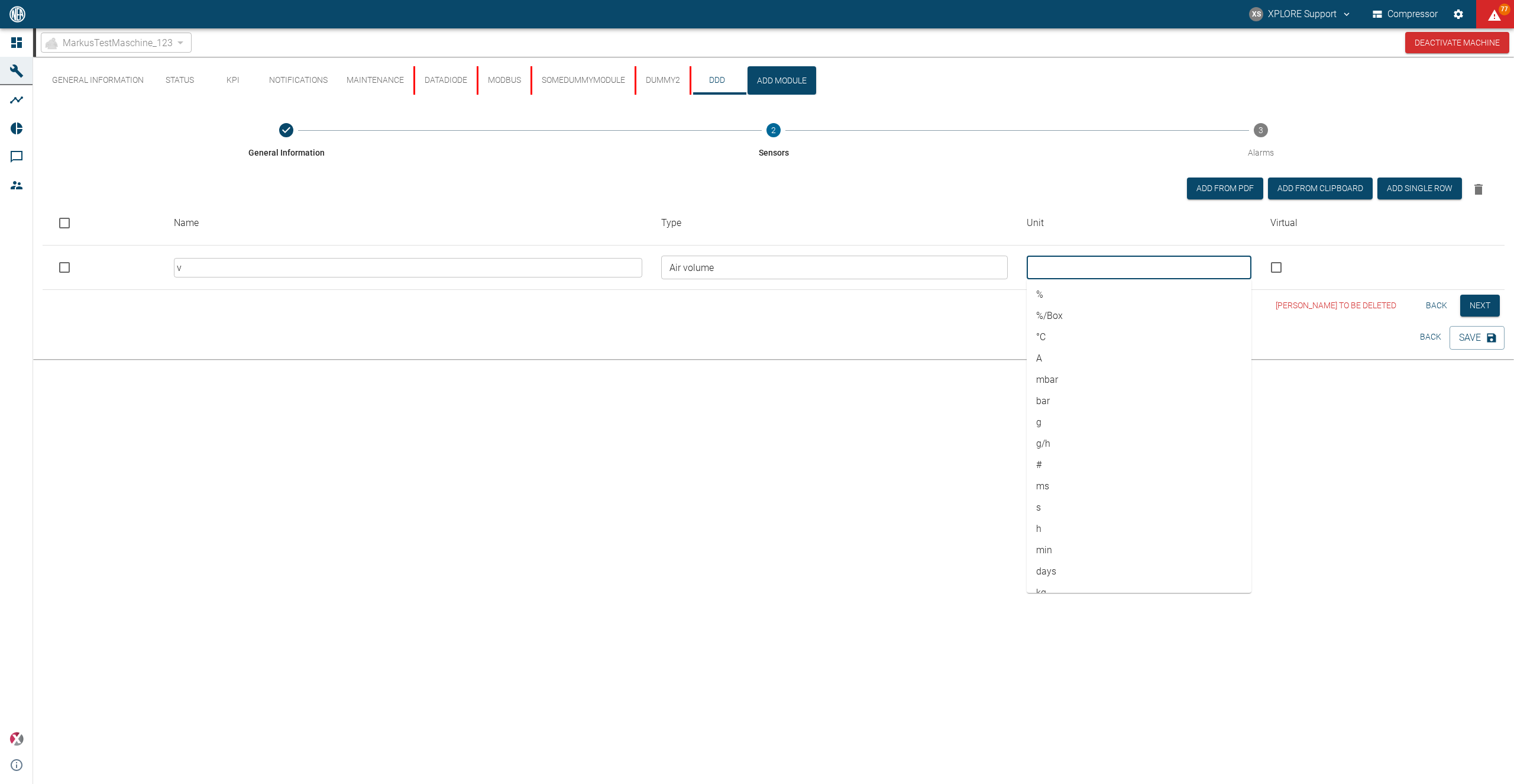
click at [1072, 296] on li "%" at bounding box center [1139, 294] width 225 height 21
type input "%"
click at [1454, 373] on div "General Information Status KPI Notifications Maintenance DataDiode Modbus SomeD…" at bounding box center [773, 420] width 1481 height 726
click at [1465, 339] on button "Save" at bounding box center [1477, 338] width 55 height 24
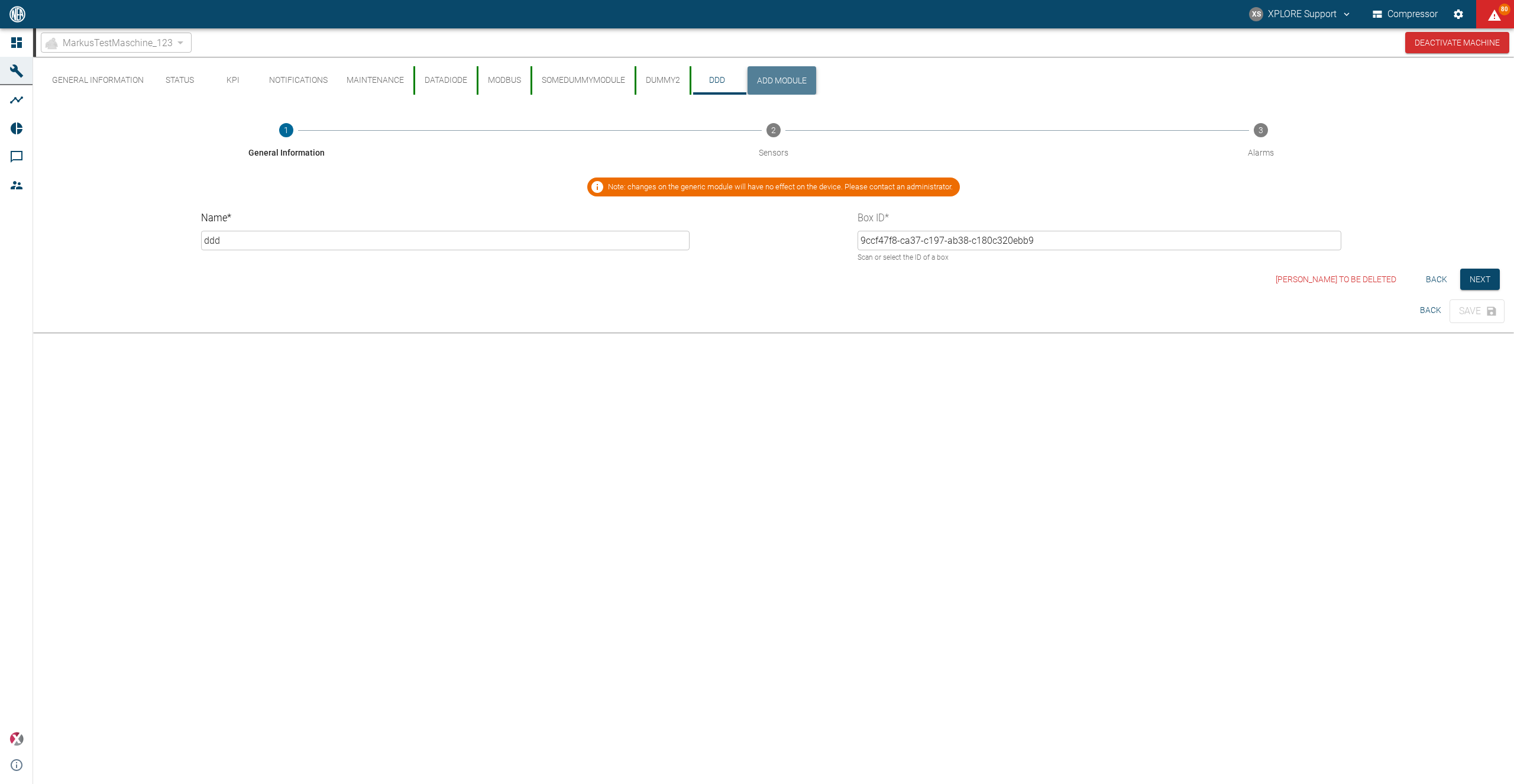
click at [797, 82] on button "Add Module" at bounding box center [781, 81] width 68 height 28
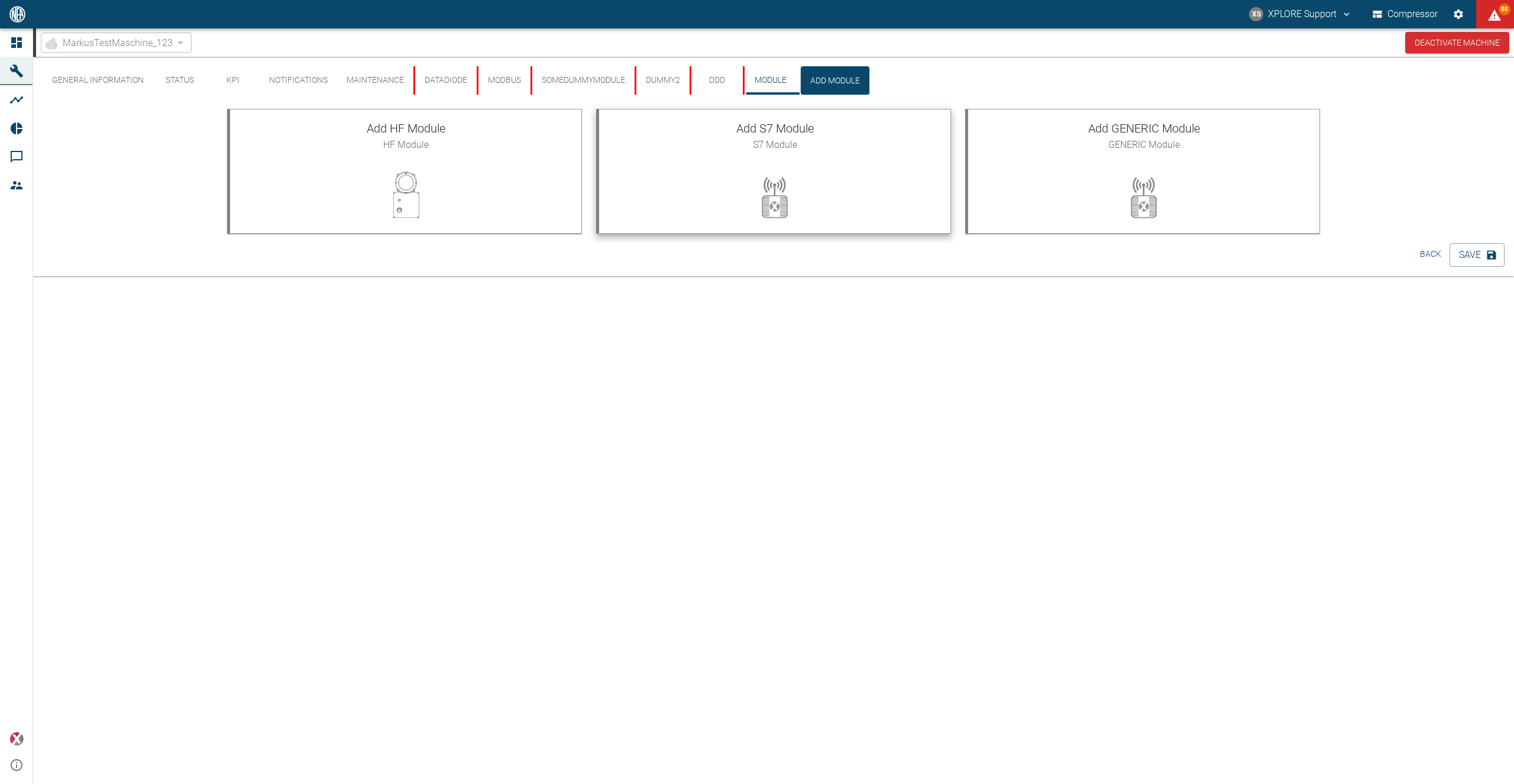
click at [750, 167] on div at bounding box center [774, 197] width 352 height 71
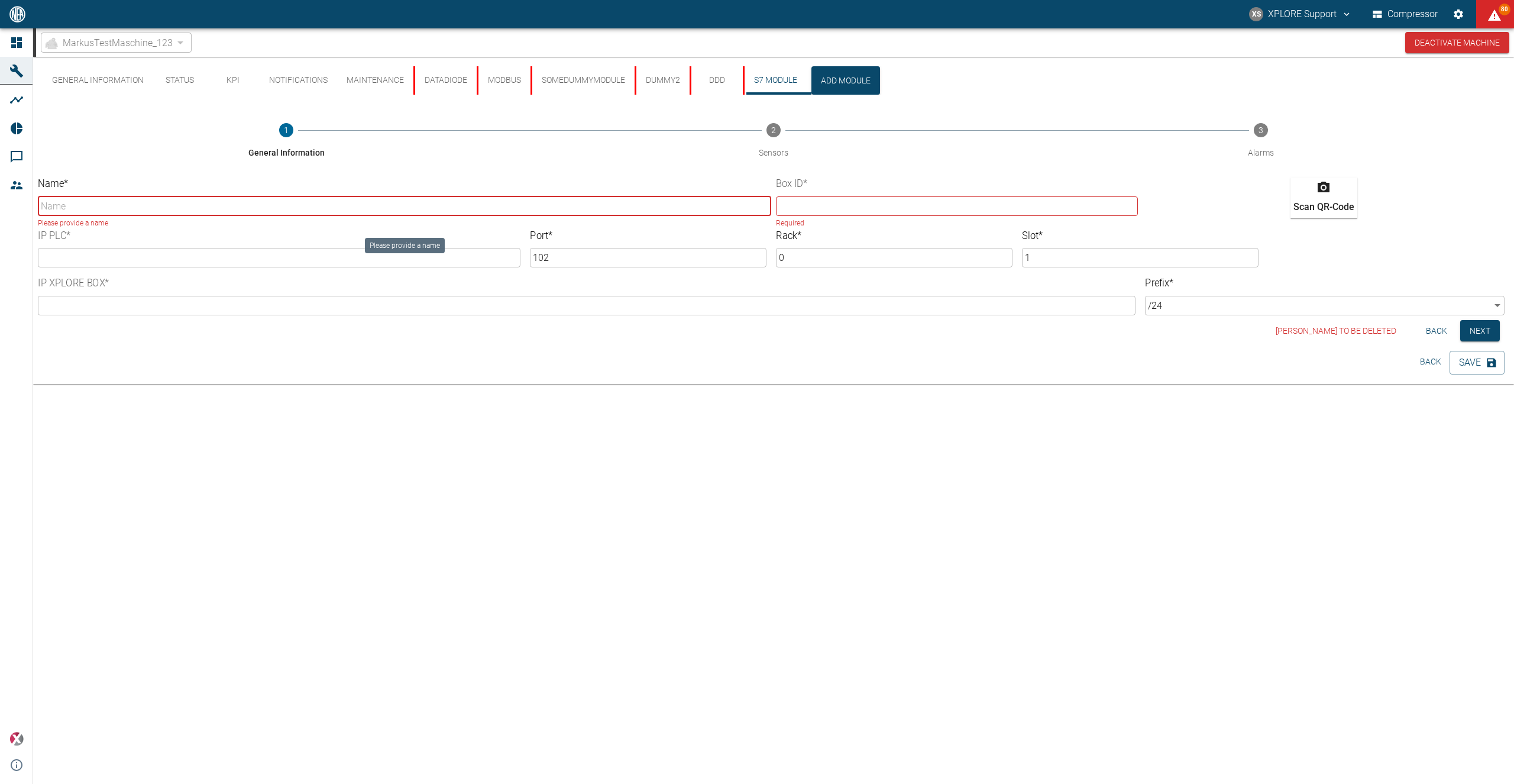
click at [727, 205] on input "Name *" at bounding box center [405, 206] width 734 height 19
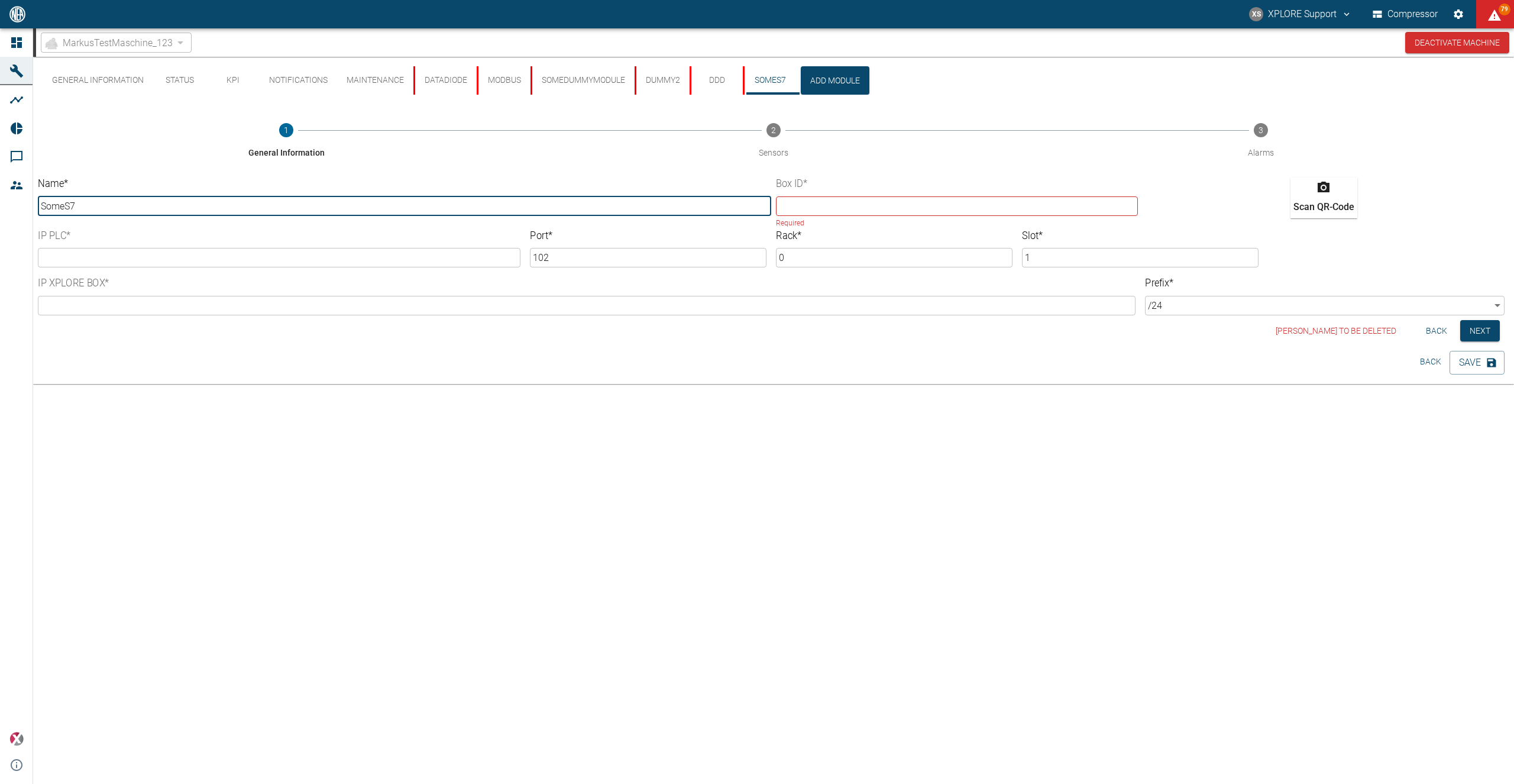
type input "SomeS7"
click at [844, 210] on input "text" at bounding box center [957, 206] width 362 height 19
paste input "eeabda"
type input "eeabda"
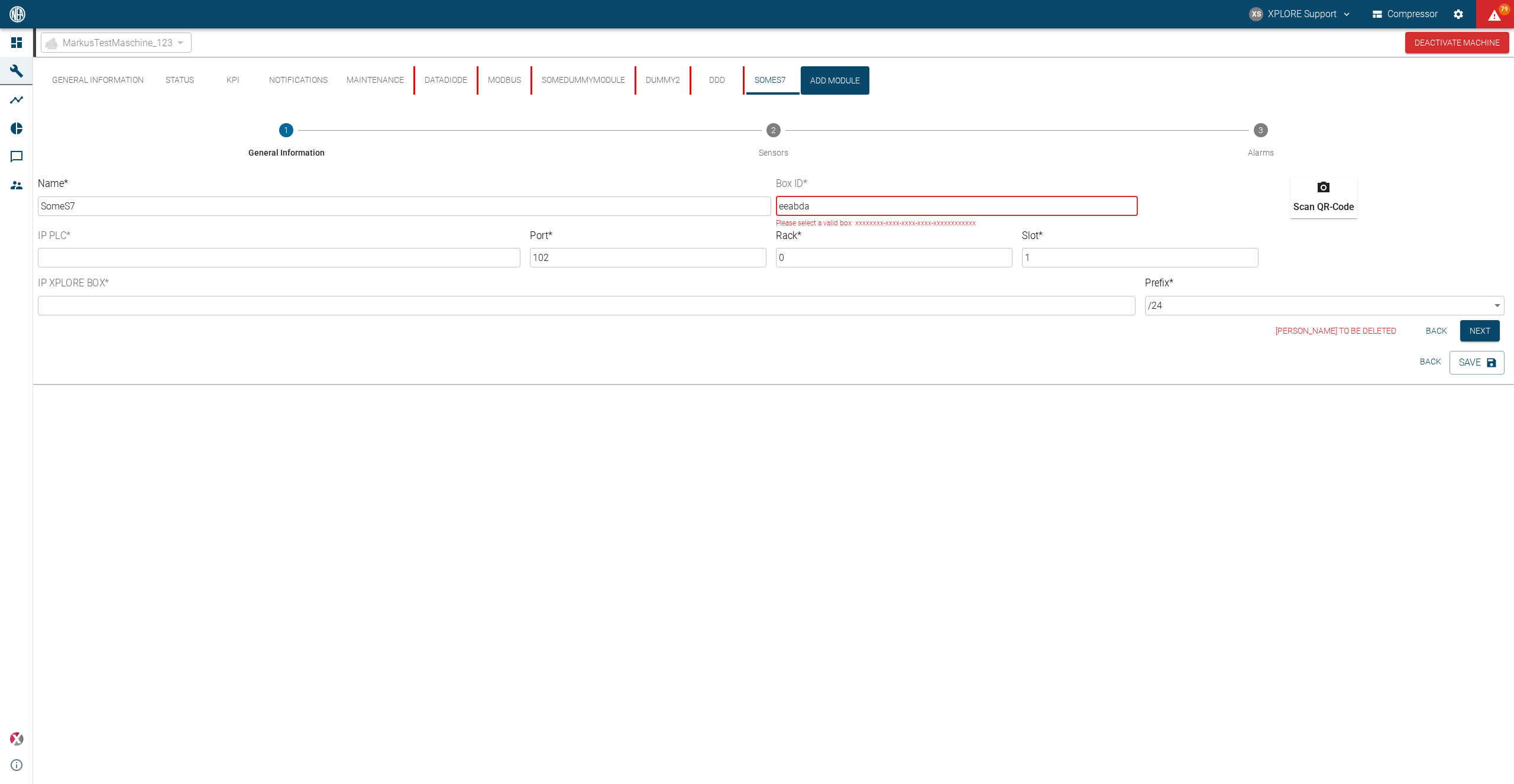
drag, startPoint x: 844, startPoint y: 210, endPoint x: 719, endPoint y: 208, distance: 125.0
click at [776, 210] on input "eeabda" at bounding box center [957, 206] width 362 height 19
click at [793, 200] on input "text" at bounding box center [957, 206] width 362 height 19
paste input "9ccf47f8-ca37-c197-ab38-c180c320ebb9"
type input "9ccf47f8-ca37-c197-ab38-c180c320ebb9"
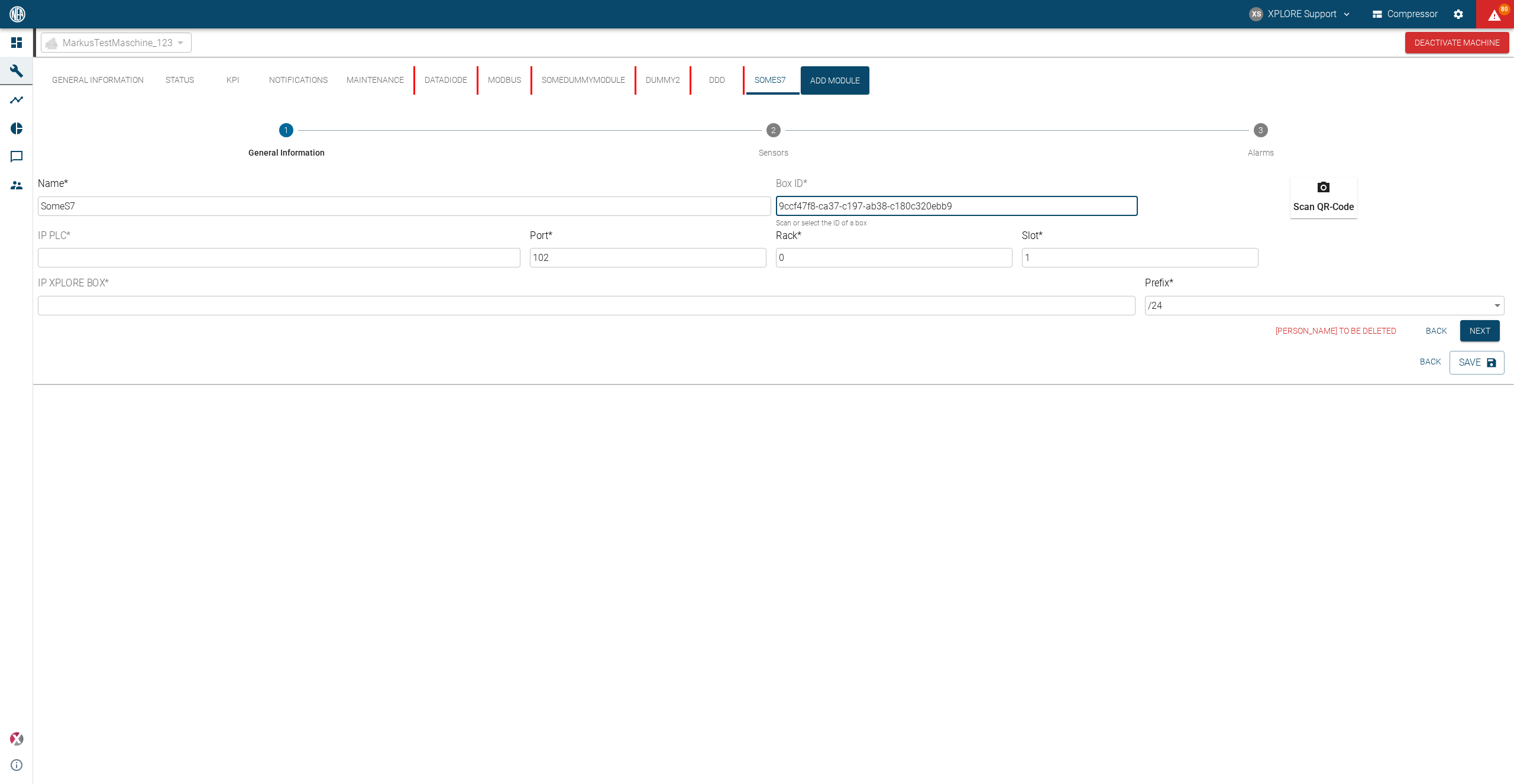
click at [163, 264] on input "text" at bounding box center [279, 258] width 483 height 19
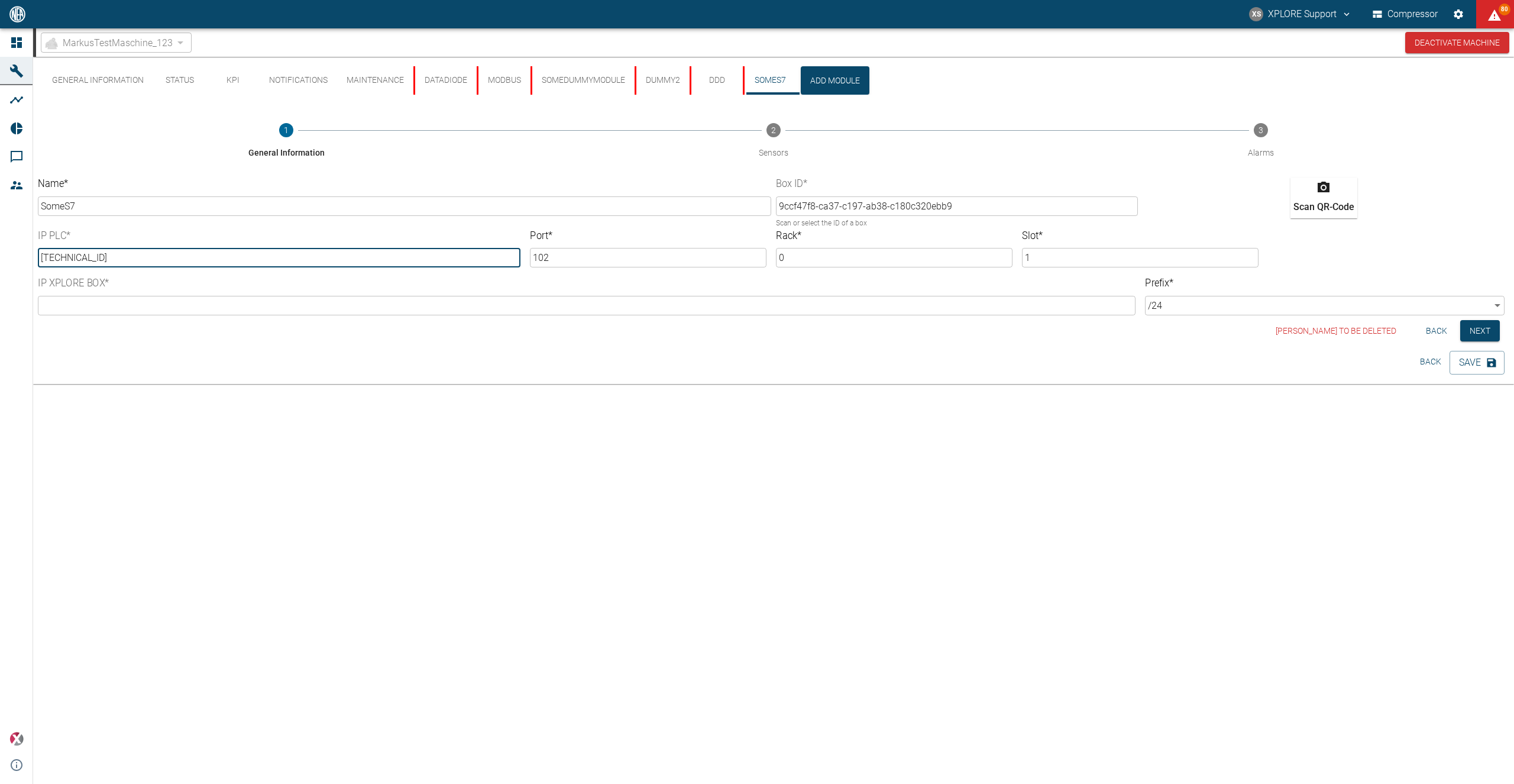
type input "192.168.1.1"
drag, startPoint x: 124, startPoint y: 524, endPoint x: 159, endPoint y: 440, distance: 91.0
click at [136, 508] on div "General Information Status KPI Notifications Maintenance DataDiode Modbus SomeD…" at bounding box center [773, 420] width 1481 height 726
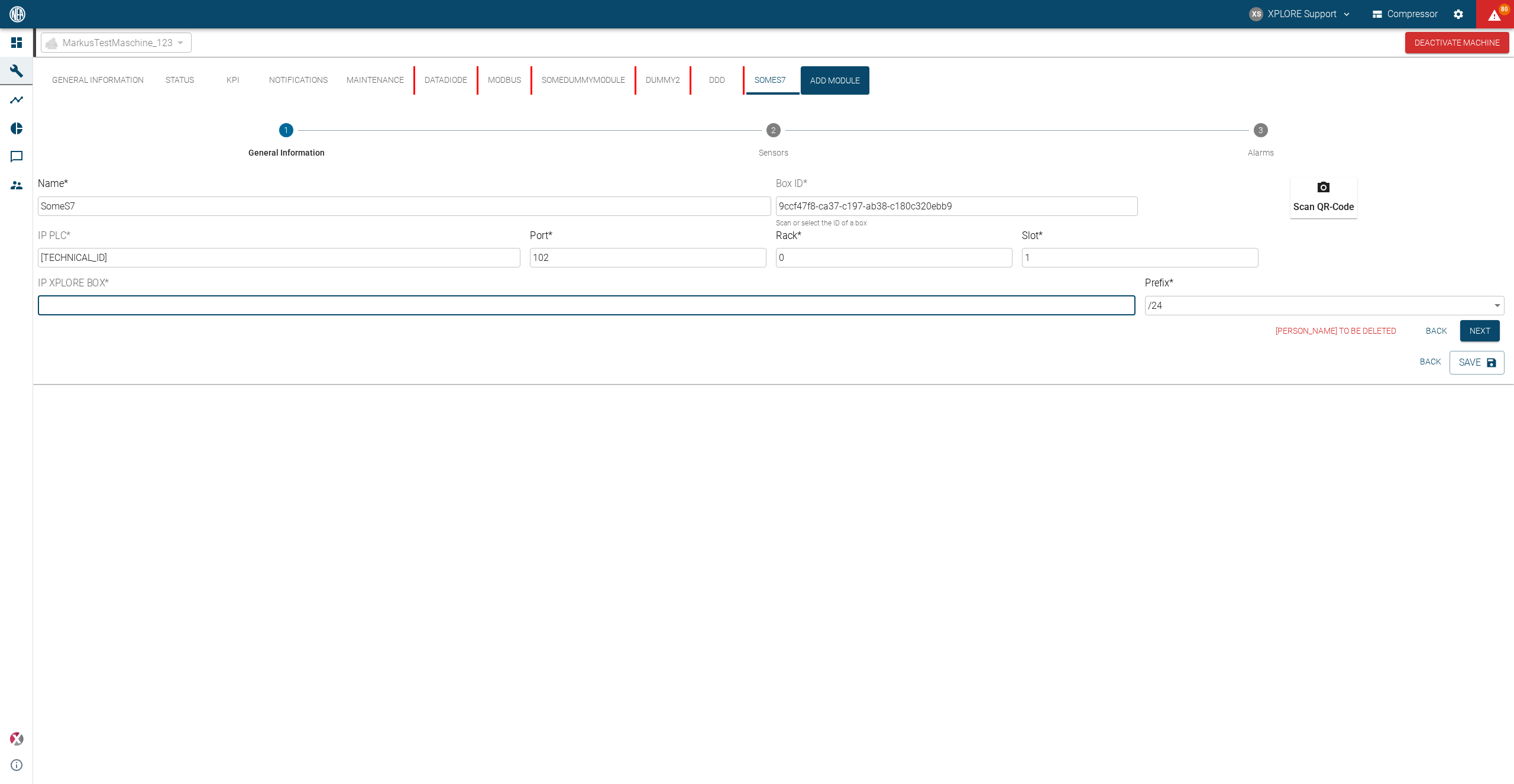
click at [174, 303] on input "text" at bounding box center [586, 306] width 1098 height 19
type input "192.168.1.1"
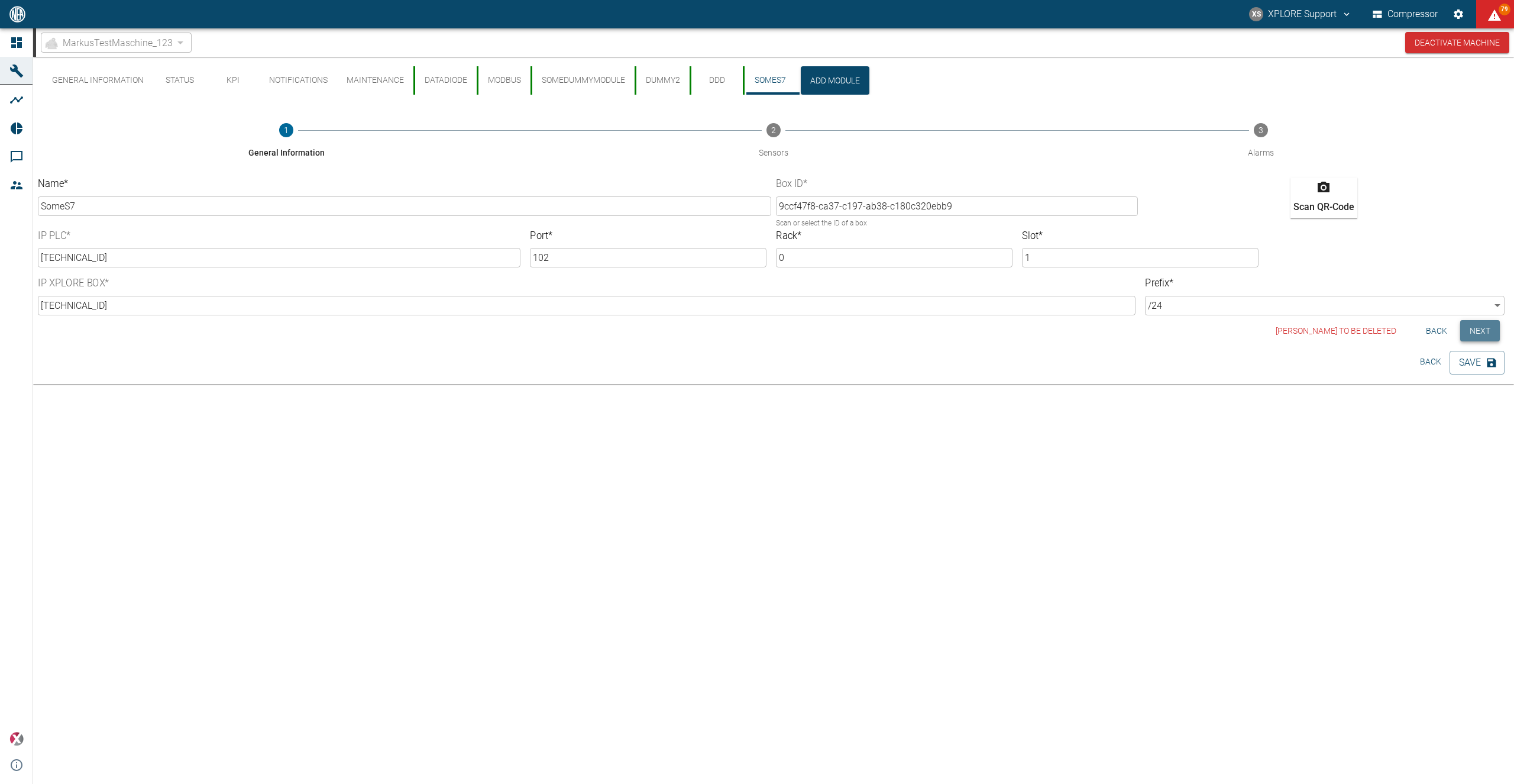
click at [1478, 331] on button "Next" at bounding box center [1479, 330] width 40 height 22
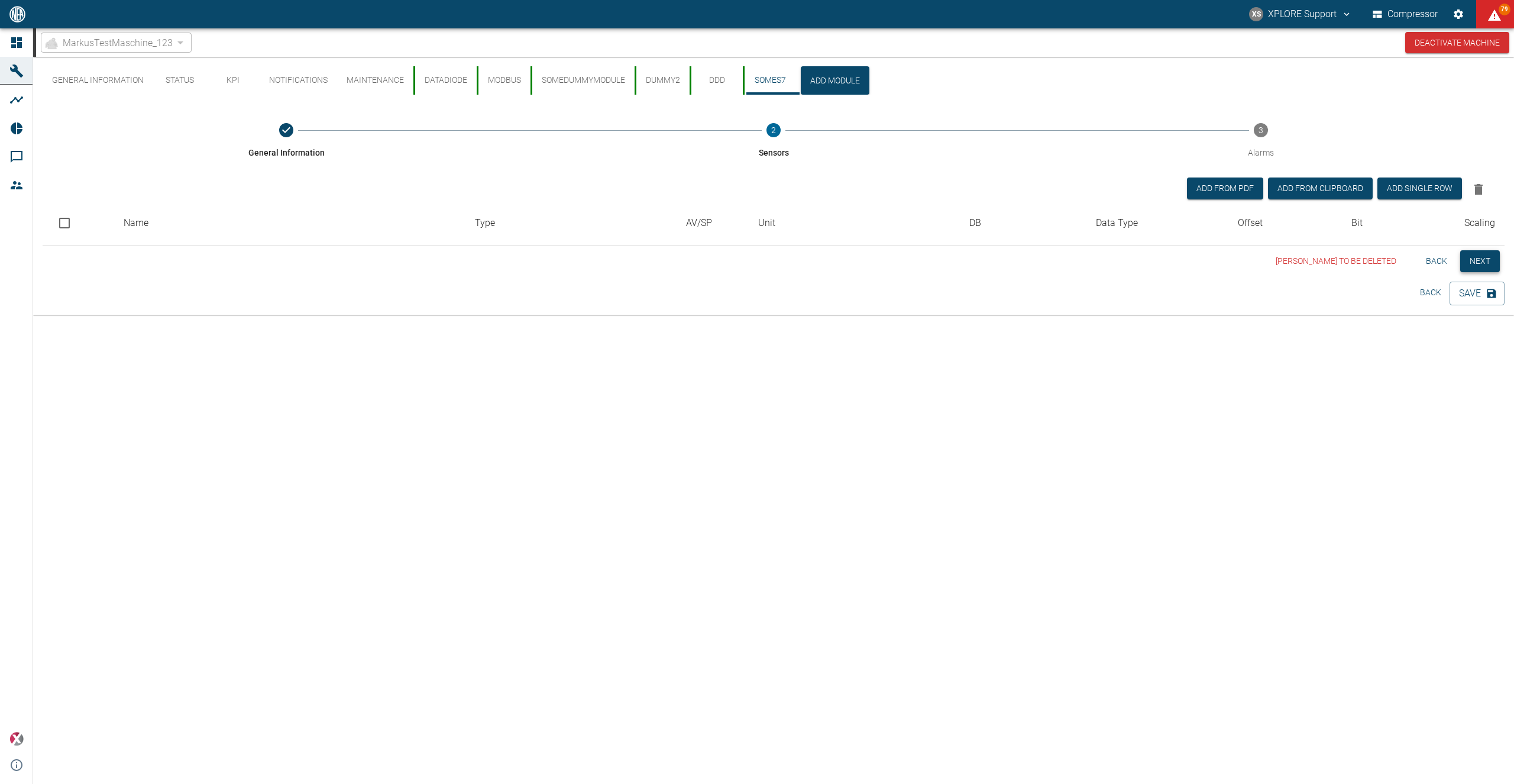
click at [1483, 262] on button "Next" at bounding box center [1479, 260] width 40 height 22
click at [1469, 300] on button "Save" at bounding box center [1477, 293] width 55 height 24
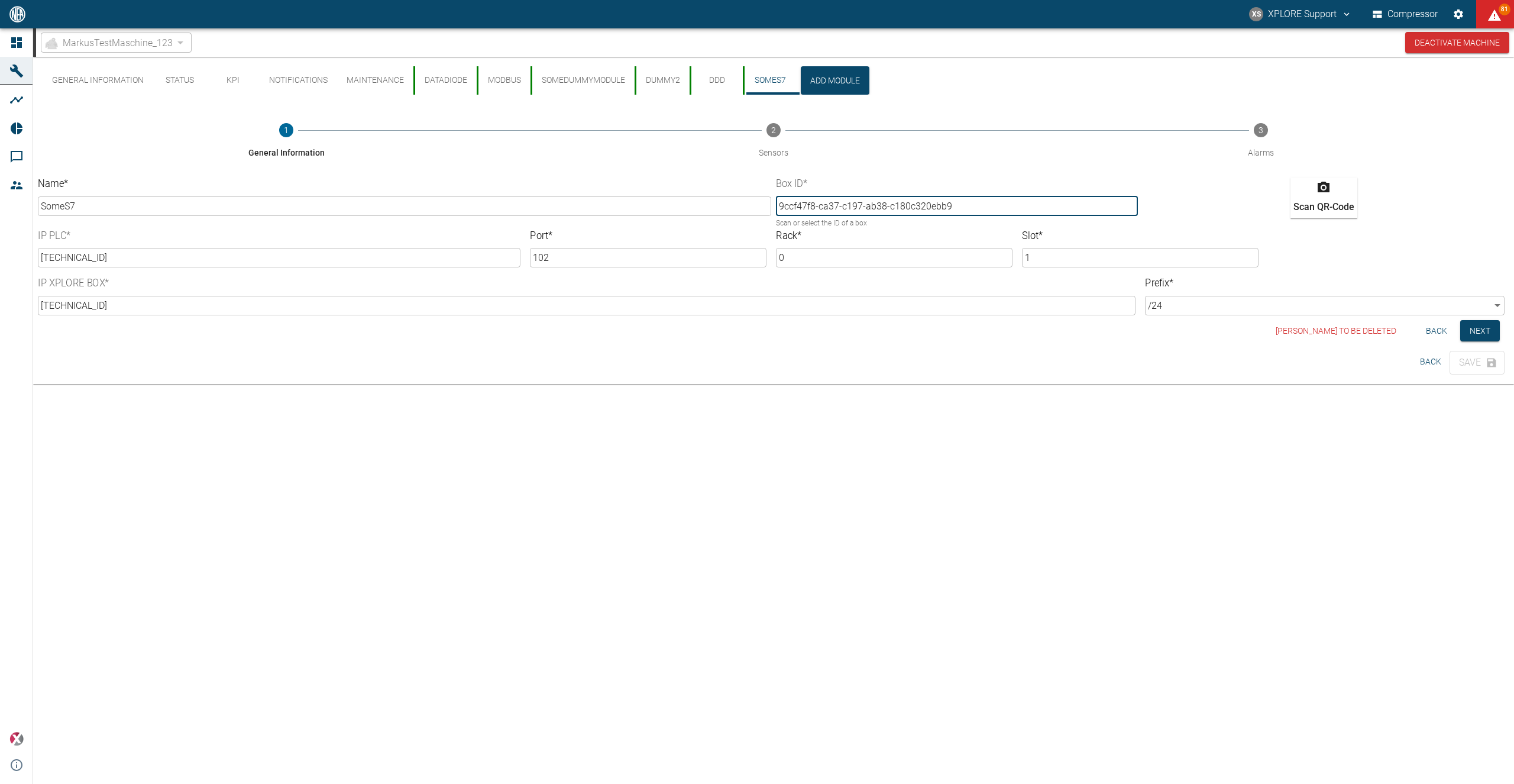
drag, startPoint x: 967, startPoint y: 203, endPoint x: 756, endPoint y: 198, distance: 211.1
click at [776, 198] on input "9ccf47f8-ca37-c197-ab38-c180c320ebb9" at bounding box center [957, 206] width 362 height 19
click at [818, 259] on input "0" at bounding box center [894, 258] width 237 height 19
click at [719, 82] on button "ddd" at bounding box center [716, 81] width 53 height 28
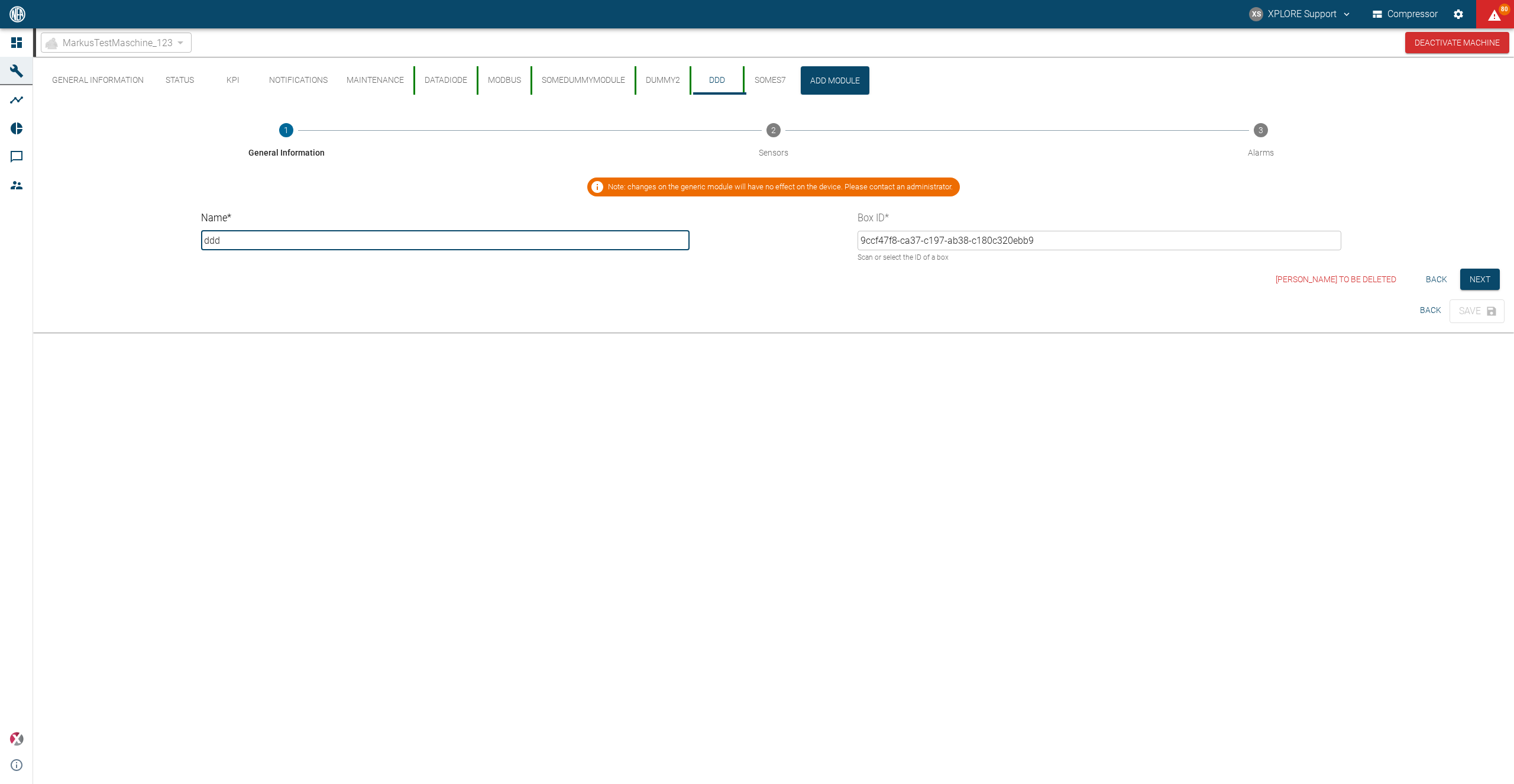
click at [345, 238] on input "ddd" at bounding box center [446, 240] width 489 height 19
type input "dddreeeee"
click at [796, 77] on button "SomeS7" at bounding box center [782, 81] width 53 height 28
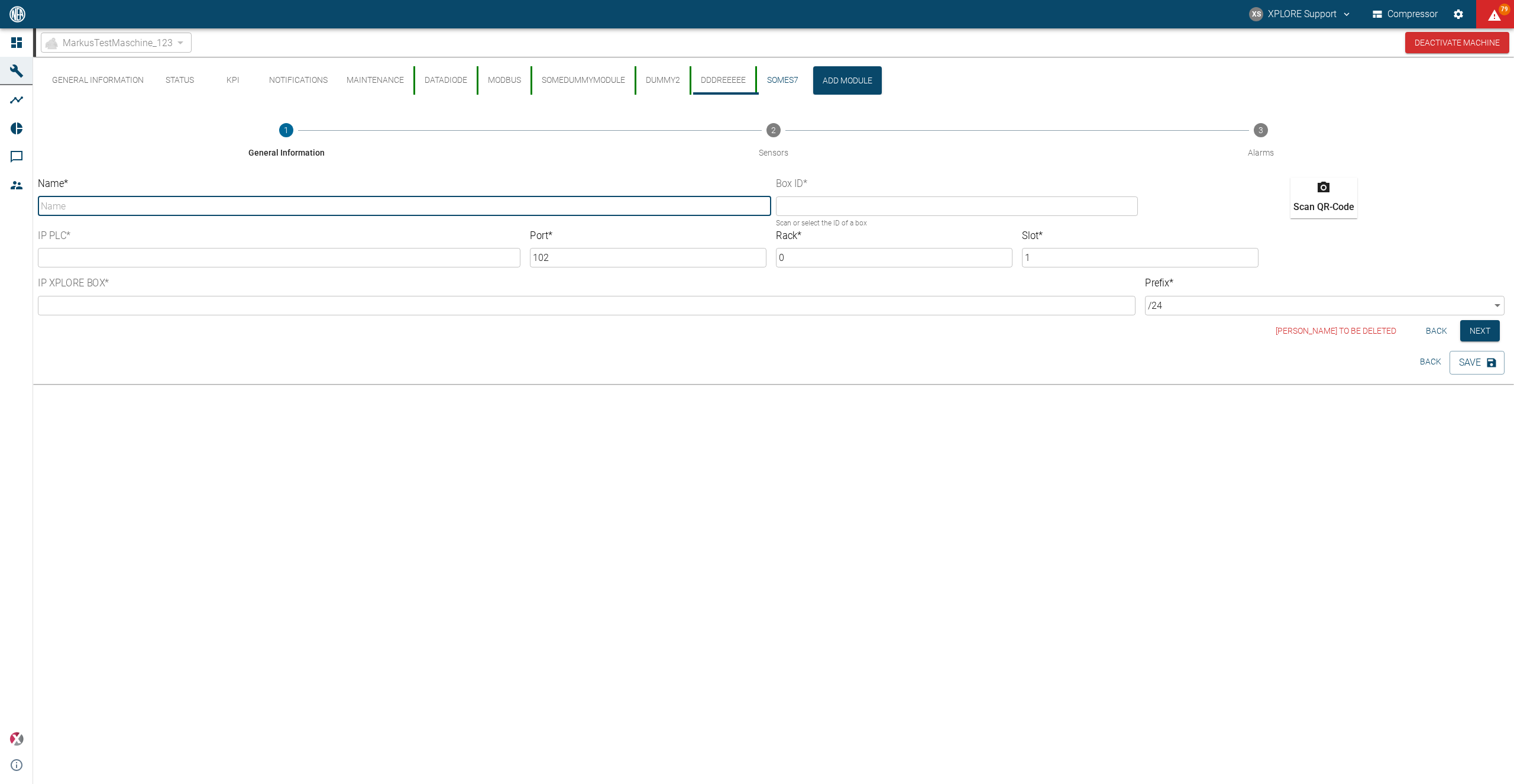
type input "SomeS7"
type input "9ccf47f8-ca37-c197-ab38-c180c320ebb9"
type input "192.168.1.1"
click at [727, 70] on button "dddreeeee" at bounding box center [722, 81] width 66 height 28
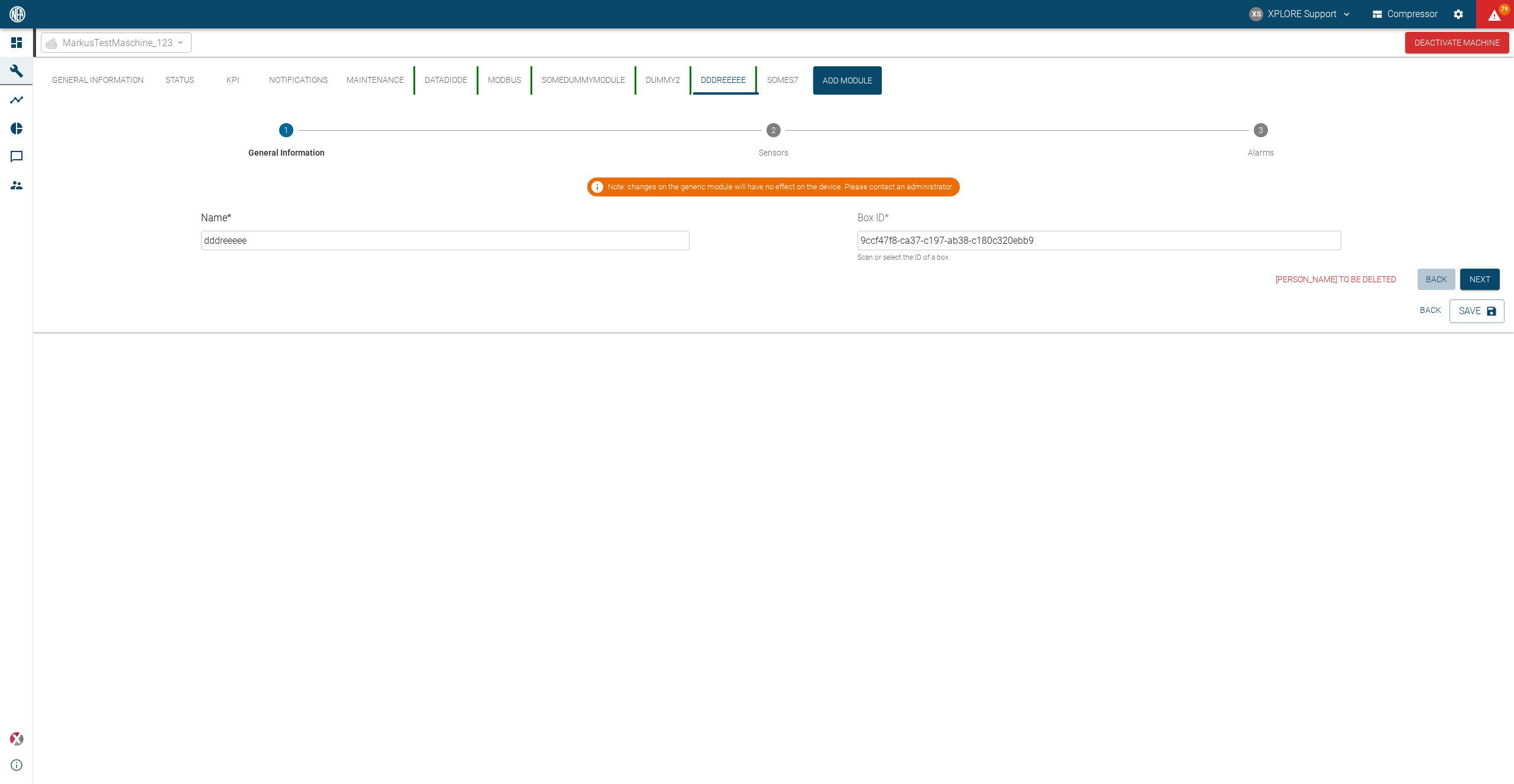
click at [1440, 279] on button "Back" at bounding box center [1436, 279] width 38 height 22
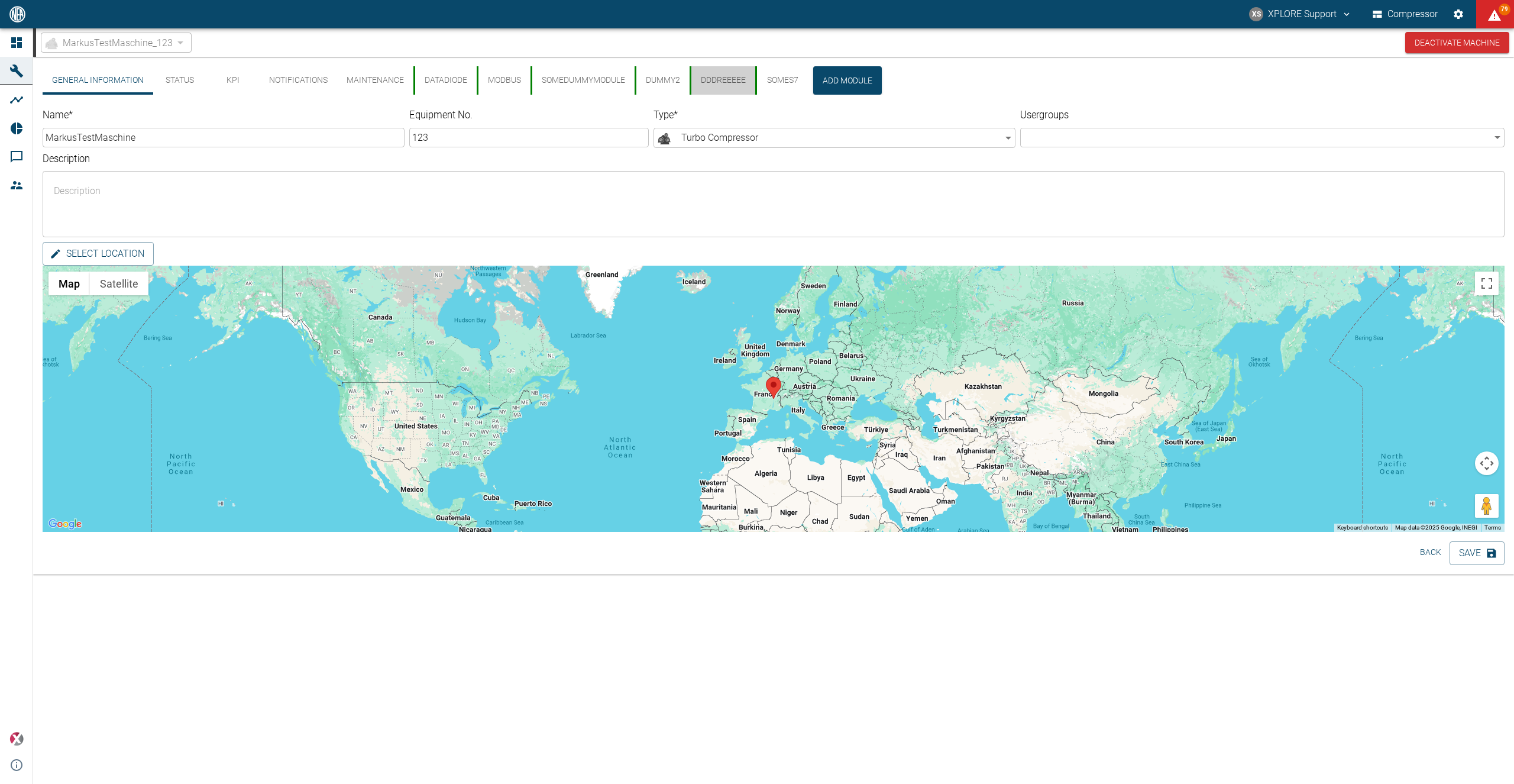
click at [738, 82] on button "dddreeeee" at bounding box center [722, 81] width 66 height 28
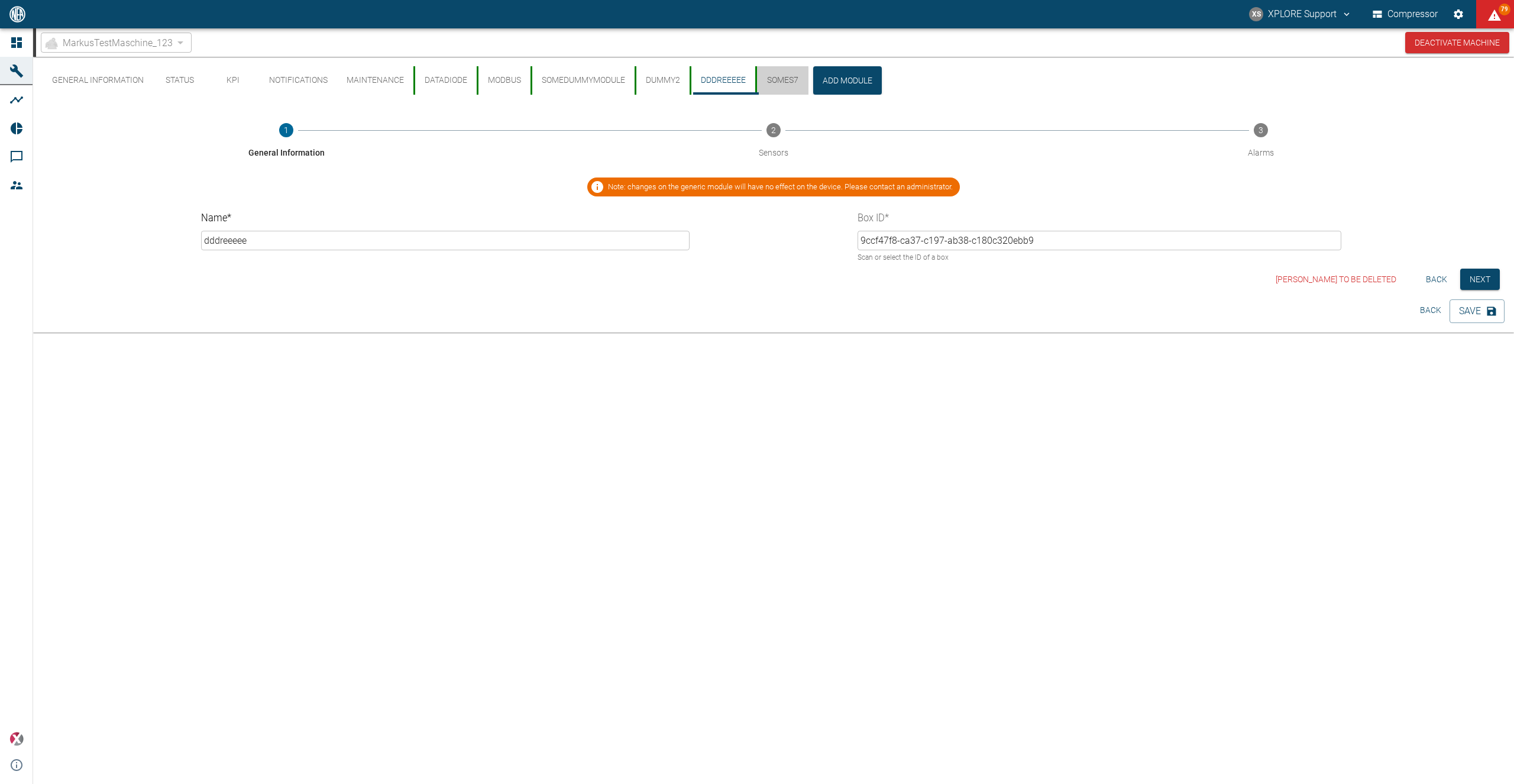
click at [780, 81] on button "SomeS7" at bounding box center [782, 81] width 53 height 28
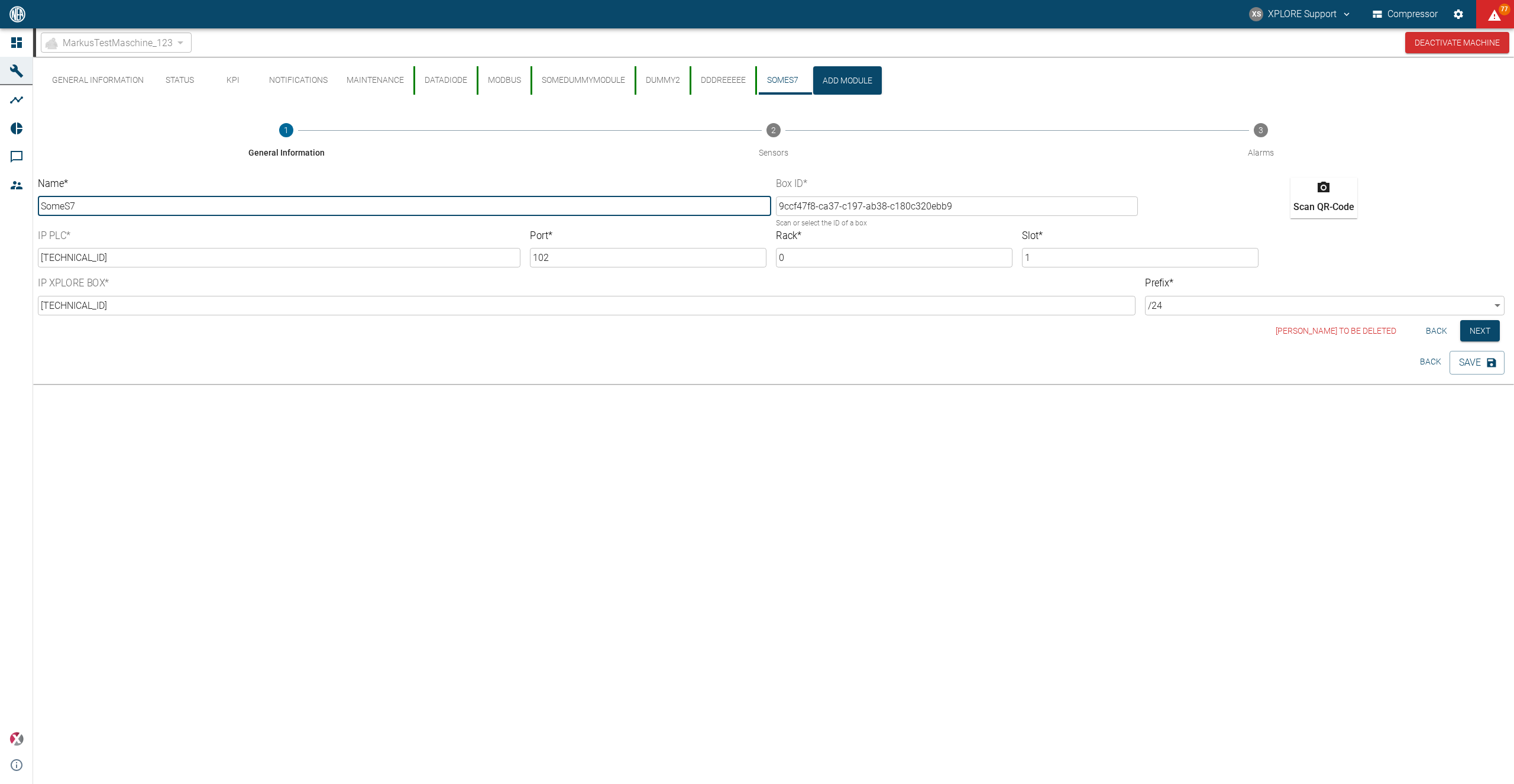
click at [178, 200] on input "SomeS7" at bounding box center [405, 206] width 734 height 19
type input "SomeS7REEE"
click at [1471, 361] on button "Save" at bounding box center [1477, 362] width 55 height 24
click at [108, 42] on span "MarkusTestMaschine_123" at bounding box center [118, 43] width 110 height 13
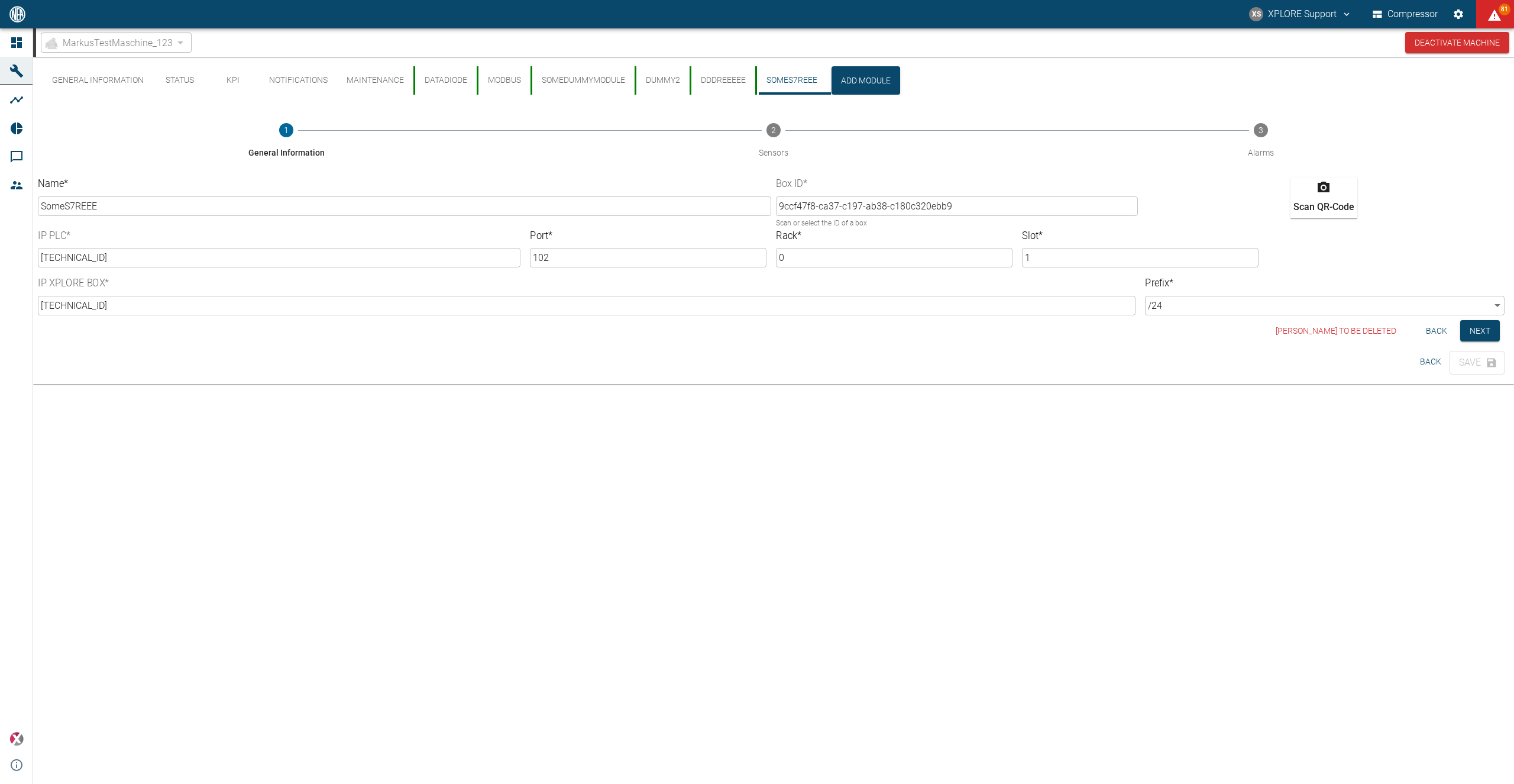
click at [121, 43] on span "MarkusTestMaschine_123" at bounding box center [118, 43] width 110 height 13
click at [177, 43] on div "MarkusTestMaschine_123" at bounding box center [116, 43] width 151 height 20
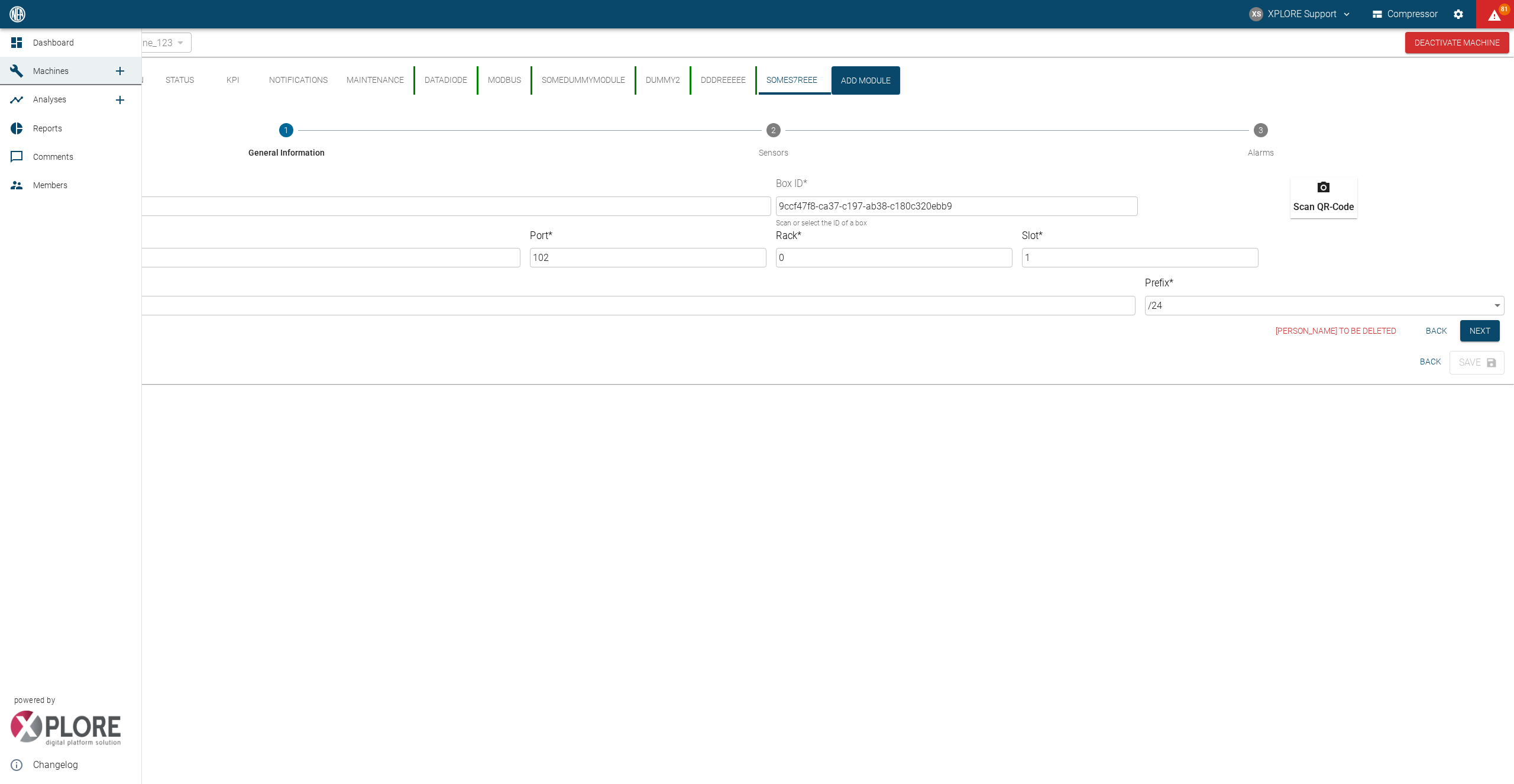
click at [15, 39] on icon at bounding box center [17, 43] width 11 height 11
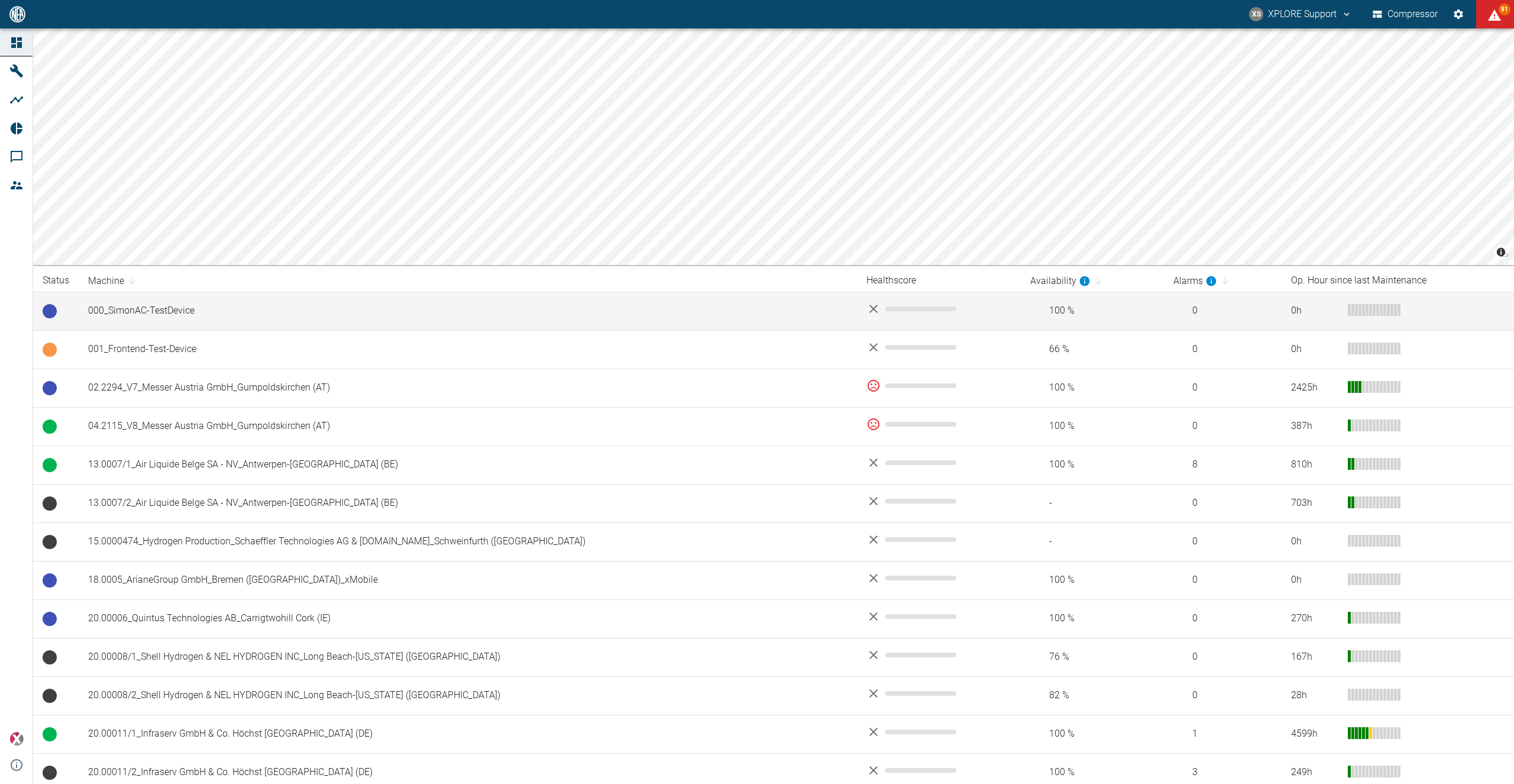
click at [149, 307] on td "000_SimonAC-TestDevice" at bounding box center [468, 310] width 779 height 38
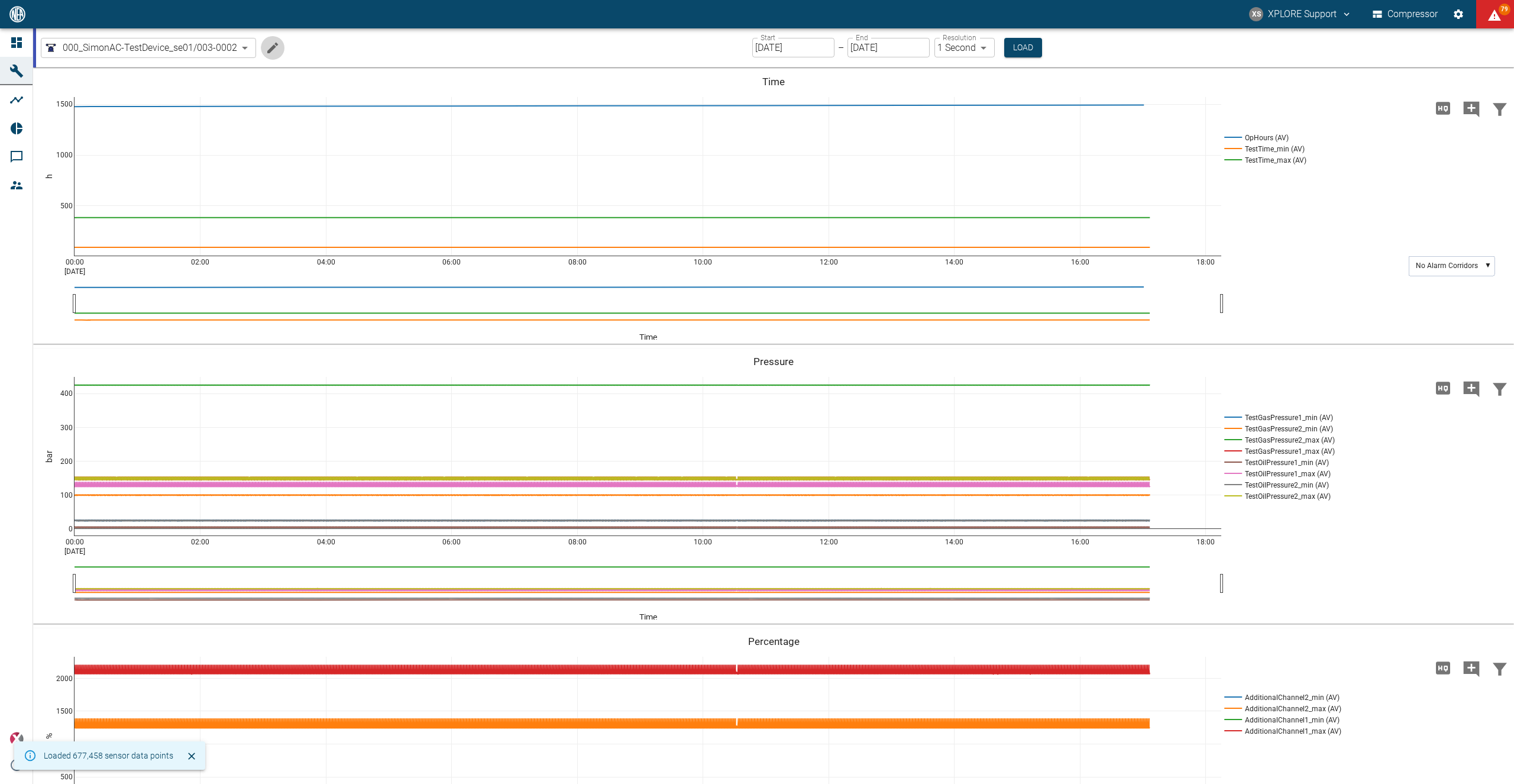
click at [271, 49] on icon "Edit machine" at bounding box center [273, 47] width 11 height 11
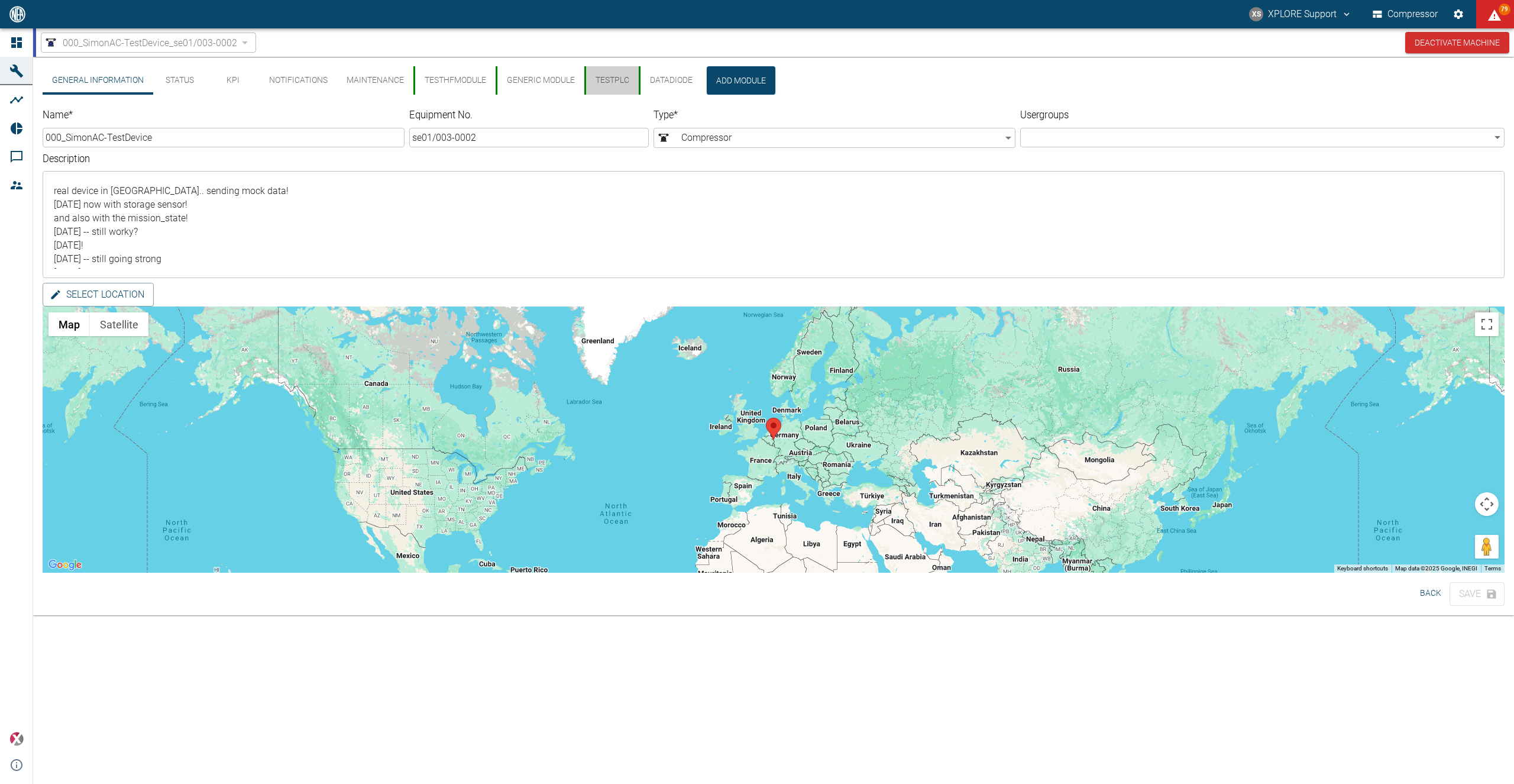
click at [619, 83] on button "TestPlc" at bounding box center [611, 81] width 54 height 28
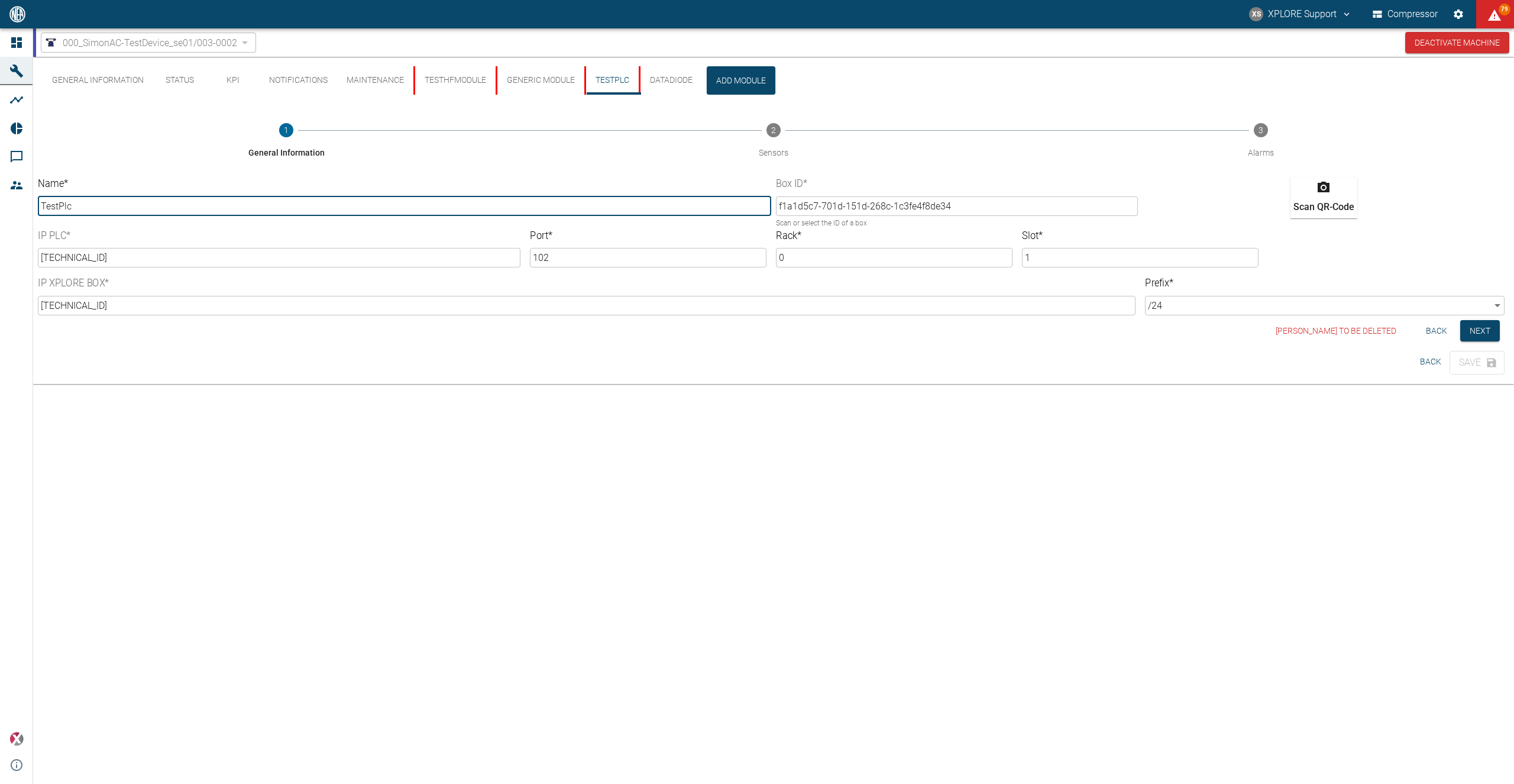
click at [663, 79] on button "DataDiode" at bounding box center [670, 81] width 63 height 28
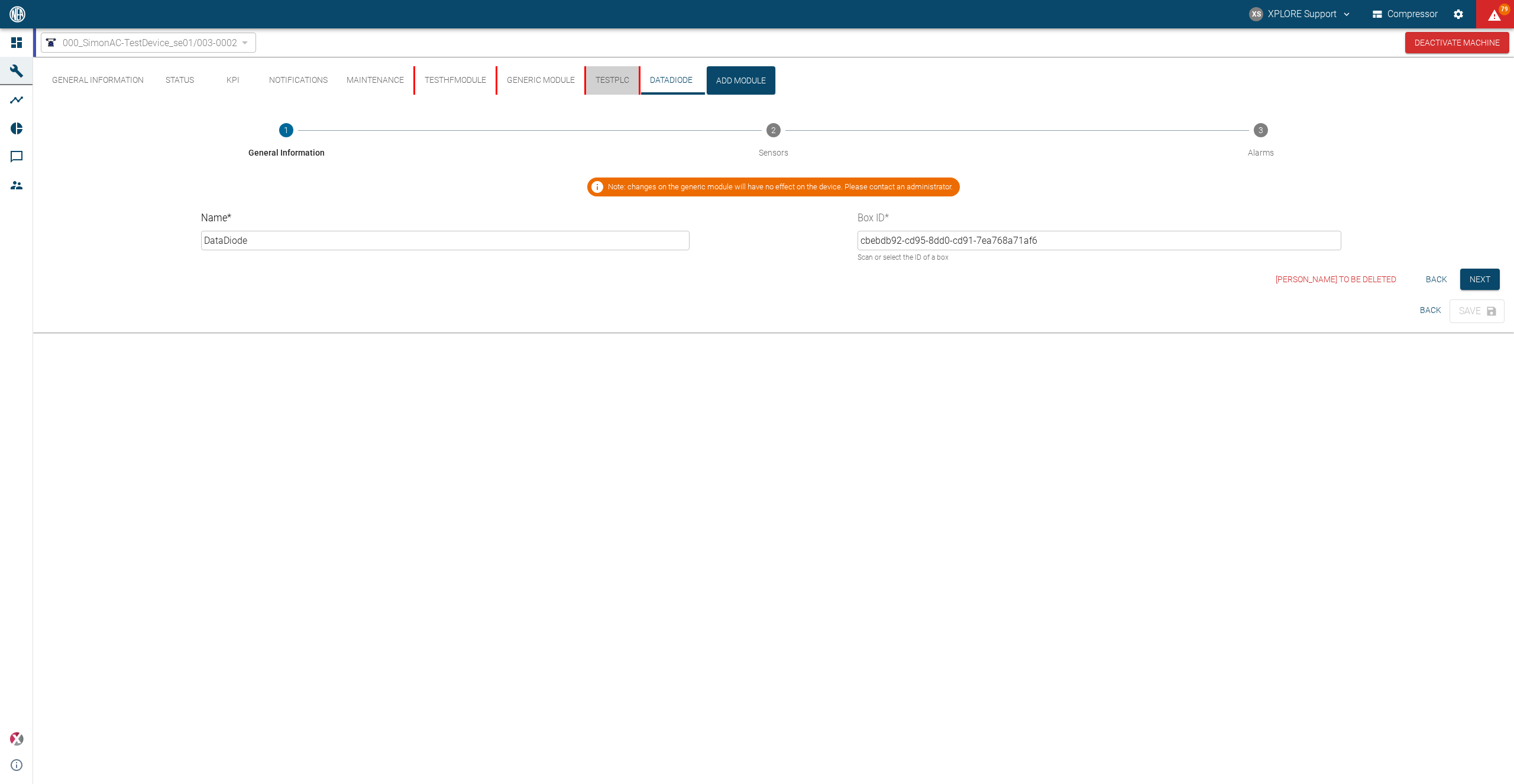
click at [619, 77] on button "TestPlc" at bounding box center [611, 81] width 54 height 28
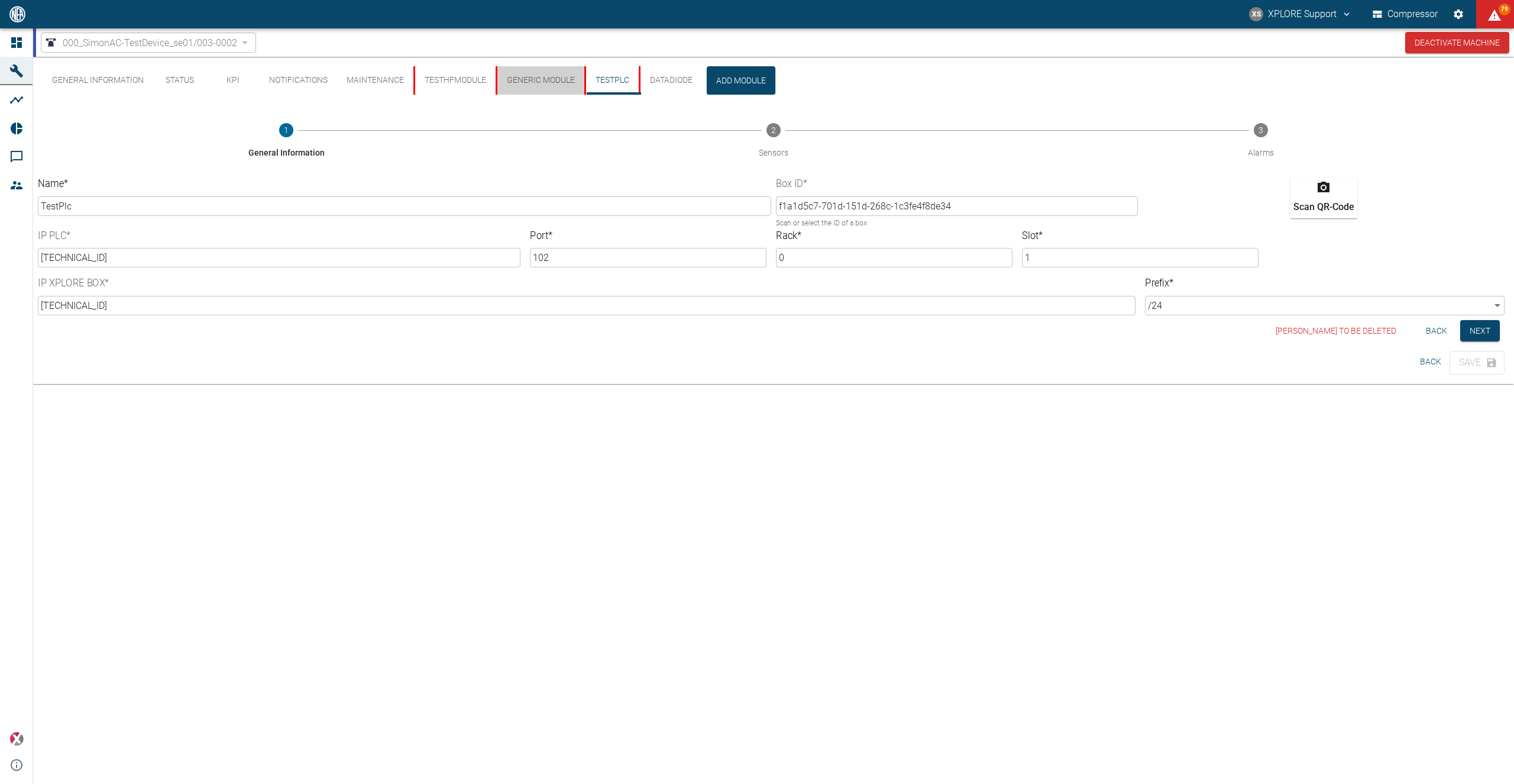
click at [524, 75] on button "generic module" at bounding box center [540, 81] width 89 height 28
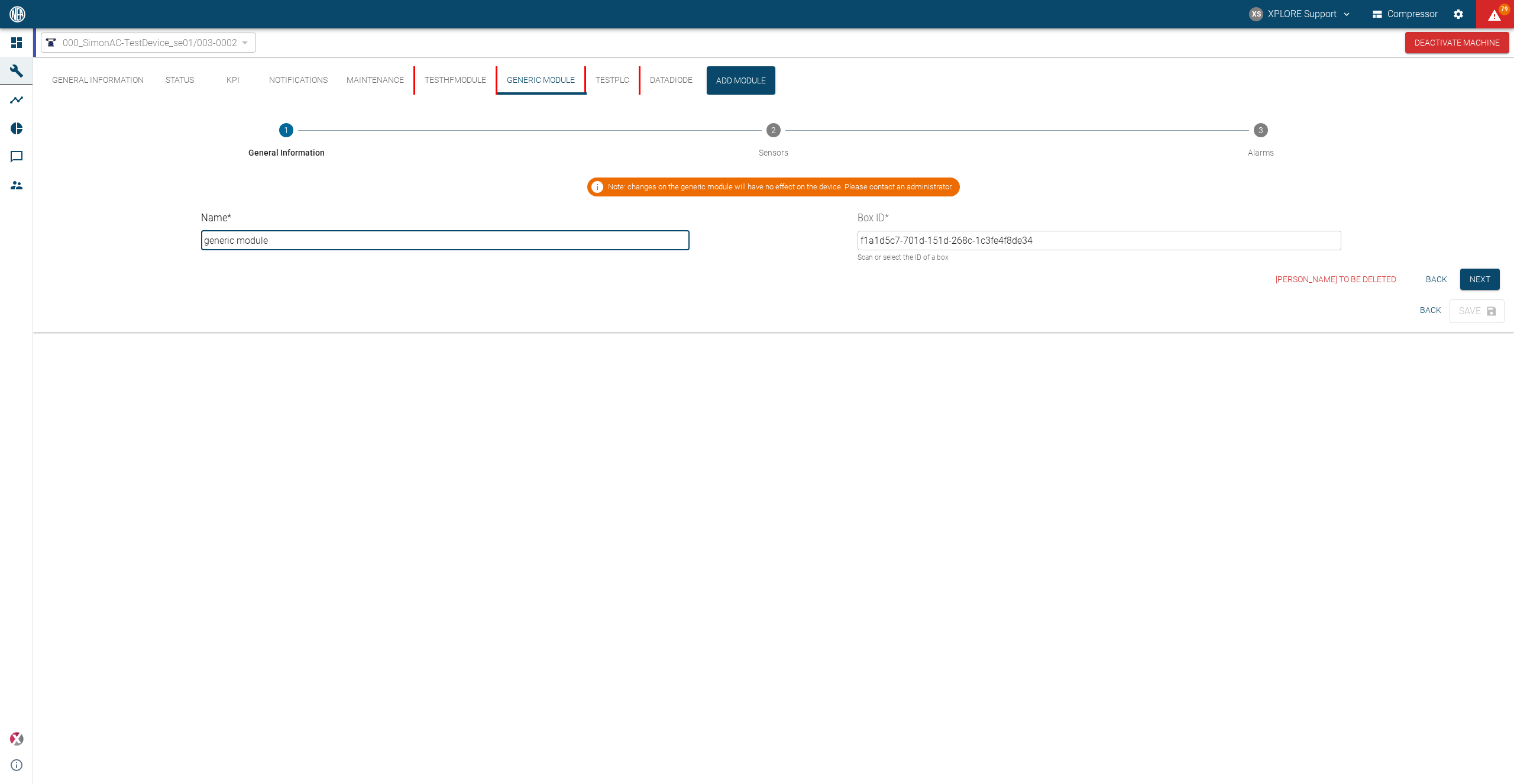
click at [604, 77] on button "TestPlc" at bounding box center [611, 81] width 54 height 28
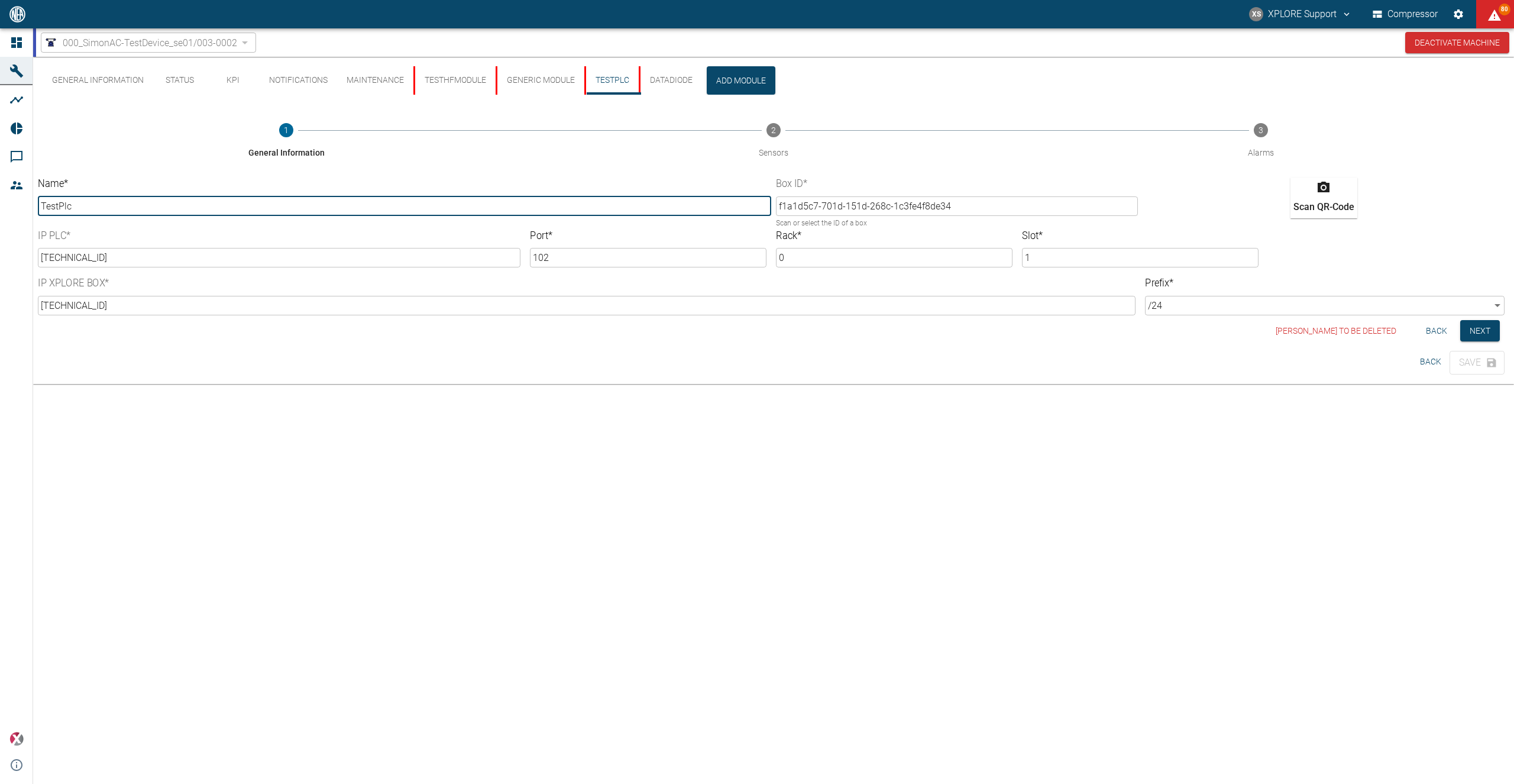
click at [473, 77] on button "TestHfModule" at bounding box center [454, 81] width 82 height 28
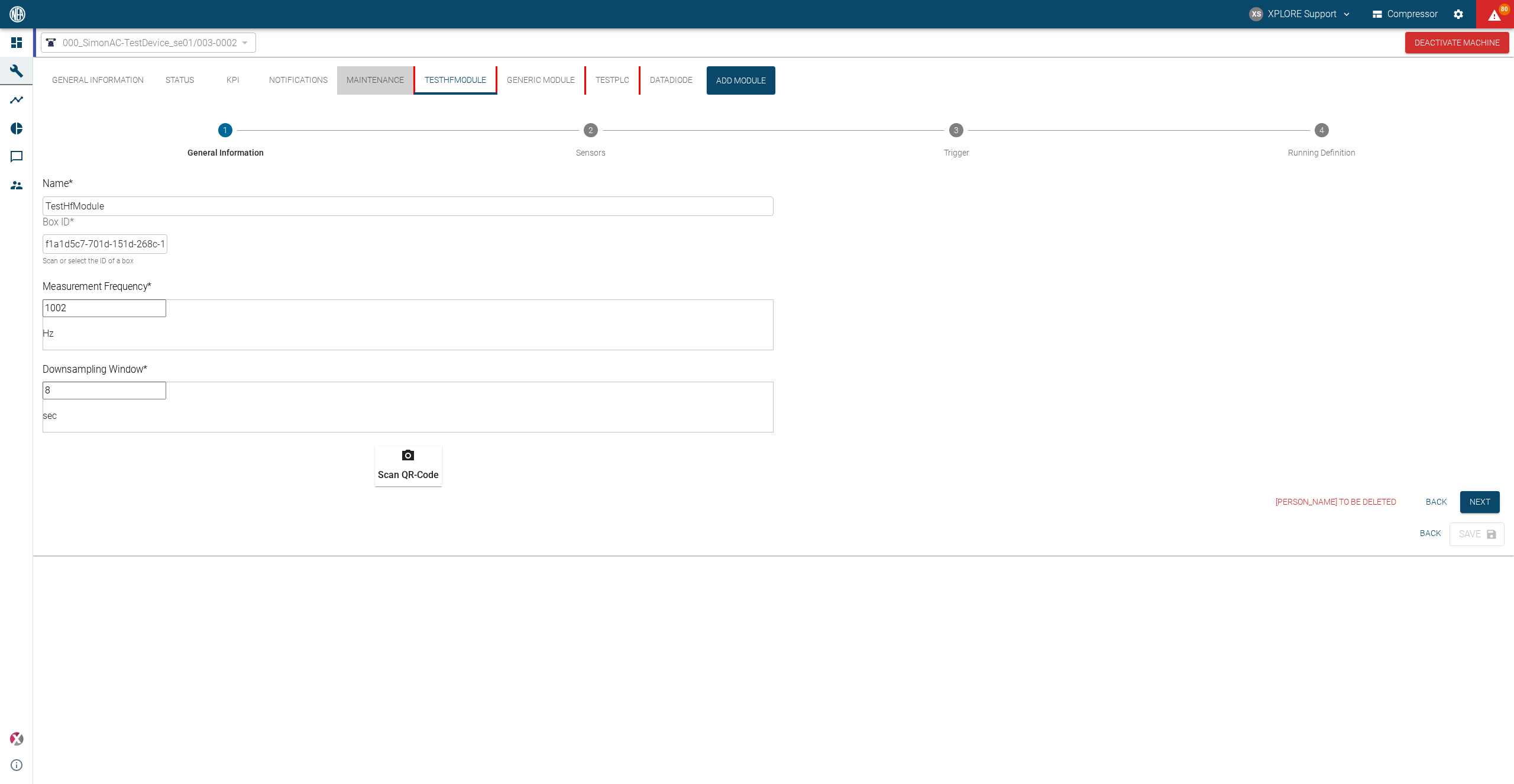
click at [397, 77] on button "Maintenance" at bounding box center [376, 81] width 76 height 28
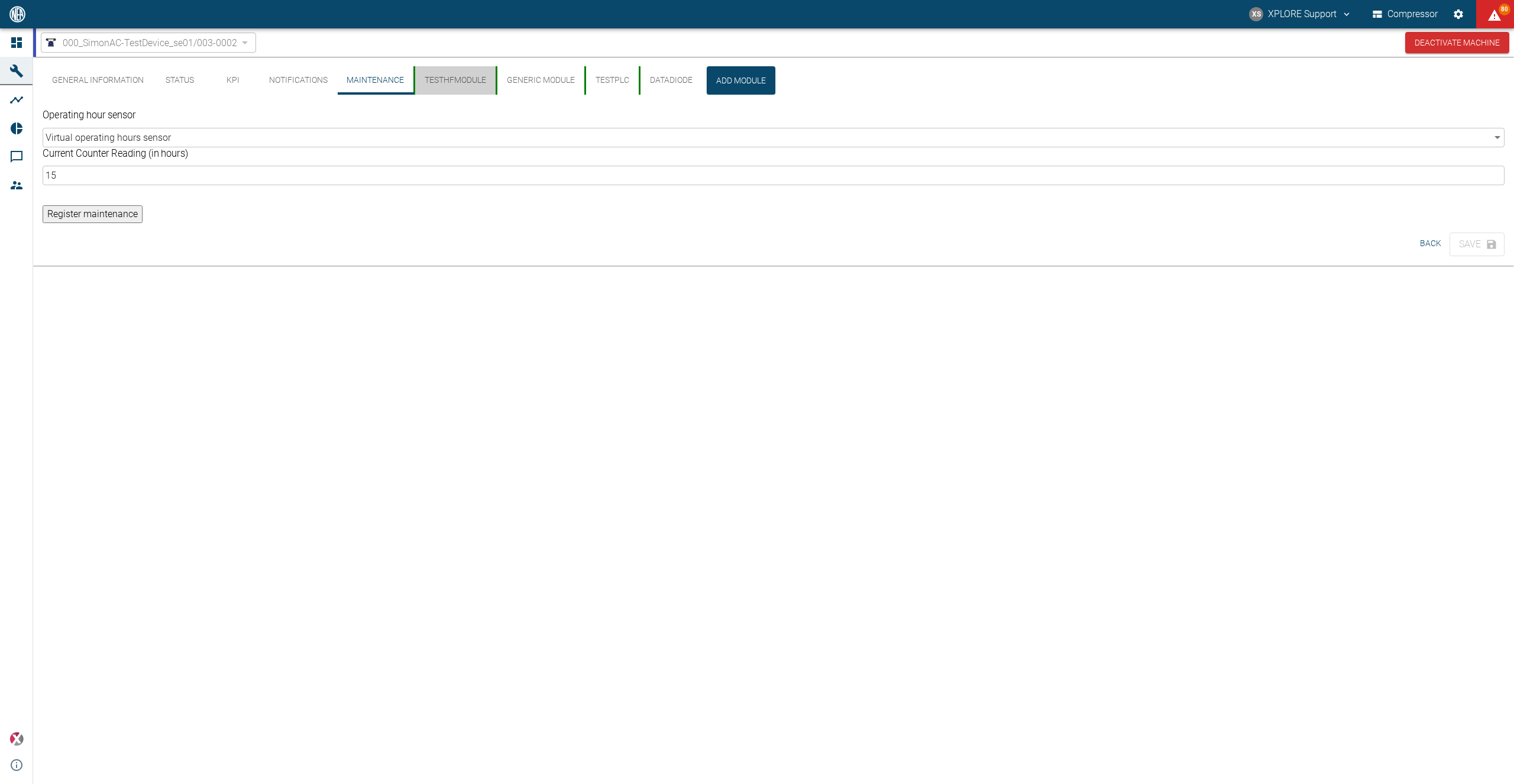
click at [441, 75] on button "TestHfModule" at bounding box center [454, 81] width 82 height 28
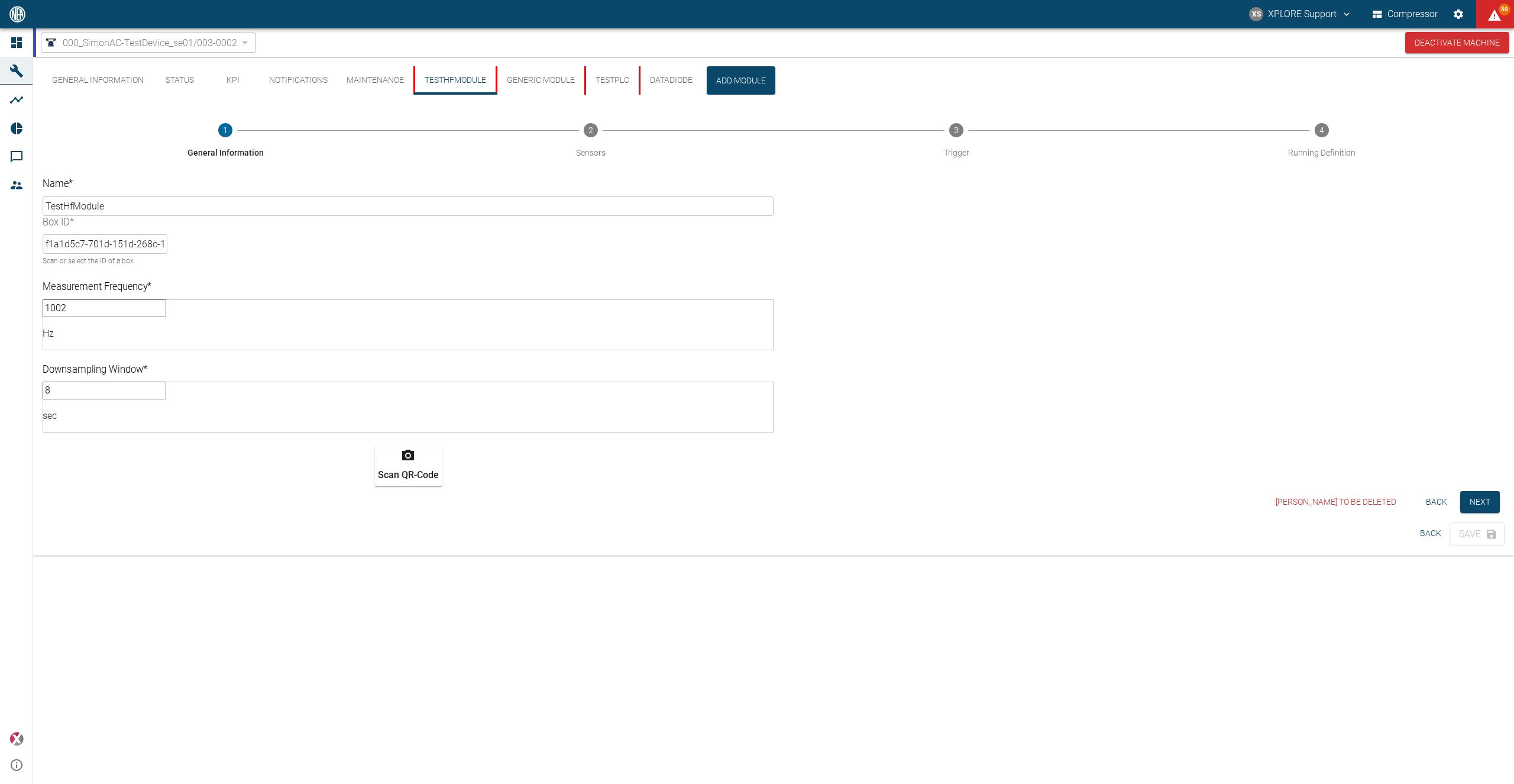
click at [526, 75] on button "generic module" at bounding box center [540, 81] width 89 height 28
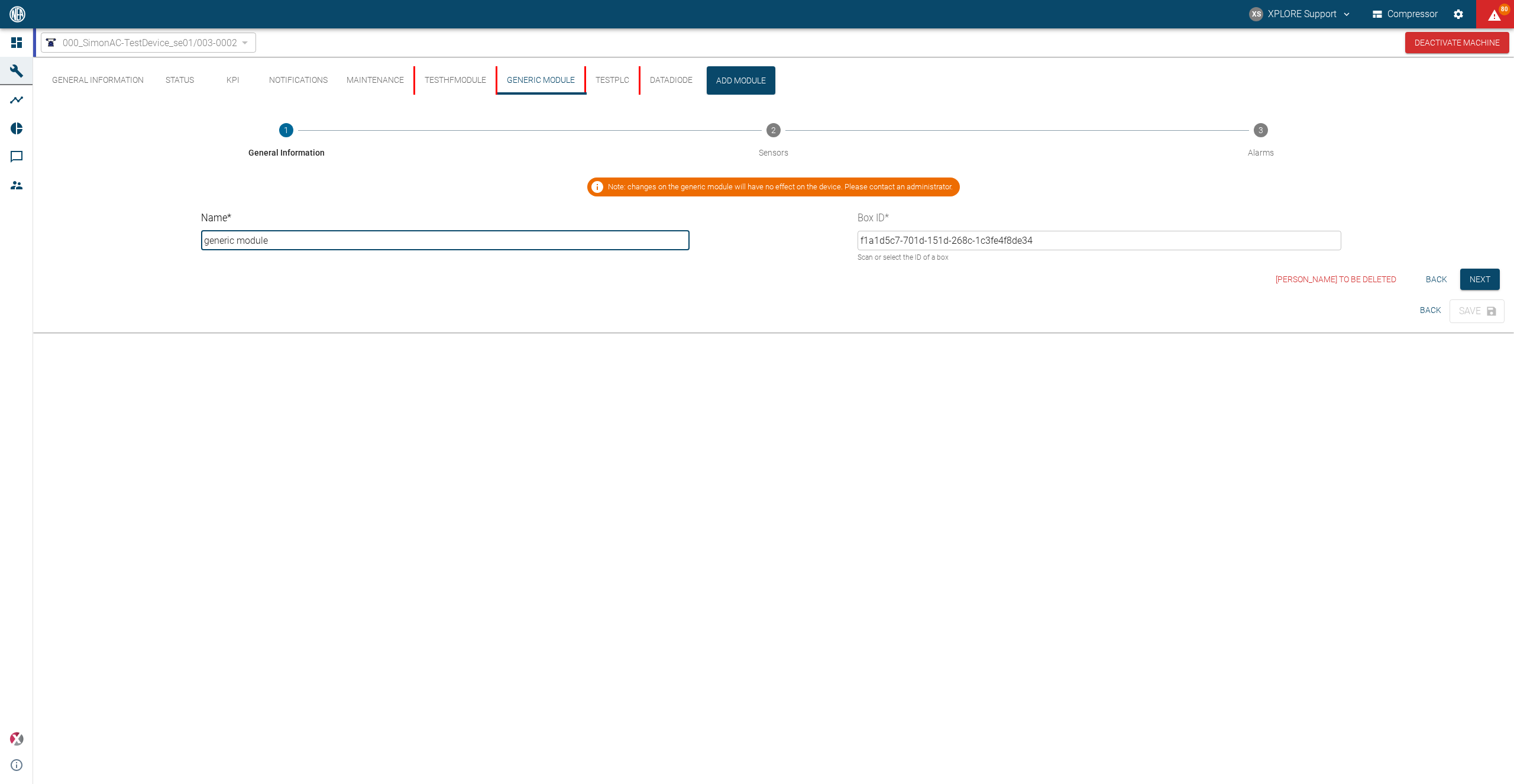
click at [618, 76] on button "TestPlc" at bounding box center [611, 81] width 54 height 28
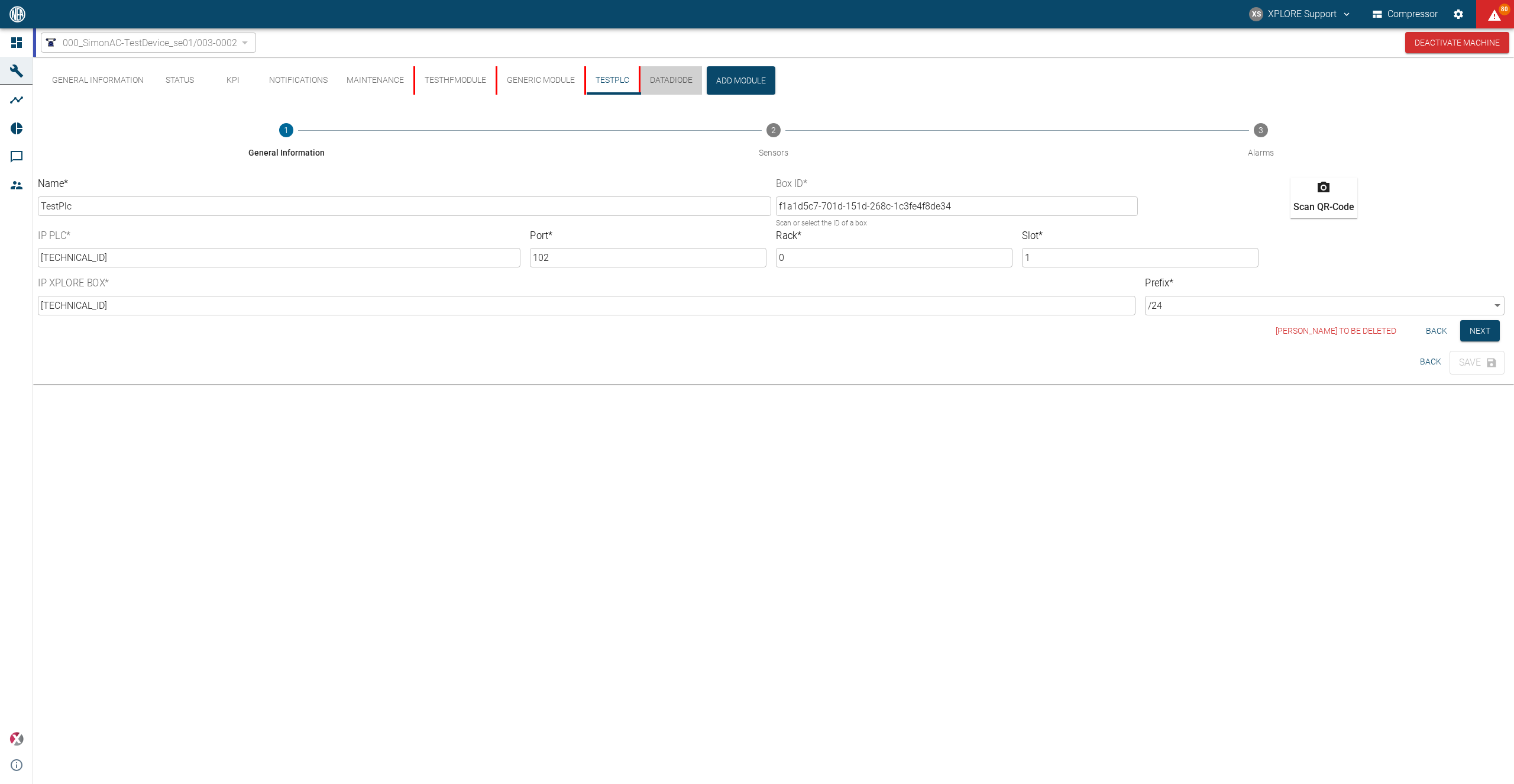
click at [678, 80] on button "DataDiode" at bounding box center [670, 81] width 63 height 28
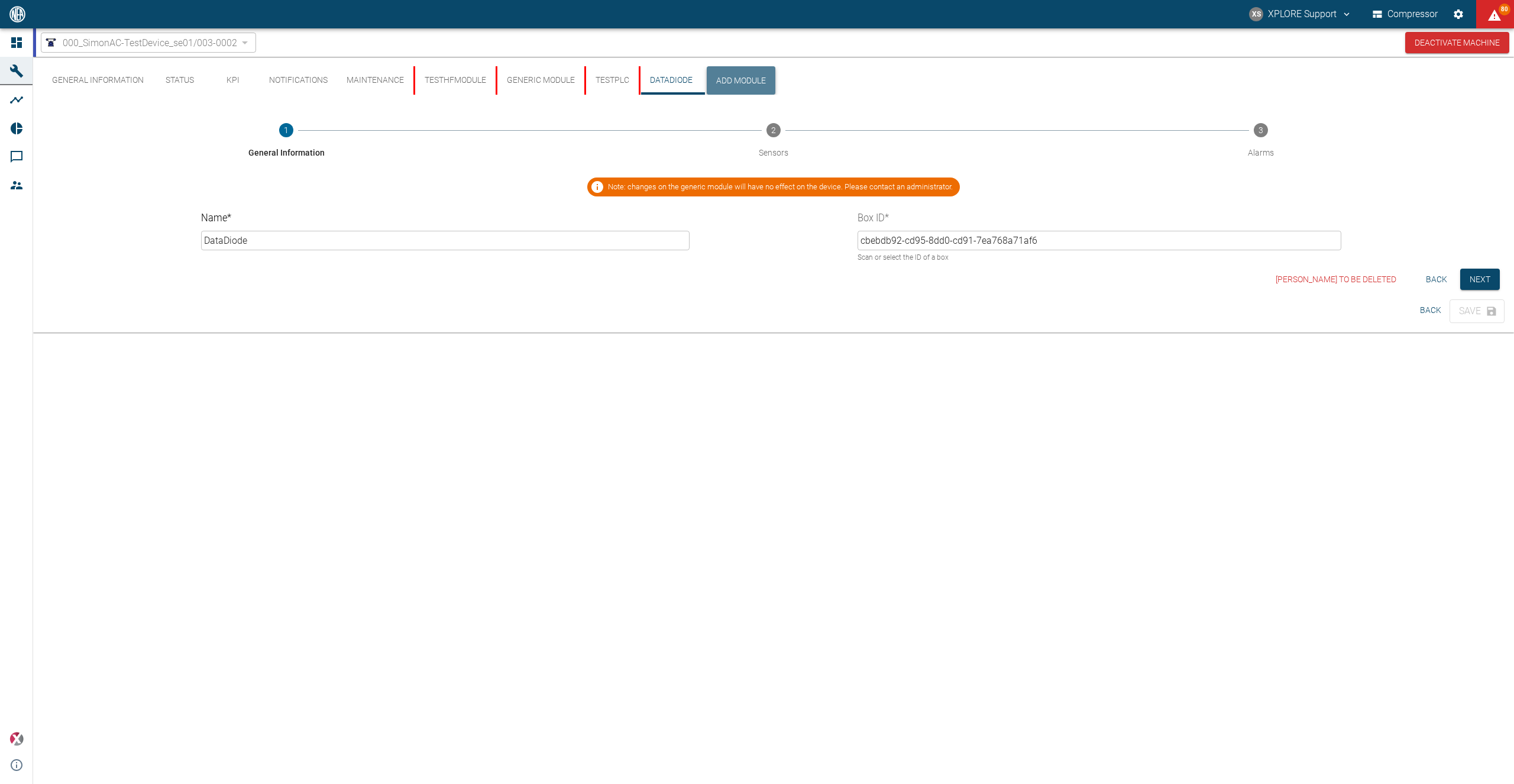
click at [745, 80] on button "Add Module" at bounding box center [741, 81] width 68 height 28
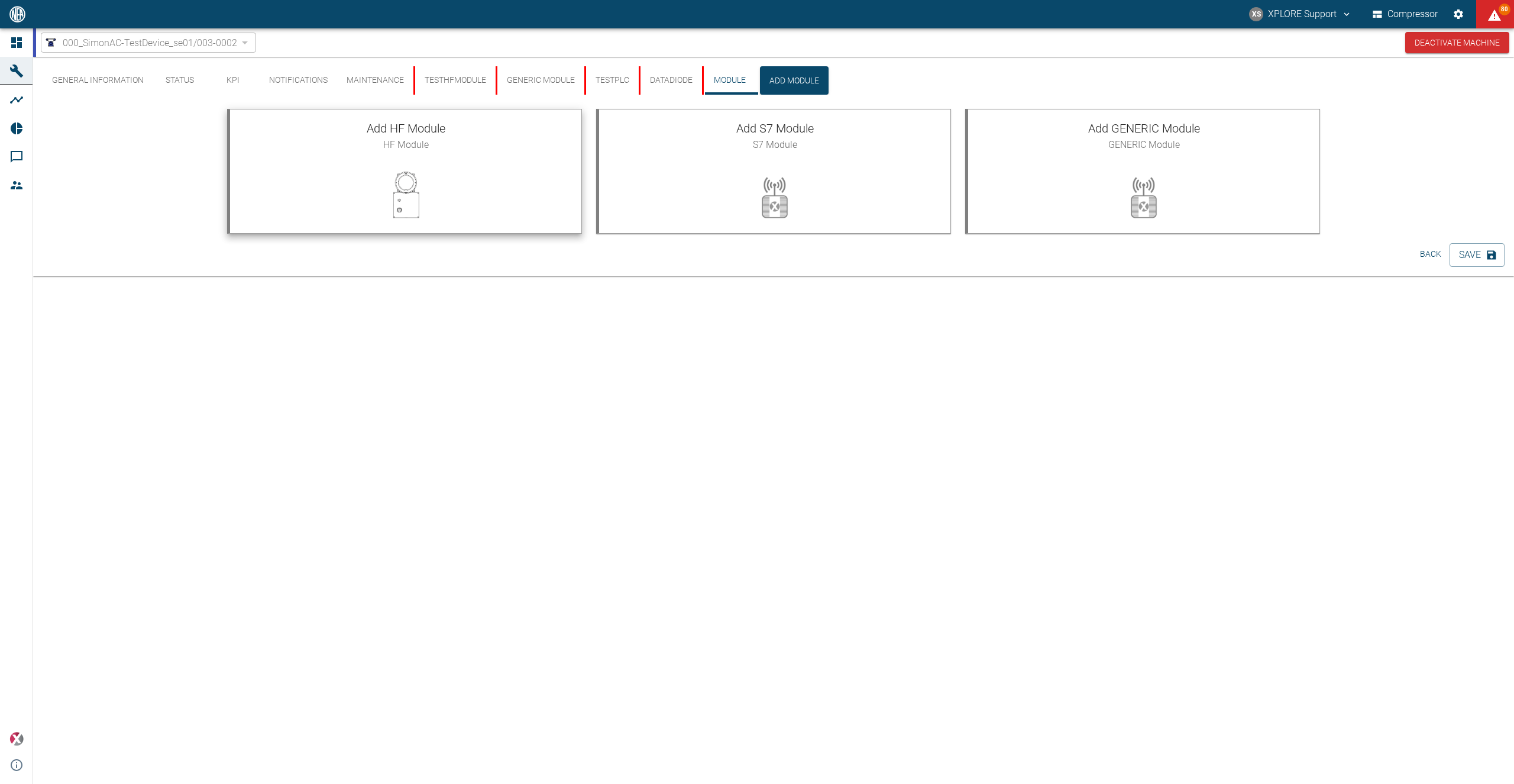
click at [469, 152] on div "Add HF Module HF Module" at bounding box center [406, 136] width 352 height 52
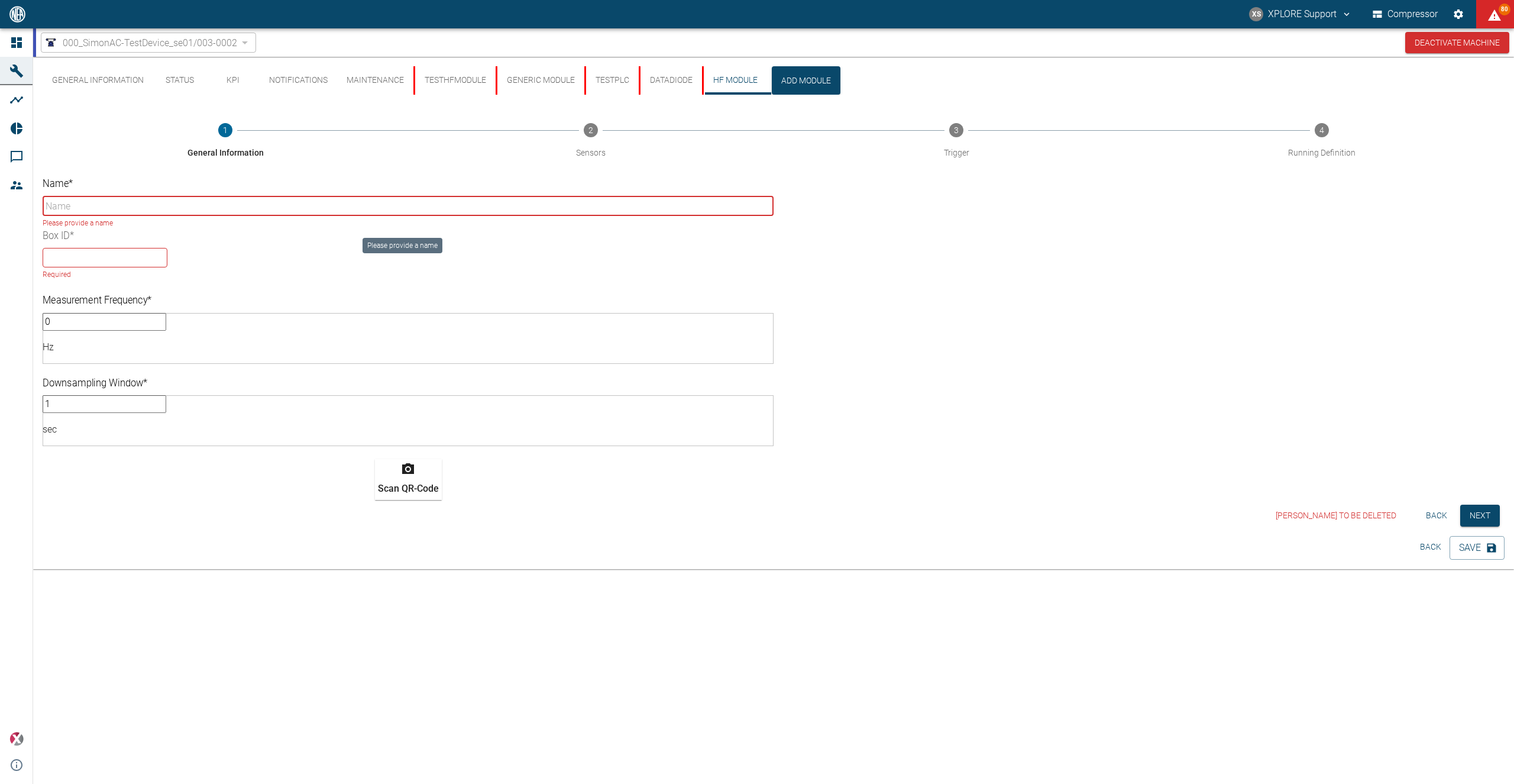
click at [211, 200] on input "Name *" at bounding box center [408, 206] width 731 height 19
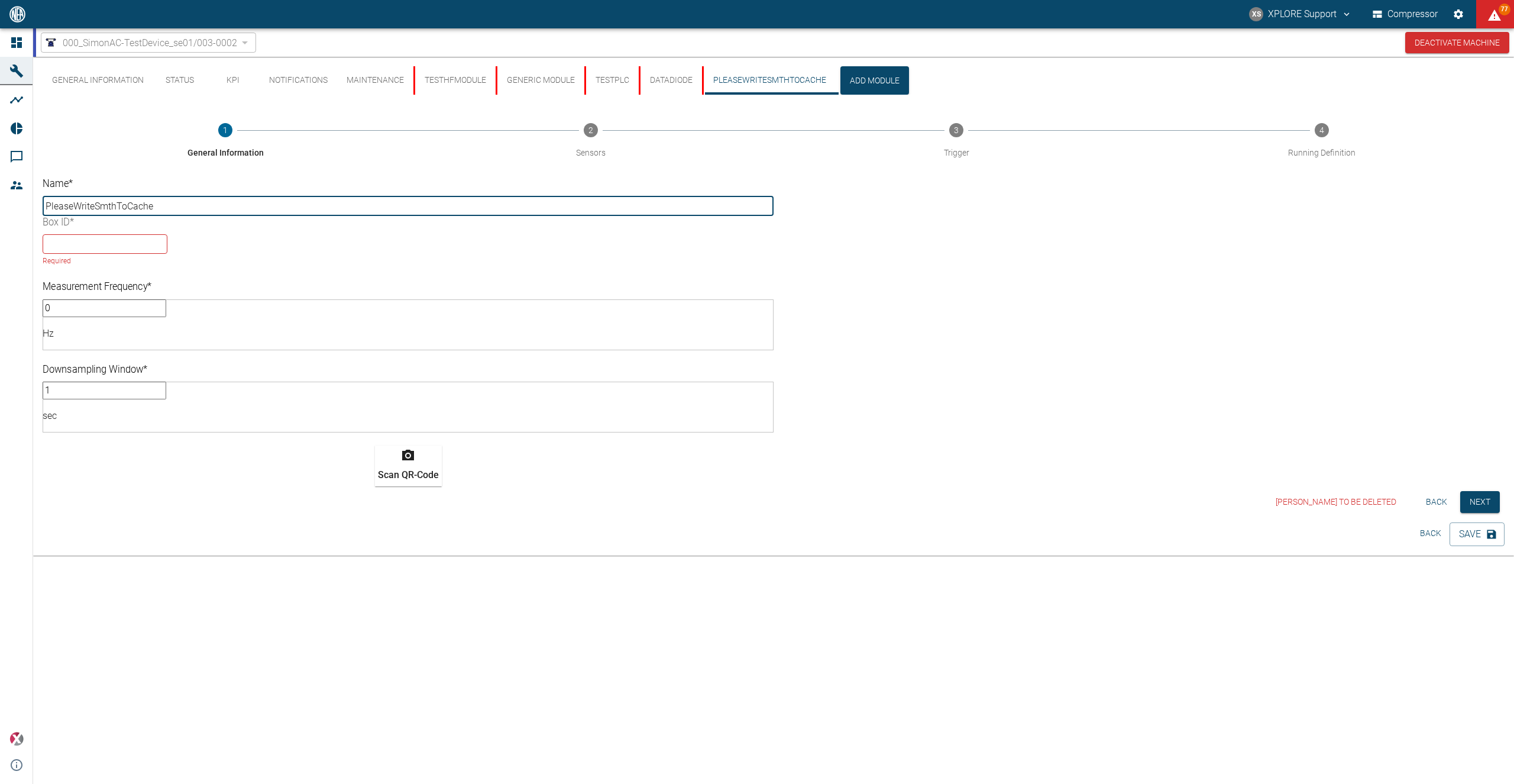
type input "PleaseWriteSmthToCache"
click at [167, 234] on input "text" at bounding box center [105, 244] width 125 height 19
paste input "eeabda"
type input "eeabda"
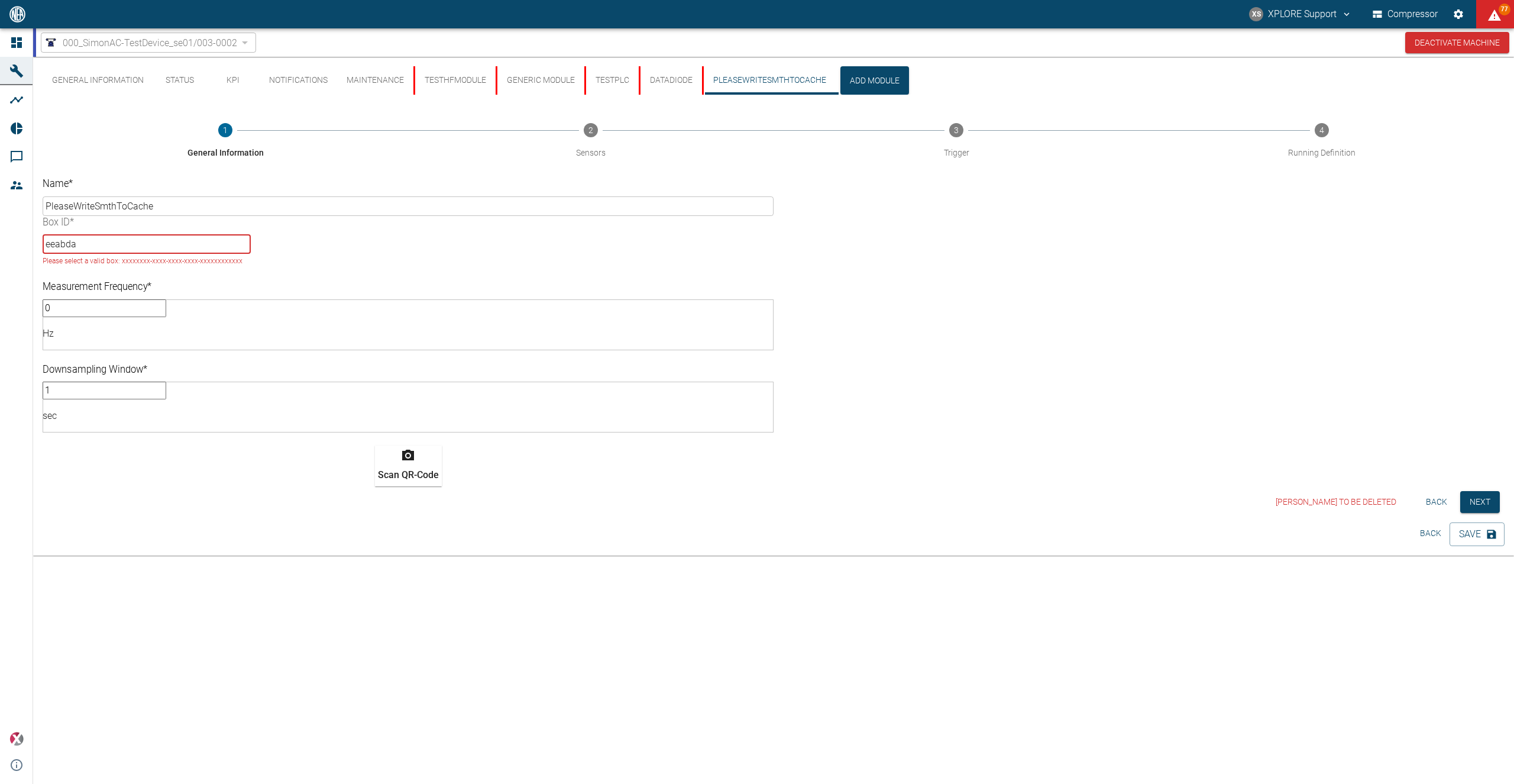
drag, startPoint x: 839, startPoint y: 205, endPoint x: 777, endPoint y: 196, distance: 62.6
click at [251, 234] on input "eeabda" at bounding box center [146, 244] width 208 height 19
click at [167, 234] on input "text" at bounding box center [105, 244] width 125 height 19
paste input "9ccf47f8-ca37-c197-ab38-c180c320ebb9"
type input "9ccf47f8-ca37-c197-ab38-c180c320ebb9"
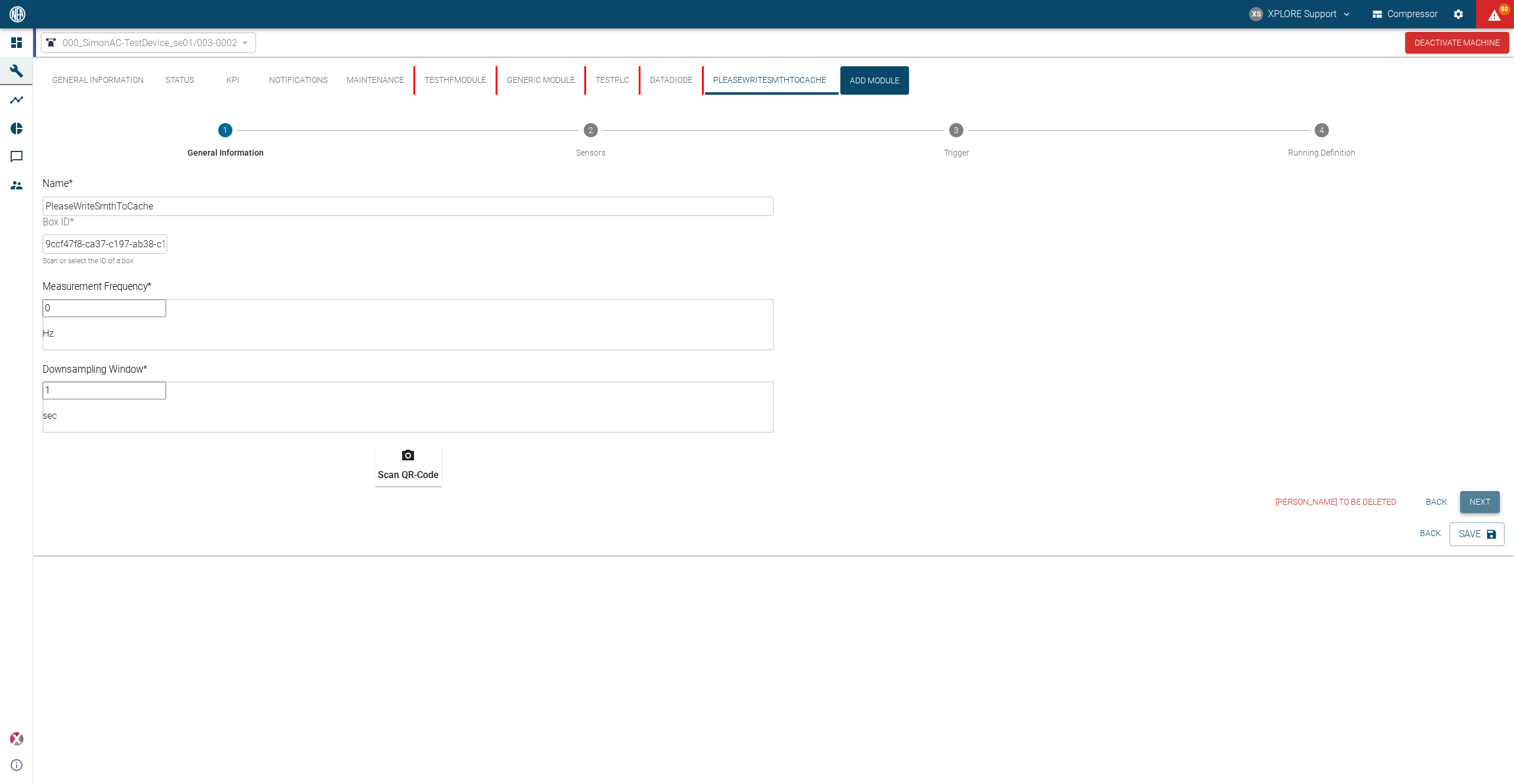
click at [1481, 491] on button "Next" at bounding box center [1479, 501] width 40 height 22
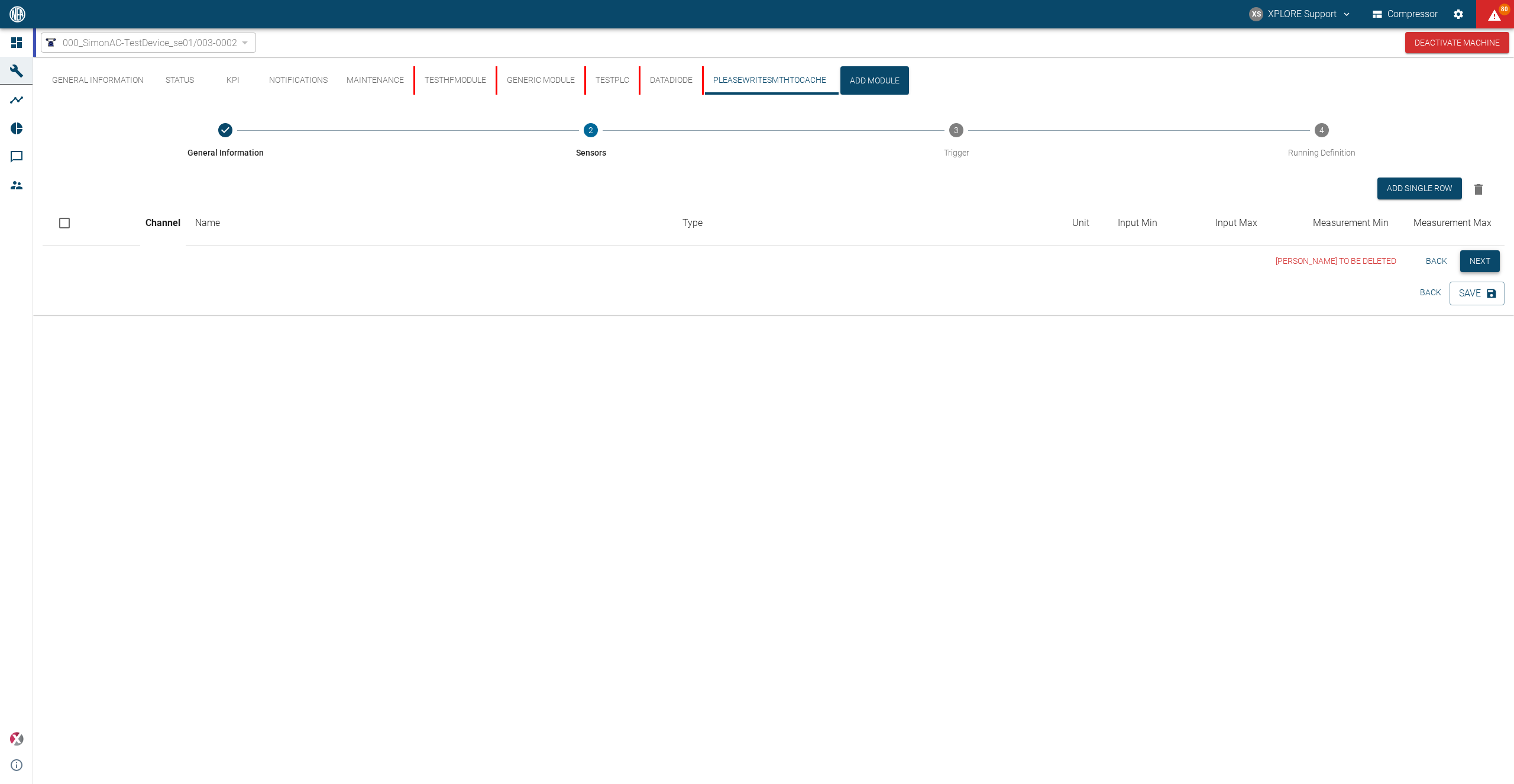
click at [1479, 262] on button "Next" at bounding box center [1479, 260] width 40 height 22
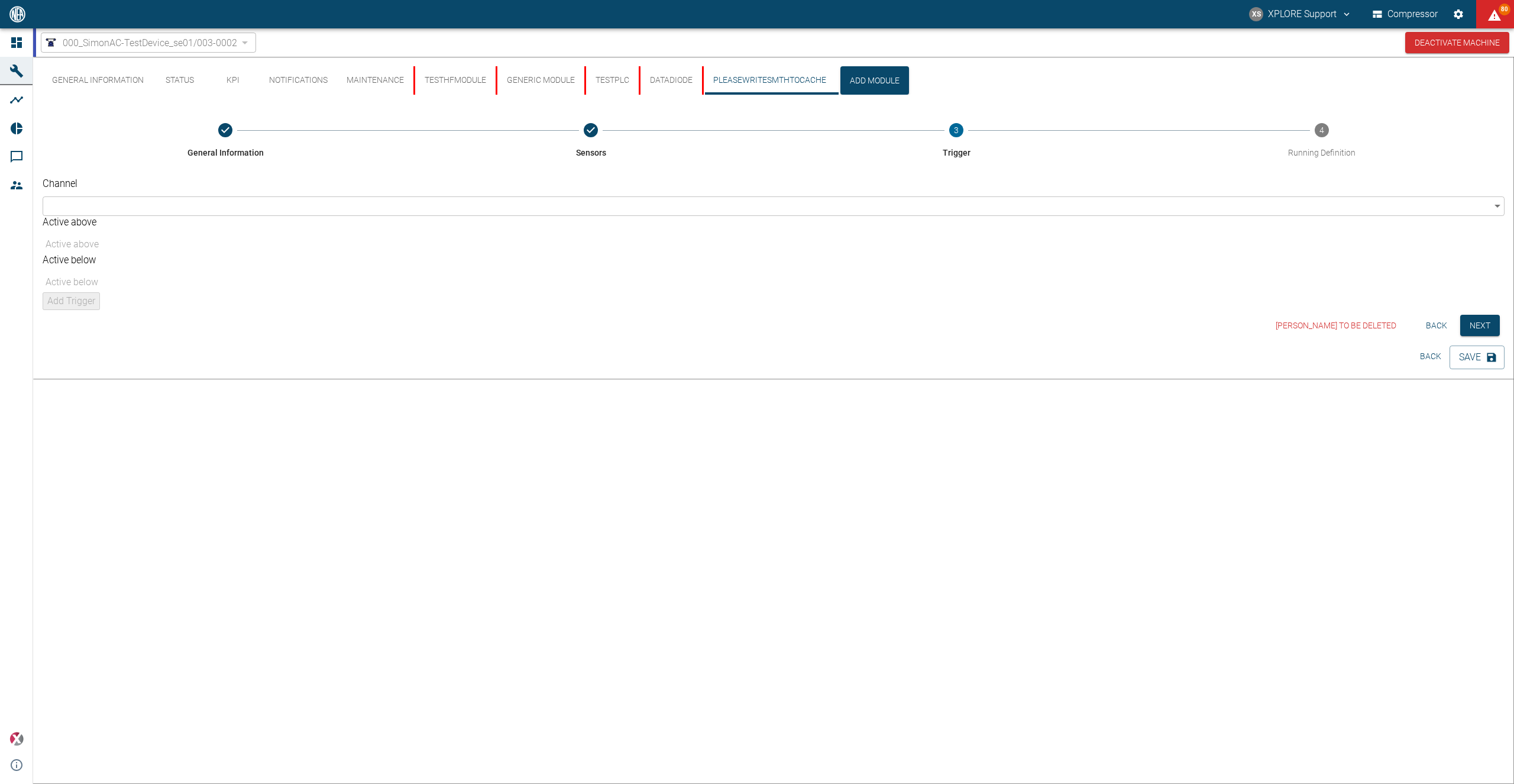
click at [1430, 314] on button "Back" at bounding box center [1436, 325] width 38 height 22
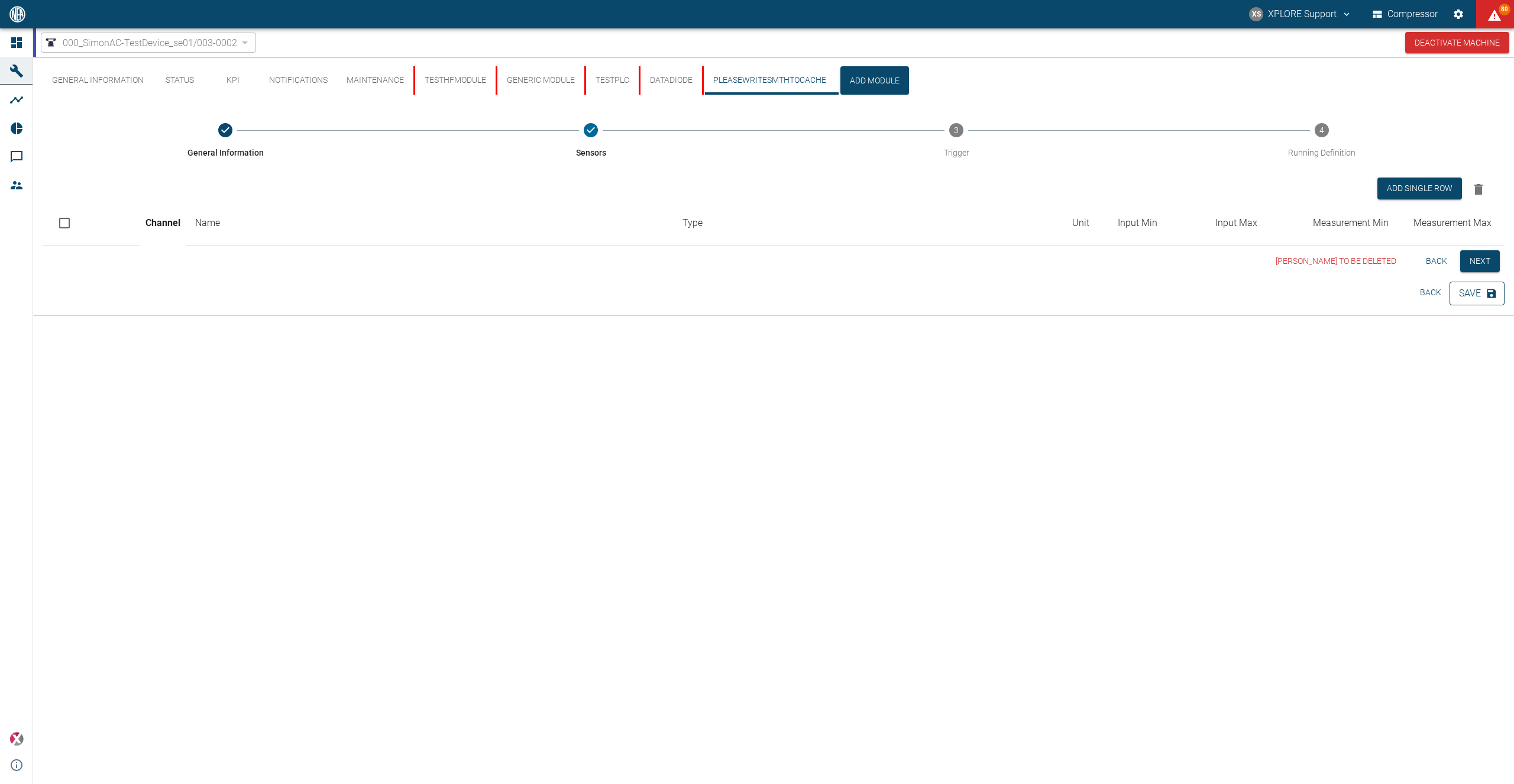
click at [1495, 296] on icon "button" at bounding box center [1492, 293] width 9 height 9
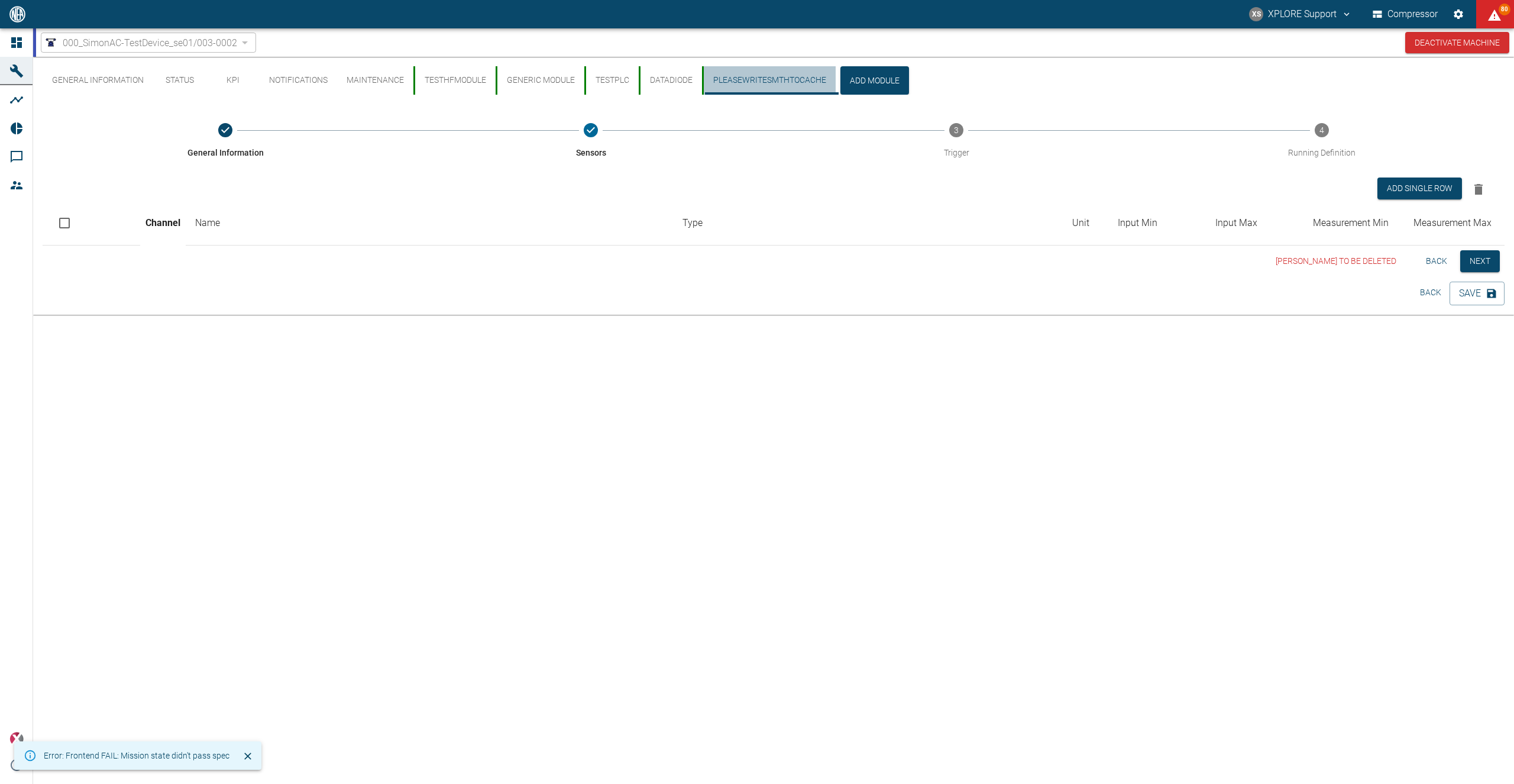
click at [791, 83] on button "PleaseWriteSmthToCache" at bounding box center [768, 81] width 134 height 28
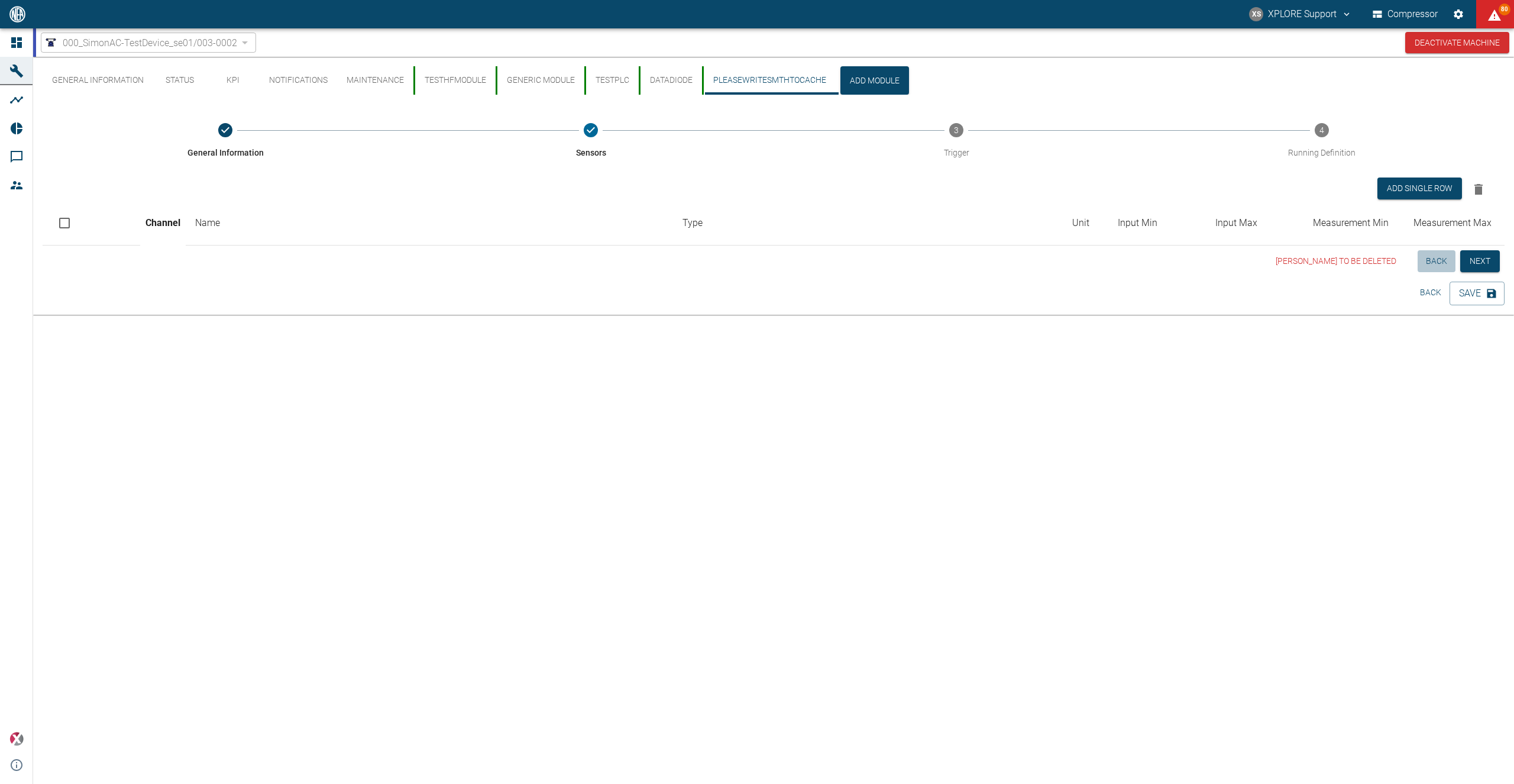
click at [1440, 259] on button "Back" at bounding box center [1436, 260] width 38 height 22
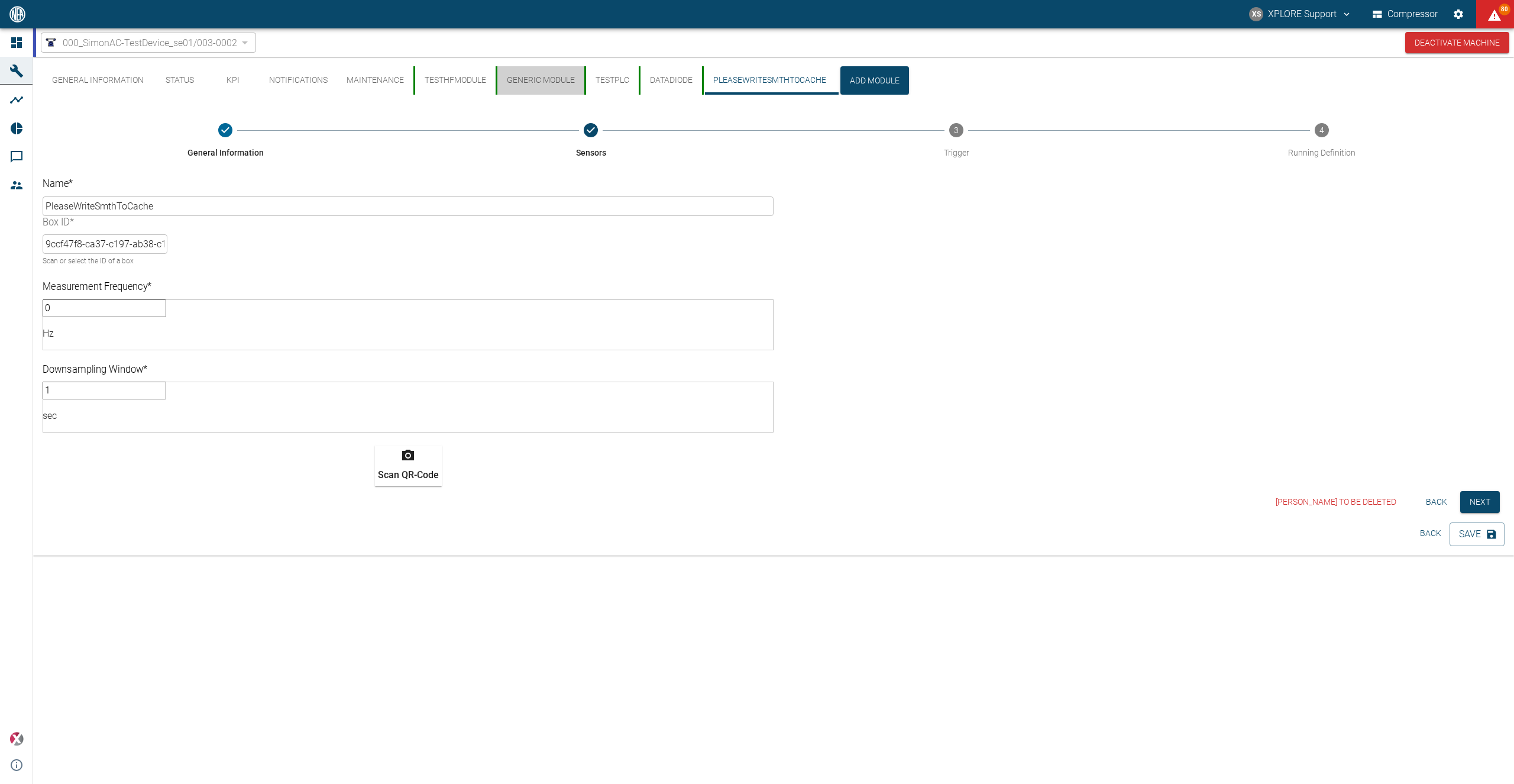
click at [556, 76] on button "generic module" at bounding box center [540, 81] width 89 height 28
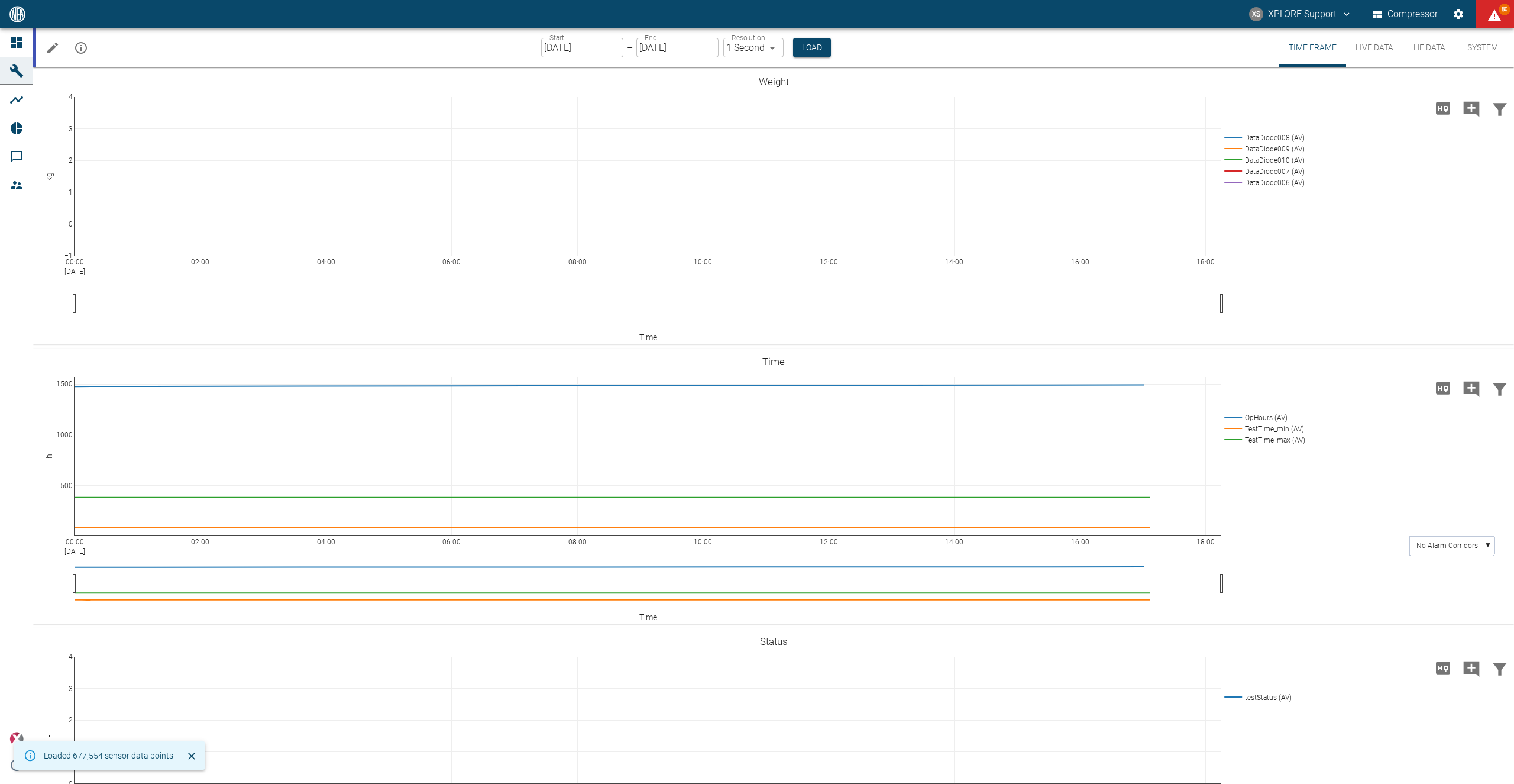
click at [52, 50] on icon "Edit machine" at bounding box center [52, 48] width 14 height 14
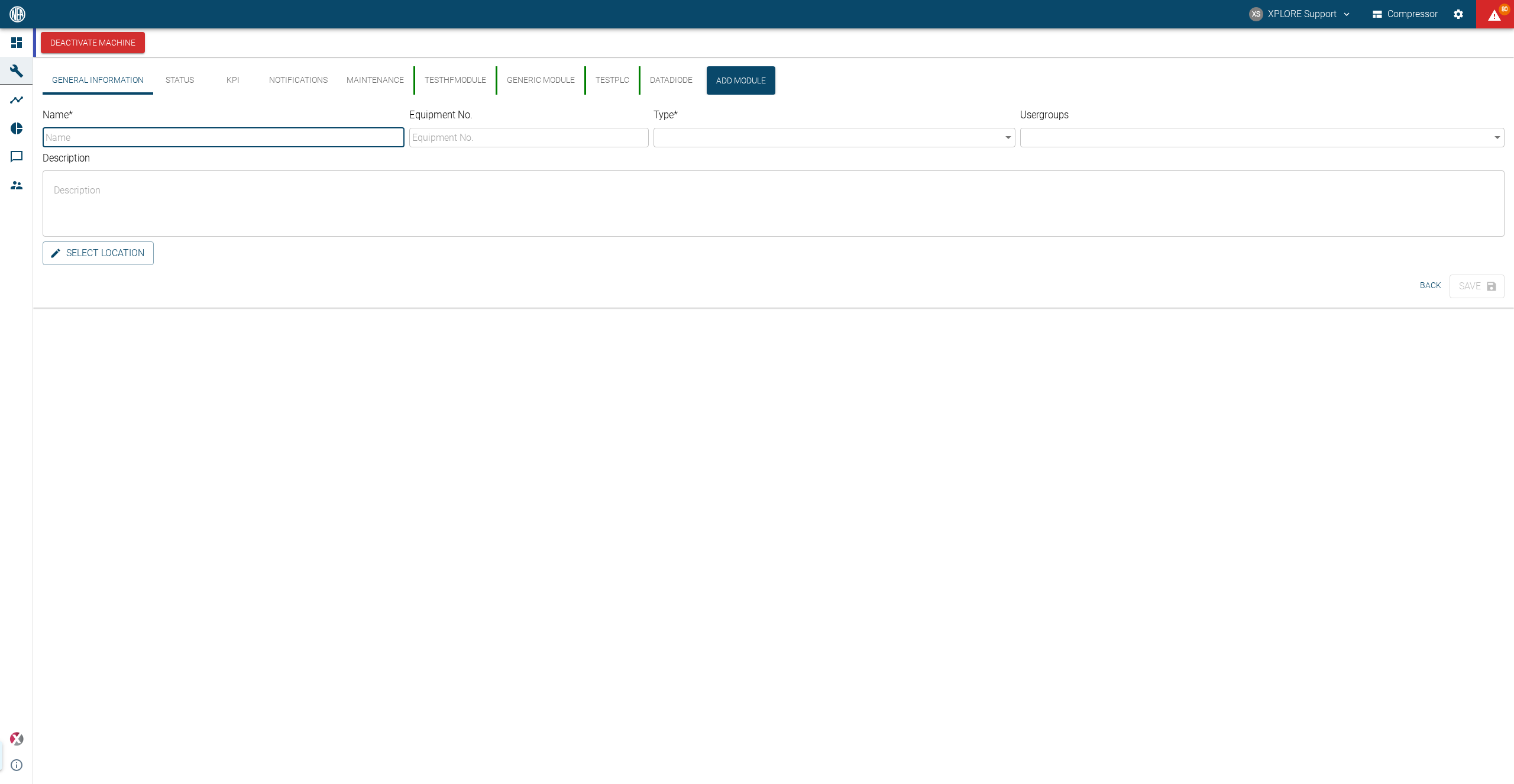
type input "000_SimonAC-TestDevice"
type input "se01/003-0002"
type input "Compressor"
type textarea "real device in [GEOGRAPHIC_DATA].. sending mock data! [DATE] now with storage s…"
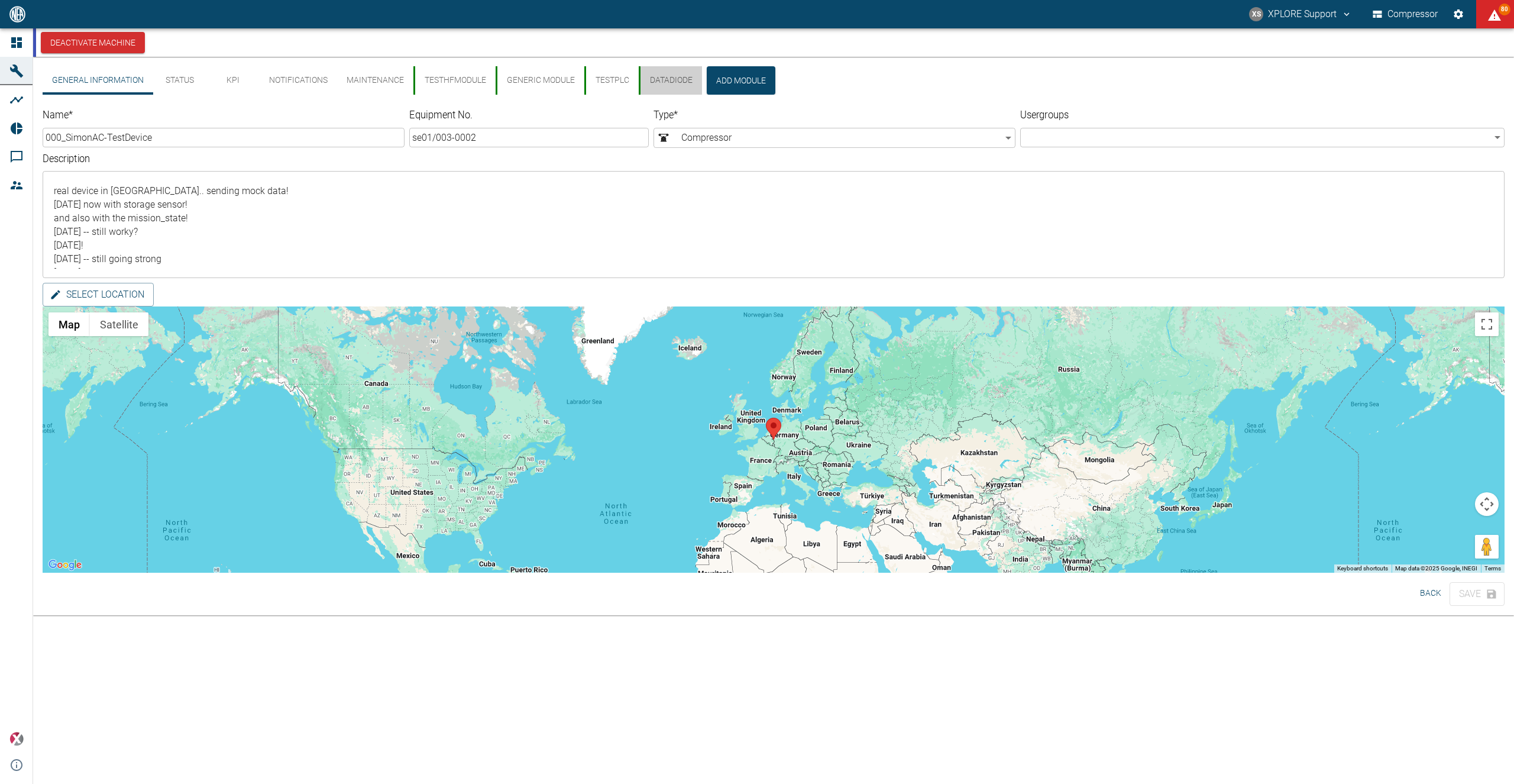
click at [663, 79] on button "DataDiode" at bounding box center [670, 81] width 63 height 28
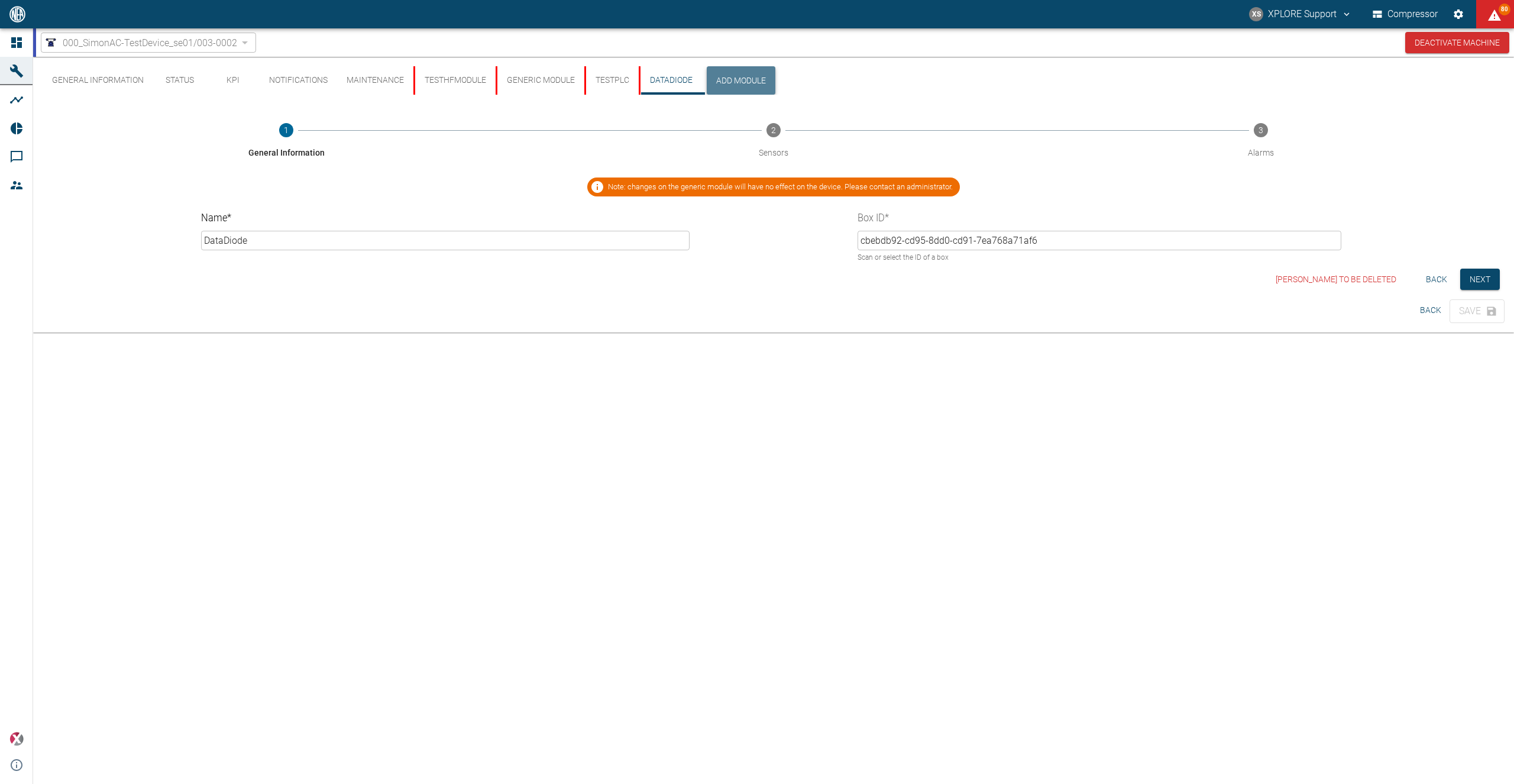
click at [726, 80] on button "Add Module" at bounding box center [741, 81] width 68 height 28
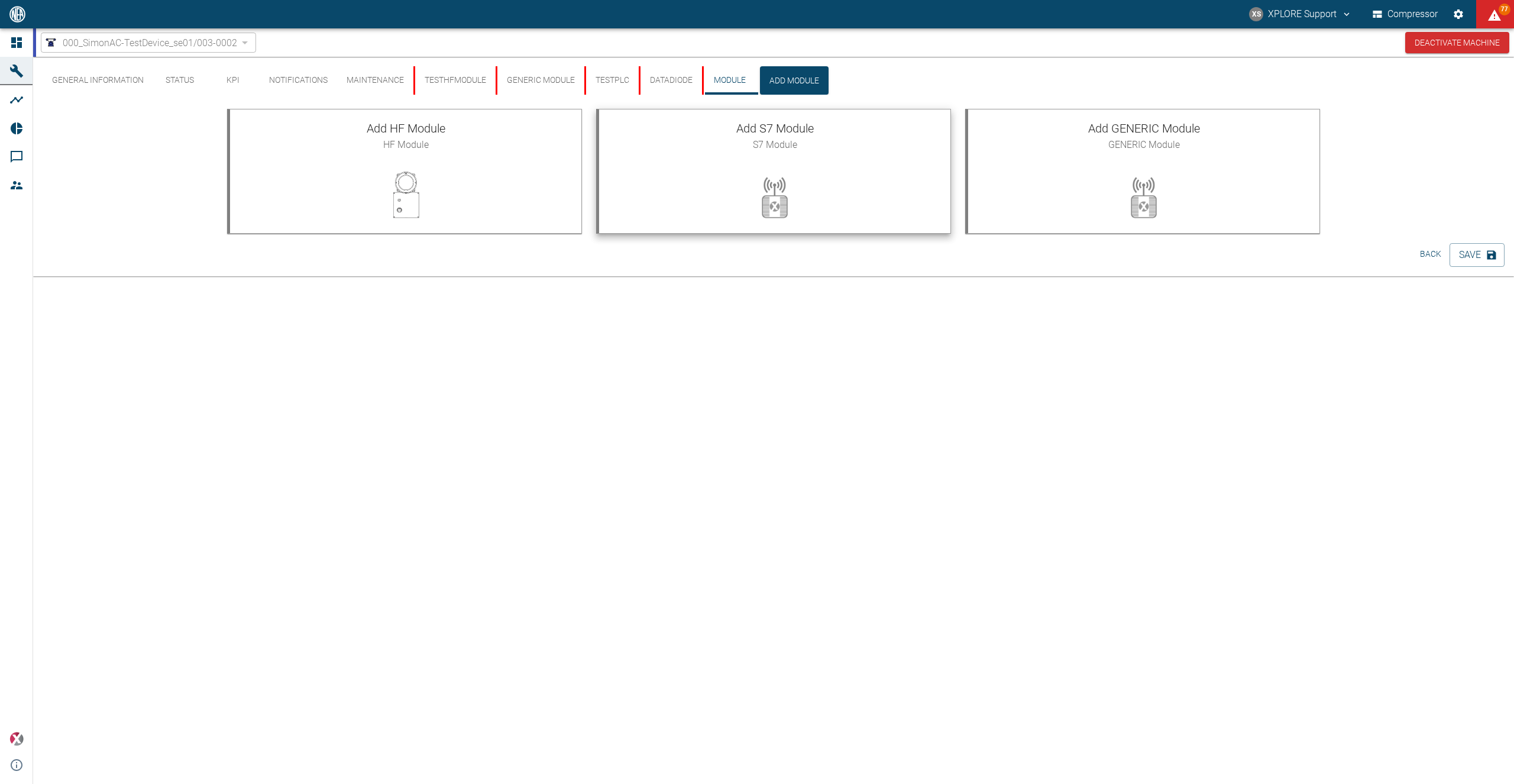
click at [730, 154] on div "Add S7 Module S7 Module" at bounding box center [774, 136] width 352 height 52
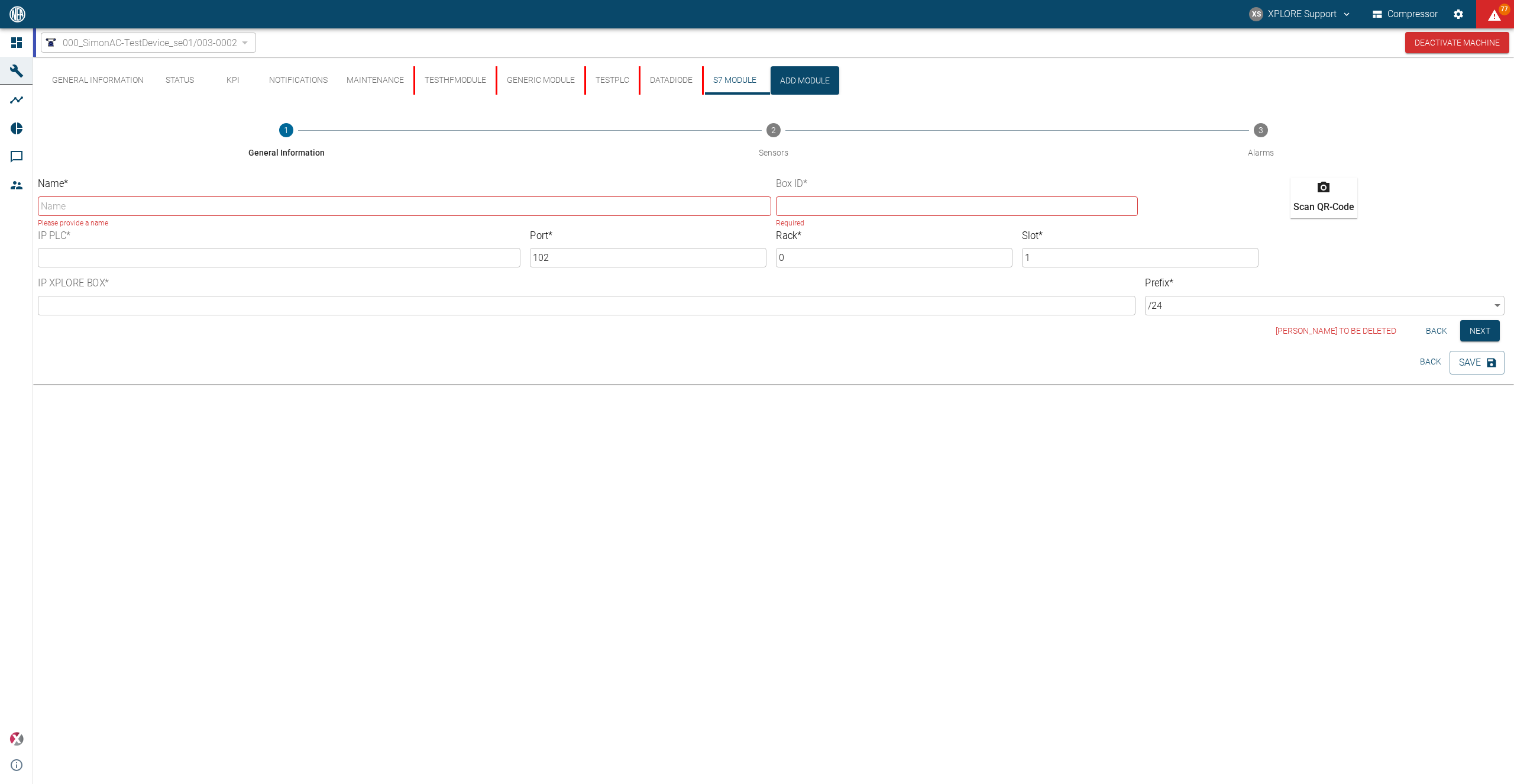
click at [246, 194] on div "Name * ​ Please provide a name" at bounding box center [405, 203] width 734 height 52
click at [230, 202] on input "Name *" at bounding box center [405, 206] width 734 height 19
click at [319, 200] on input "Name *" at bounding box center [405, 206] width 734 height 19
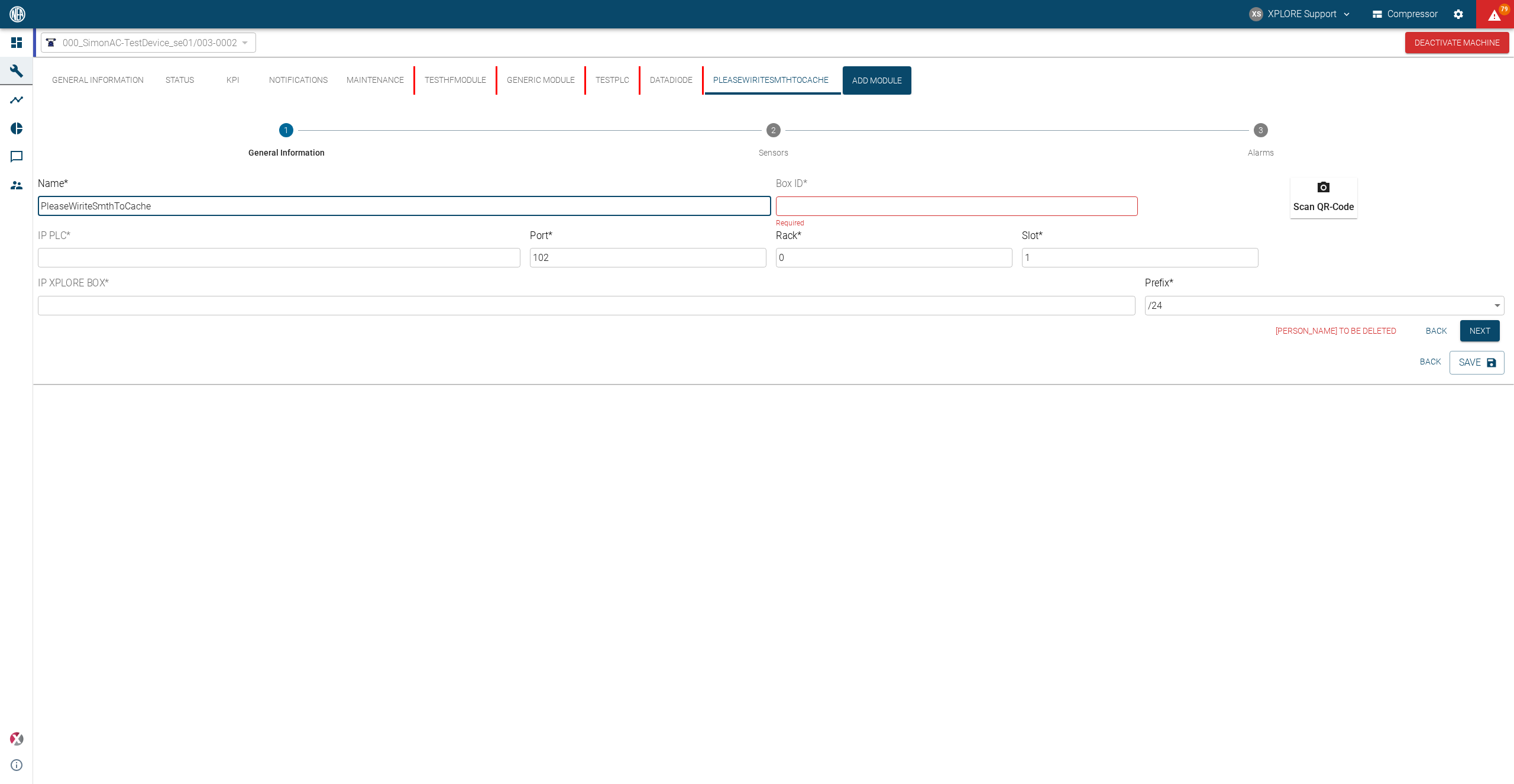
type input "PleaseWiriteSmthToCache"
drag, startPoint x: 964, startPoint y: 200, endPoint x: 957, endPoint y: 204, distance: 8.1
click at [959, 202] on input "text" at bounding box center [957, 206] width 362 height 19
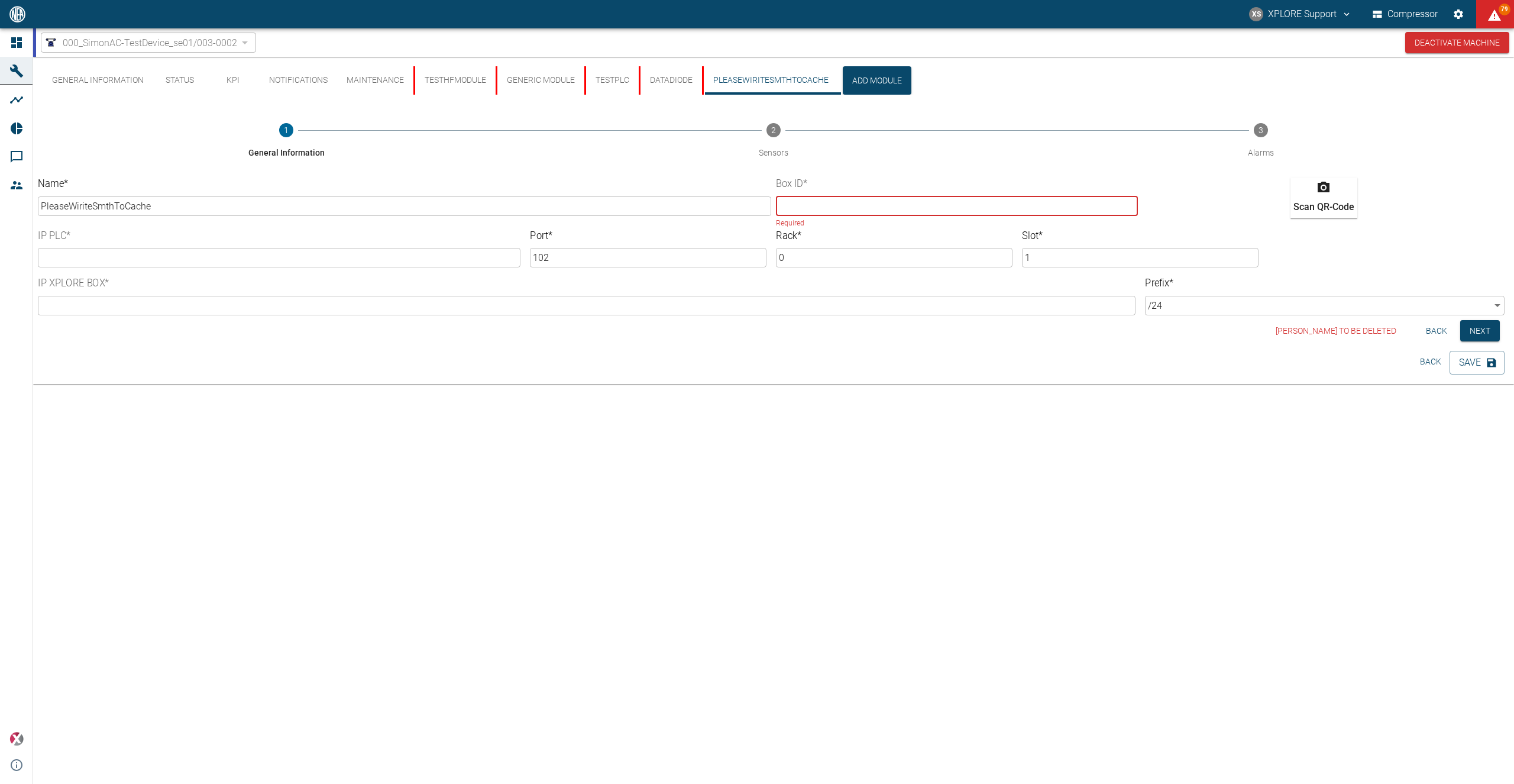
paste input "9ccf47f8-ca37-c197-ab38-c180c320ebb9"
type input "9ccf47f8-ca37-c197-ab38-c180c320ebb9"
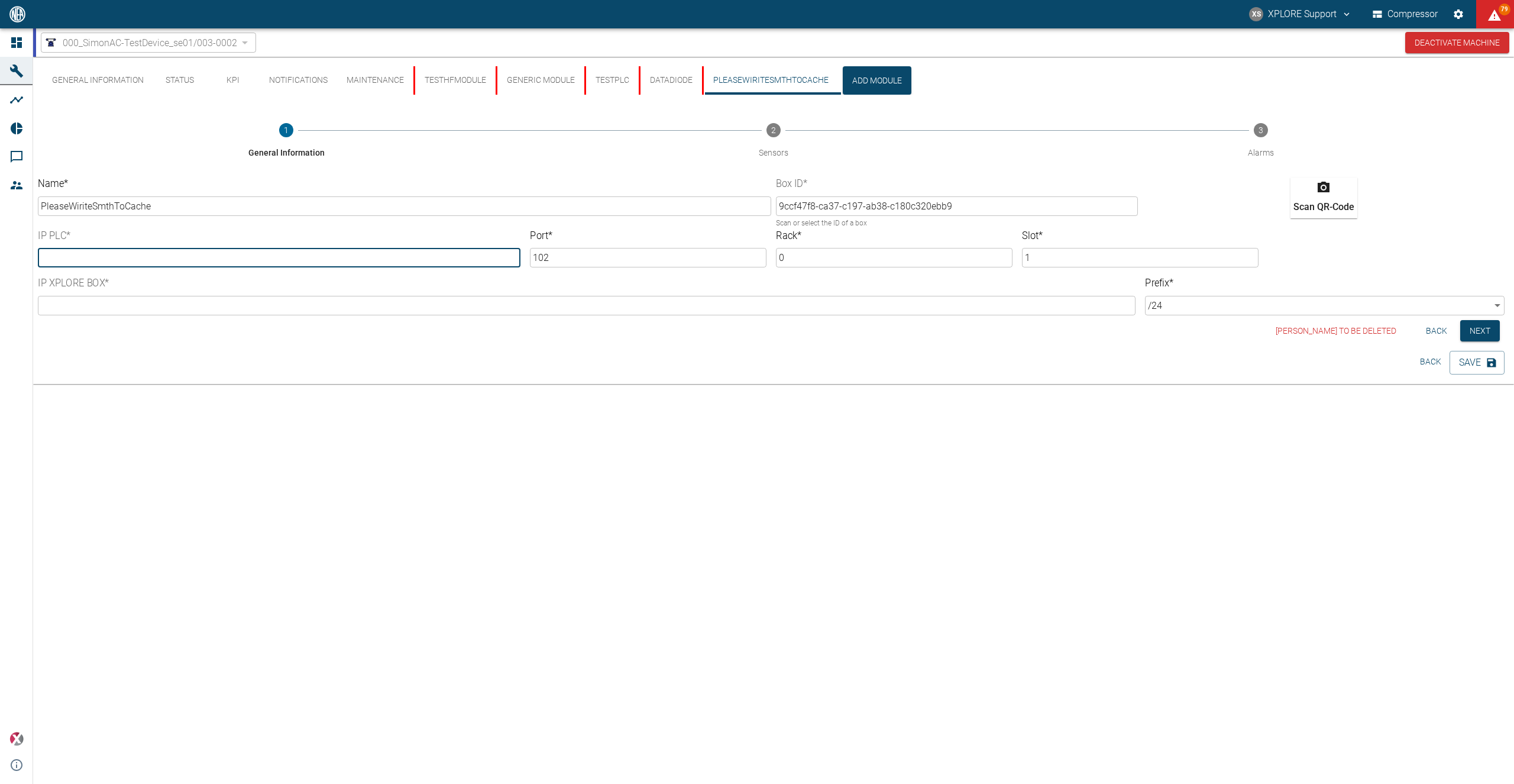
click at [259, 262] on input "text" at bounding box center [279, 258] width 483 height 19
type input "1"
type input "[TECHNICAL_ID]"
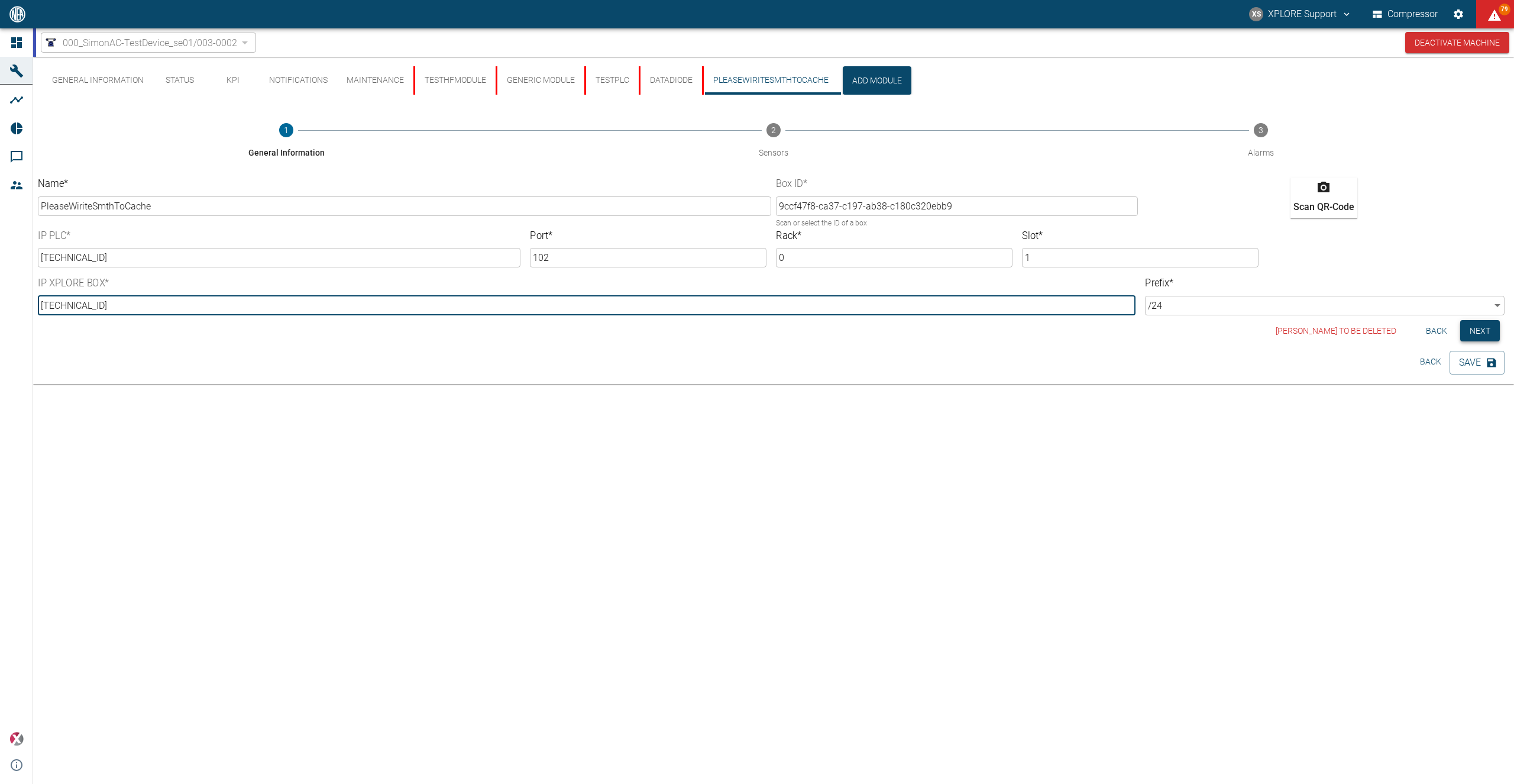
type input "[TECHNICAL_ID]"
click at [1477, 330] on button "Next" at bounding box center [1479, 330] width 40 height 22
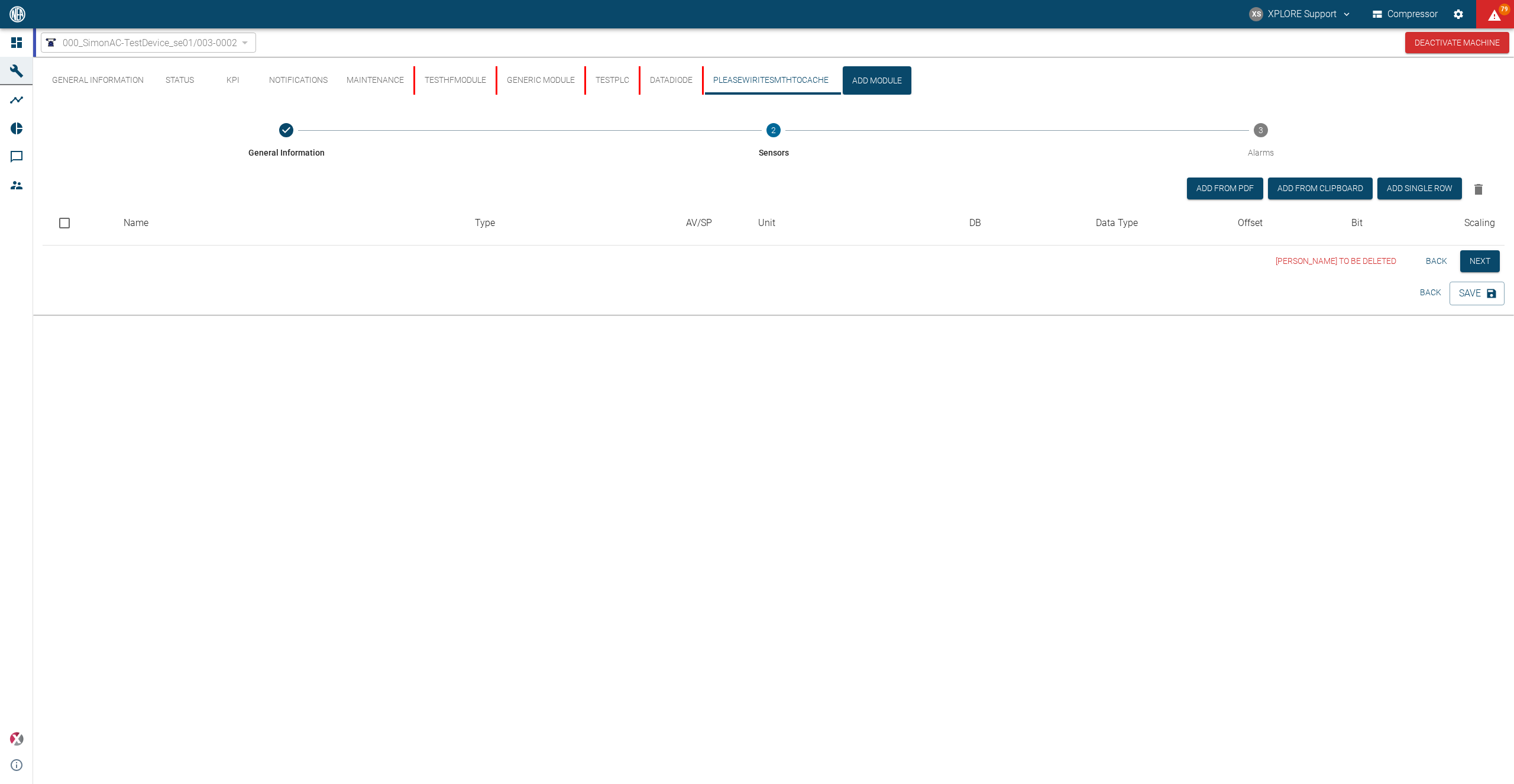
click at [1436, 261] on button "Back" at bounding box center [1436, 260] width 38 height 22
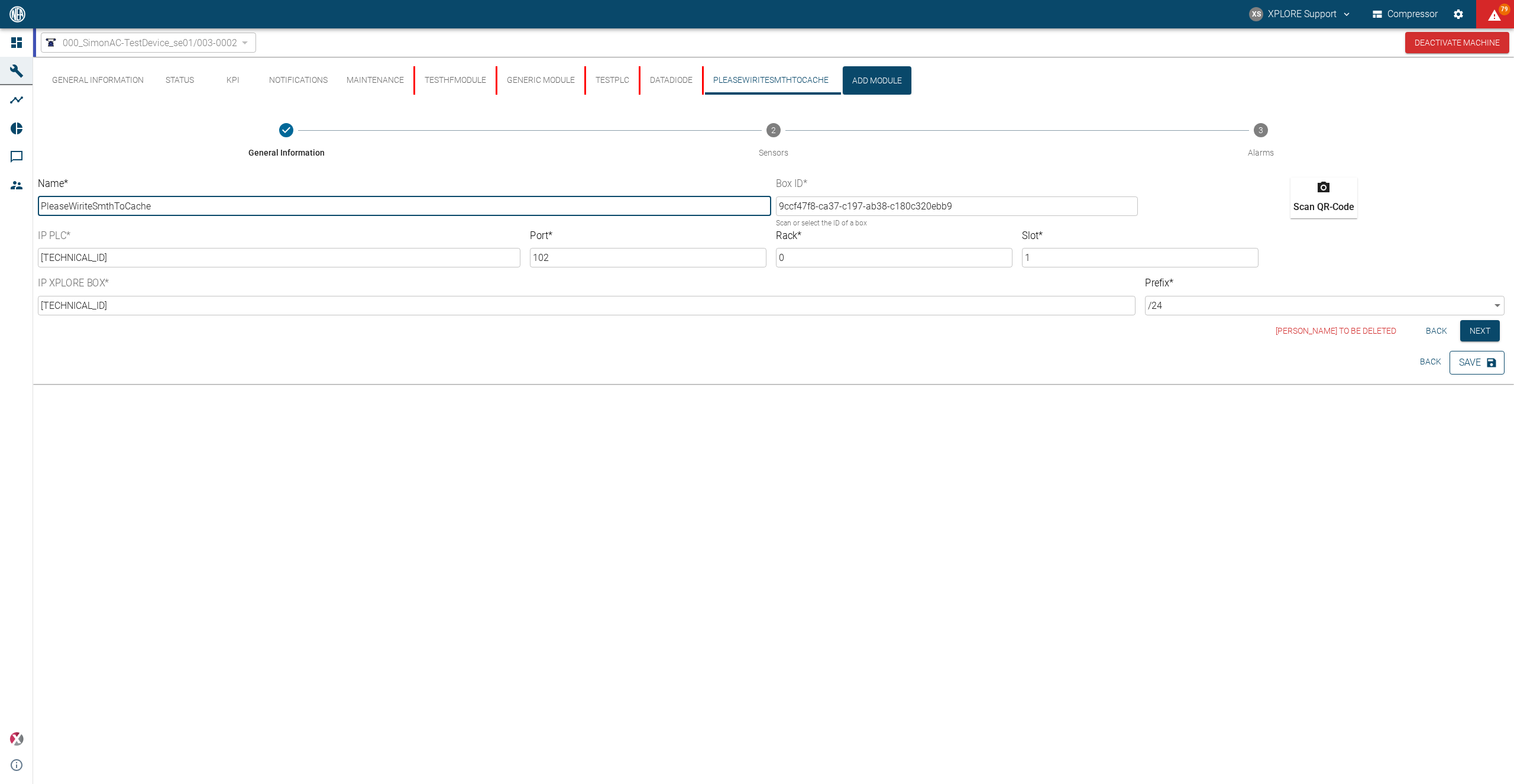
click at [1460, 366] on button "Save" at bounding box center [1477, 362] width 55 height 24
